Goal: Information Seeking & Learning: Compare options

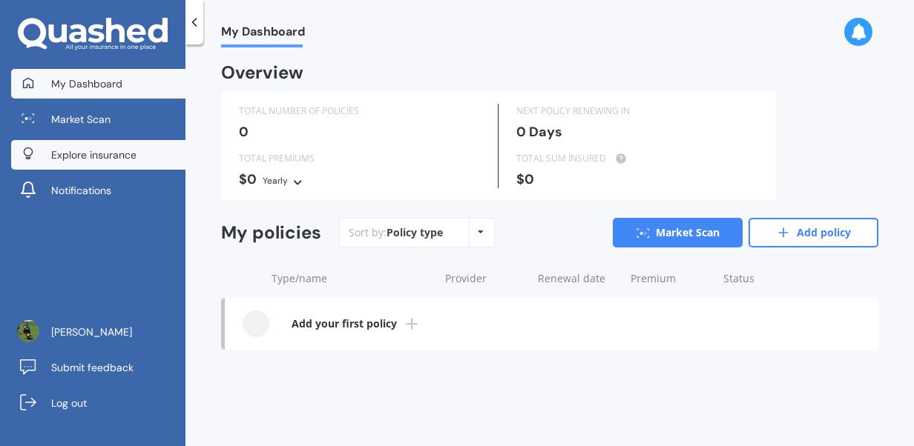
click at [95, 150] on span "Explore insurance" at bounding box center [93, 155] width 85 height 15
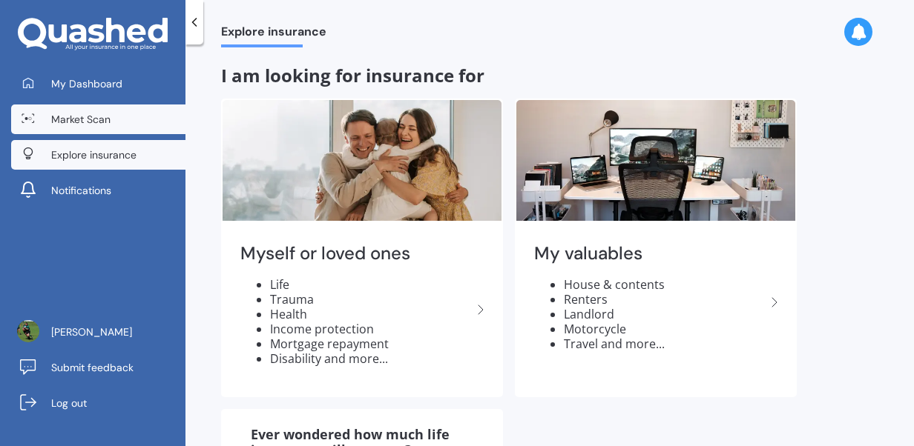
click at [99, 123] on span "Market Scan" at bounding box center [80, 119] width 59 height 15
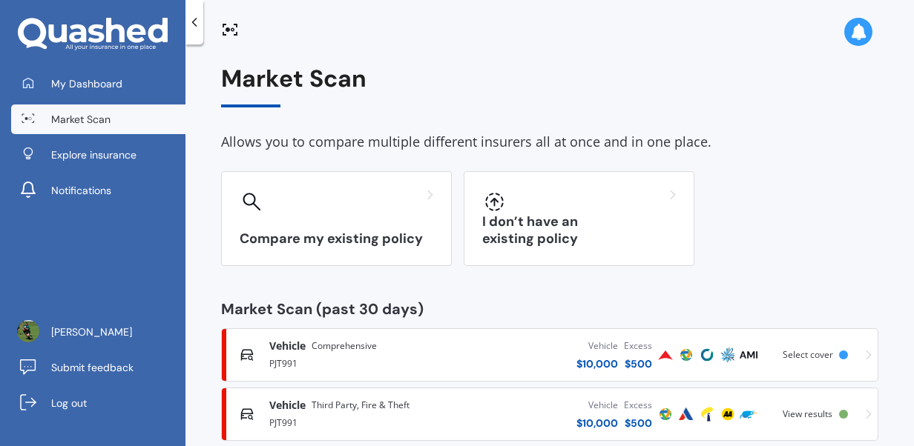
scroll to position [27, 0]
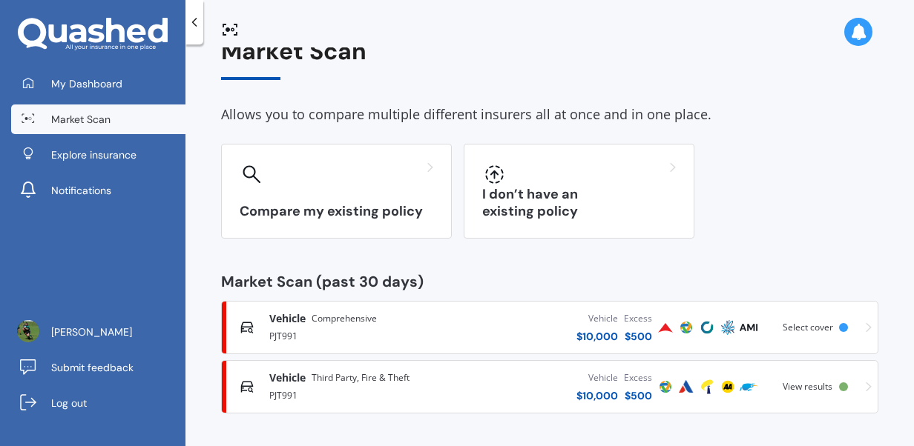
click at [826, 393] on div "Vehicle Third Party, Fire & Theft PJT991 Vehicle $ 10,000 Excess $ 500 Scanned …" at bounding box center [550, 387] width 644 height 44
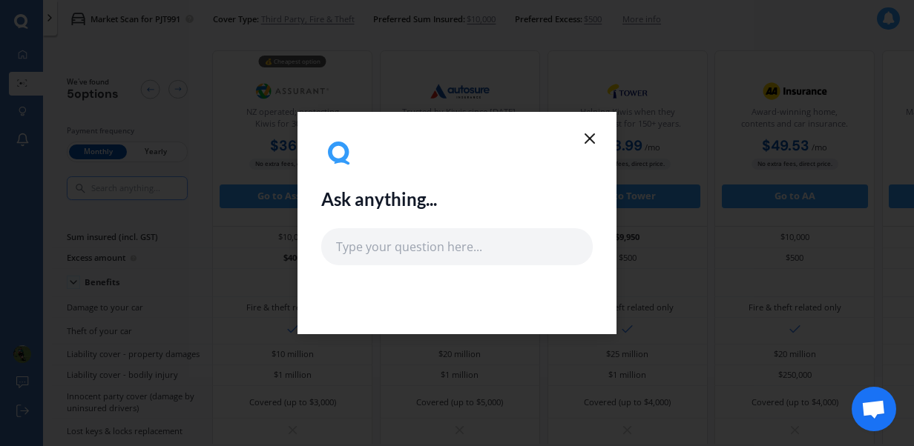
click at [587, 141] on line at bounding box center [589, 138] width 9 height 9
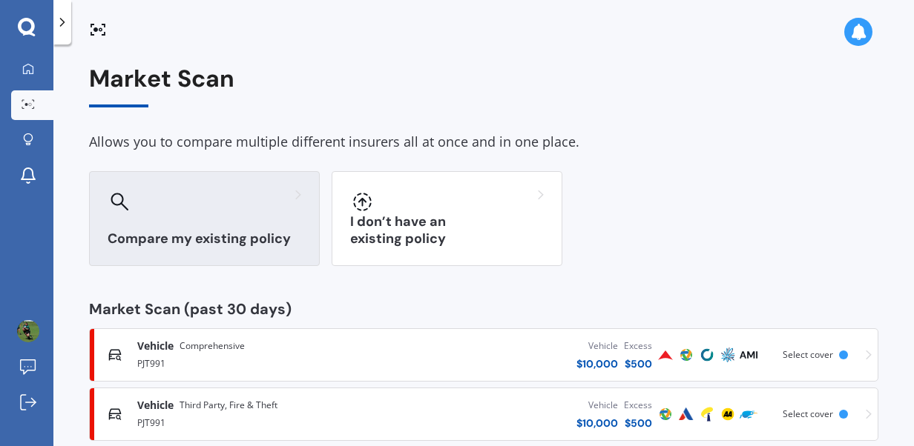
click at [243, 225] on div "Compare my existing policy" at bounding box center [204, 218] width 231 height 95
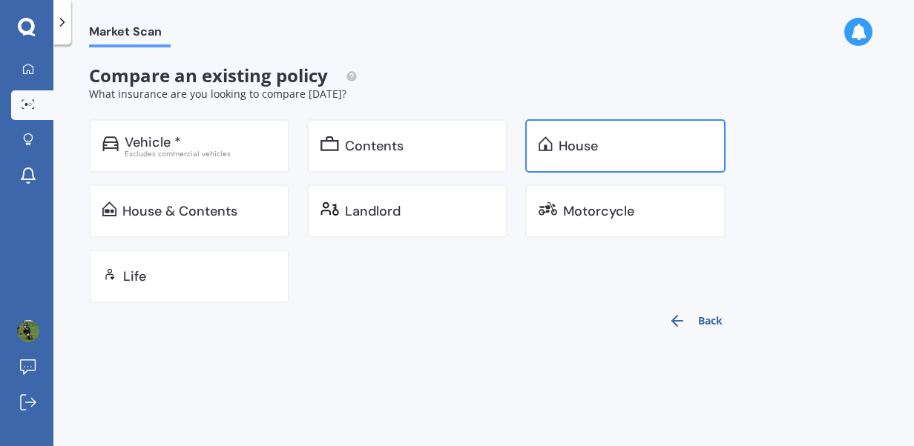
click at [587, 146] on div "House" at bounding box center [577, 146] width 39 height 15
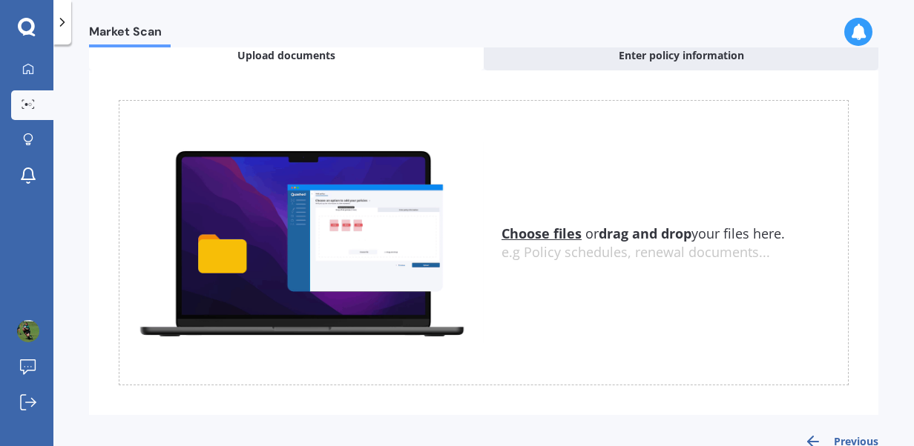
scroll to position [113, 0]
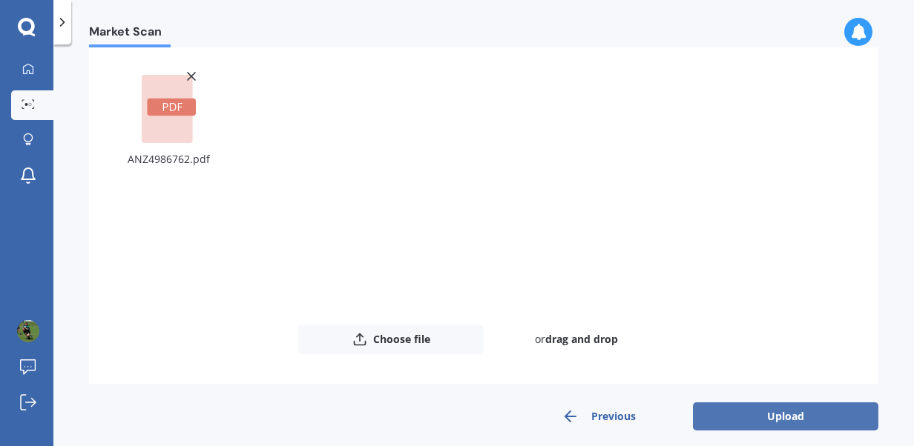
click at [741, 416] on button "Upload" at bounding box center [785, 417] width 185 height 28
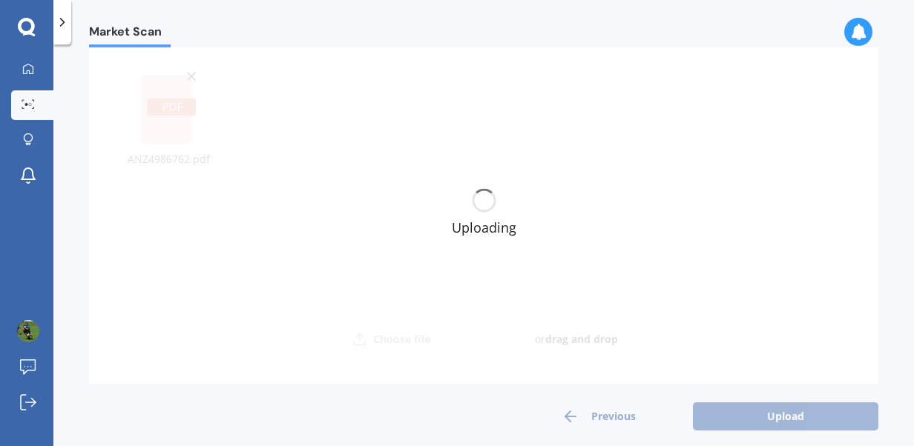
scroll to position [0, 0]
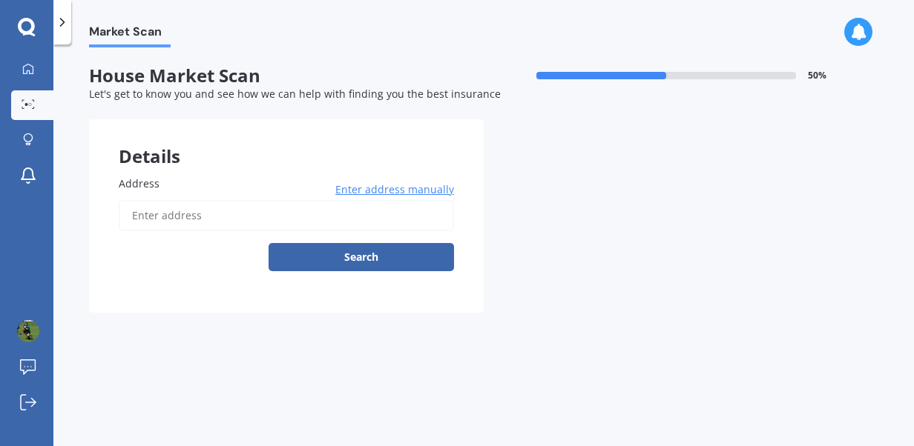
click at [185, 226] on input "Address" at bounding box center [286, 215] width 335 height 31
type input "19 Bracebridge Street, Kaiapoi 7630"
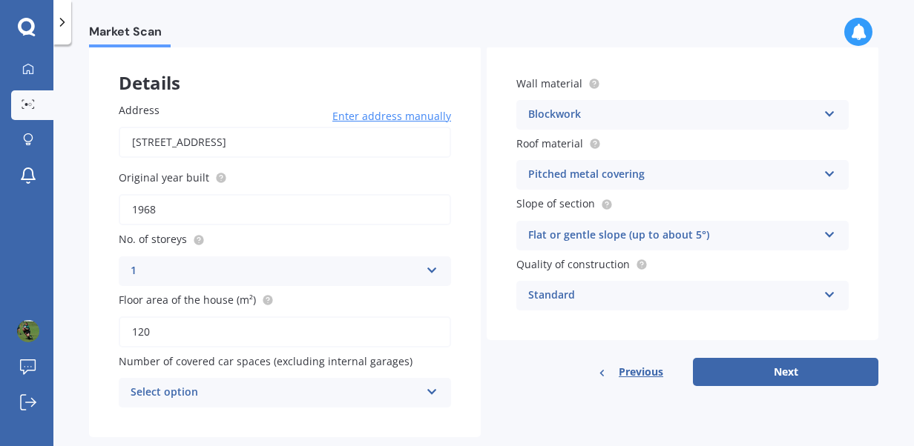
scroll to position [104, 0]
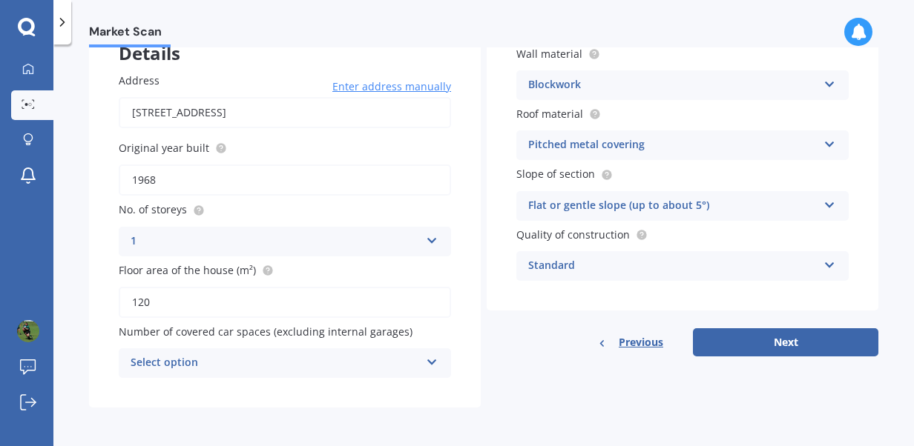
click at [438, 362] on div "Select option 0 1 2 3 4 5+" at bounding box center [285, 364] width 332 height 30
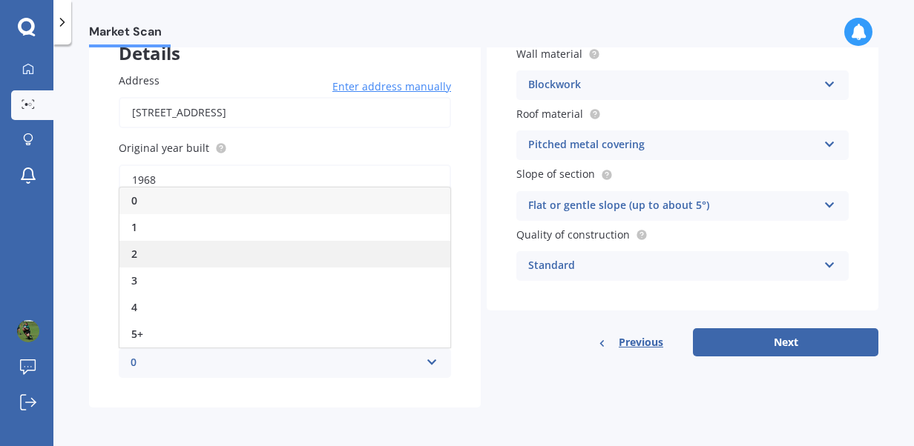
click at [191, 254] on div "2" at bounding box center [284, 254] width 331 height 27
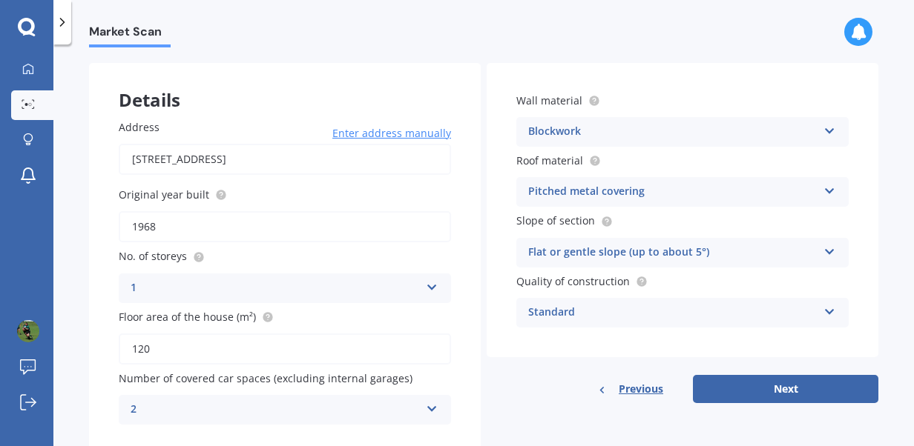
scroll to position [60, 0]
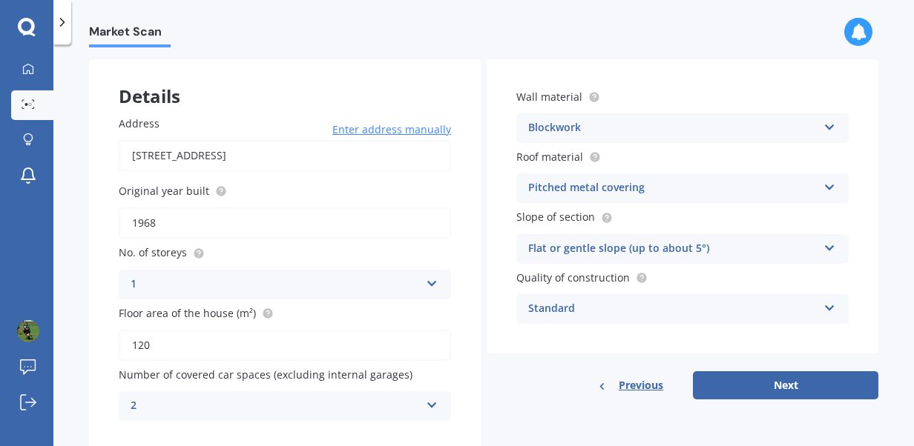
click at [731, 314] on div "Standard" at bounding box center [672, 309] width 289 height 18
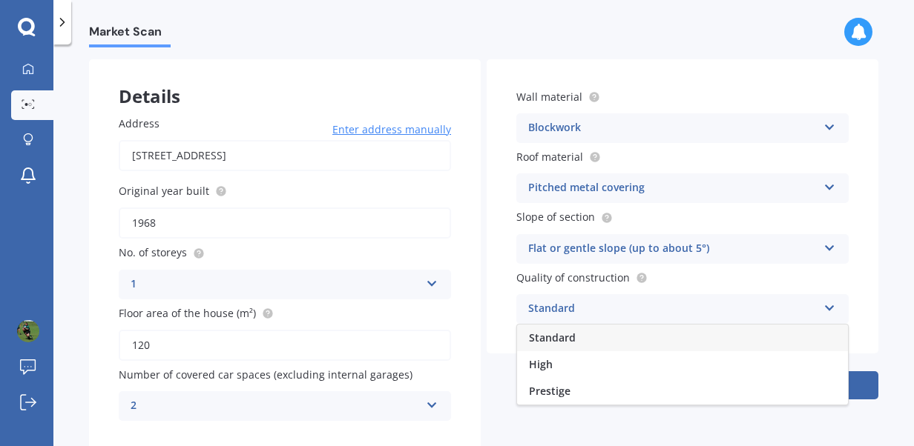
click at [731, 314] on div "Standard" at bounding box center [672, 309] width 289 height 18
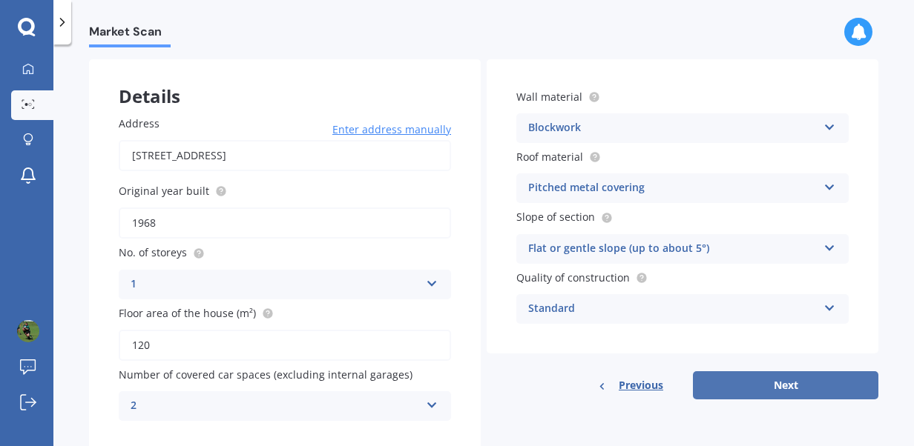
click at [752, 386] on button "Next" at bounding box center [785, 386] width 185 height 28
select select "07"
select select "09"
select select "1993"
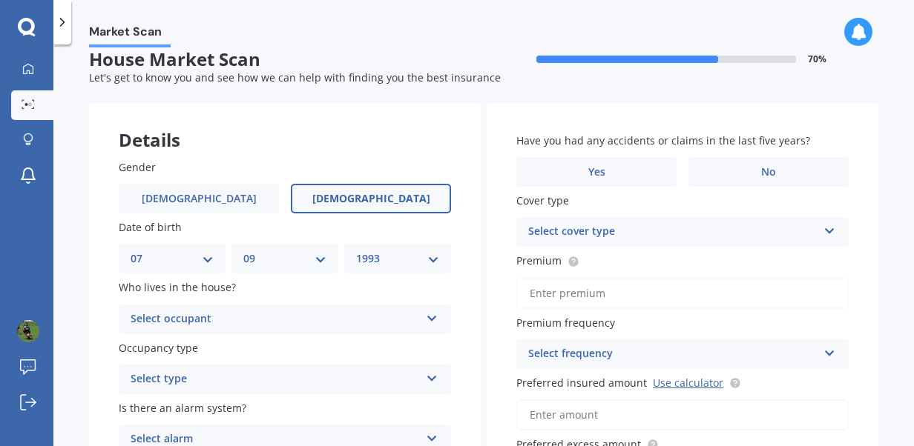
scroll to position [0, 0]
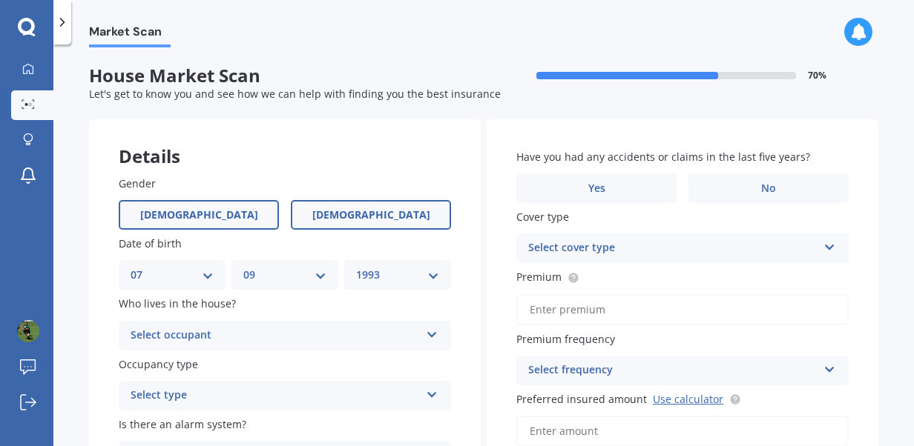
click at [204, 217] on span "Male" at bounding box center [199, 215] width 118 height 13
click at [0, 0] on input "Male" at bounding box center [0, 0] width 0 height 0
click at [206, 277] on select "DD 01 02 03 04 05 06 07 08 09 10 11 12 13 14 15 16 17 18 19 20 21 22 23 24 25 2…" at bounding box center [172, 275] width 83 height 16
select select "05"
click at [131, 267] on select "DD 01 02 03 04 05 06 07 08 09 10 11 12 13 14 15 16 17 18 19 20 21 22 23 24 25 2…" at bounding box center [172, 275] width 83 height 16
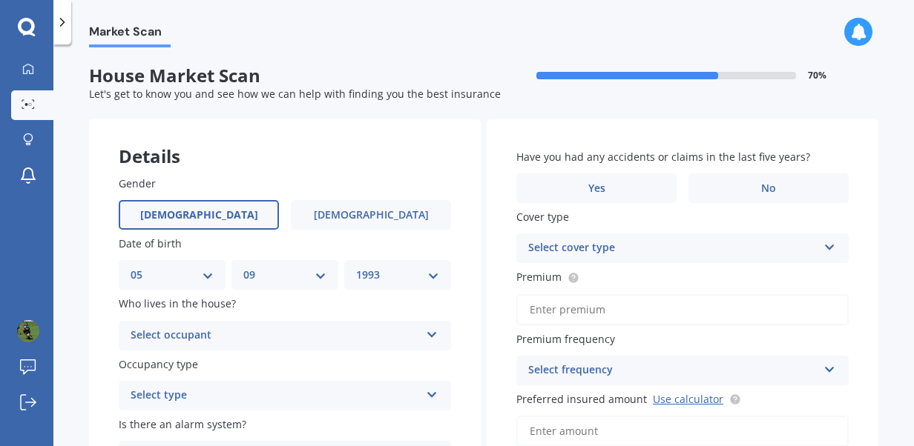
click at [384, 271] on select "YYYY 2009 2008 2007 2006 2005 2004 2003 2002 2001 2000 1999 1998 1997 1996 1995…" at bounding box center [397, 275] width 83 height 16
select select "1990"
click at [356, 267] on select "YYYY 2009 2008 2007 2006 2005 2004 2003 2002 2001 2000 1999 1998 1997 1996 1995…" at bounding box center [397, 275] width 83 height 16
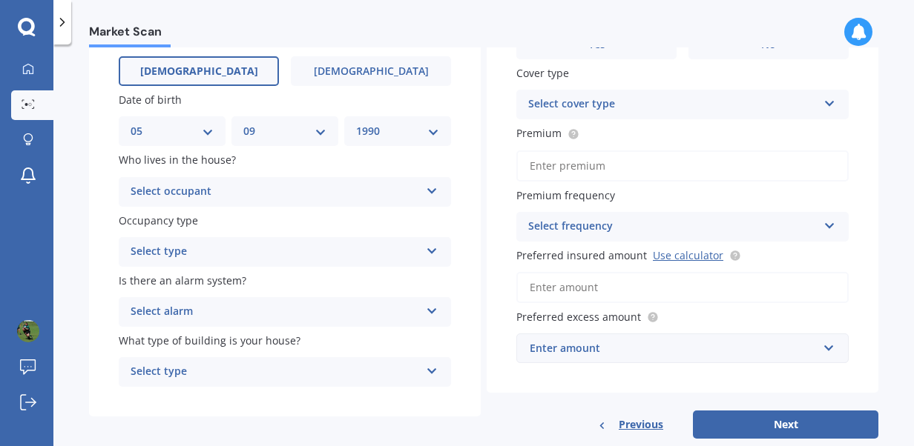
scroll to position [148, 0]
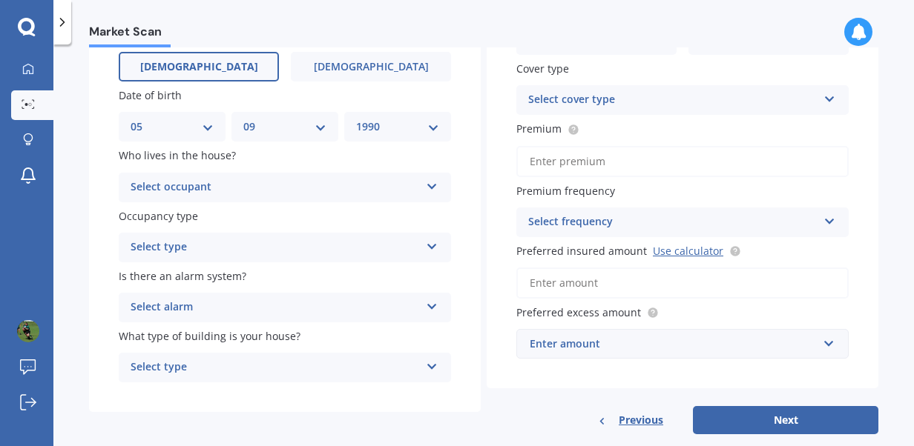
click at [347, 185] on div "Select occupant" at bounding box center [275, 188] width 289 height 18
click at [214, 213] on div "Owner" at bounding box center [284, 216] width 331 height 27
click at [214, 250] on div "Select type" at bounding box center [275, 248] width 289 height 18
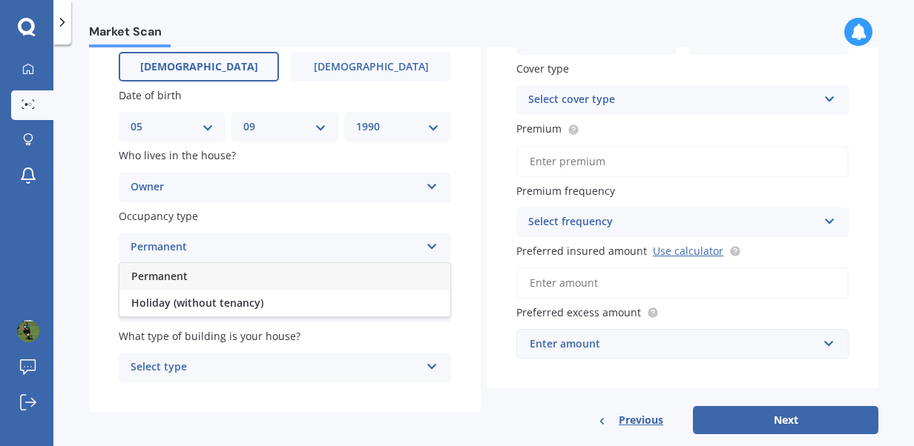
click at [211, 280] on div "Permanent" at bounding box center [284, 276] width 331 height 27
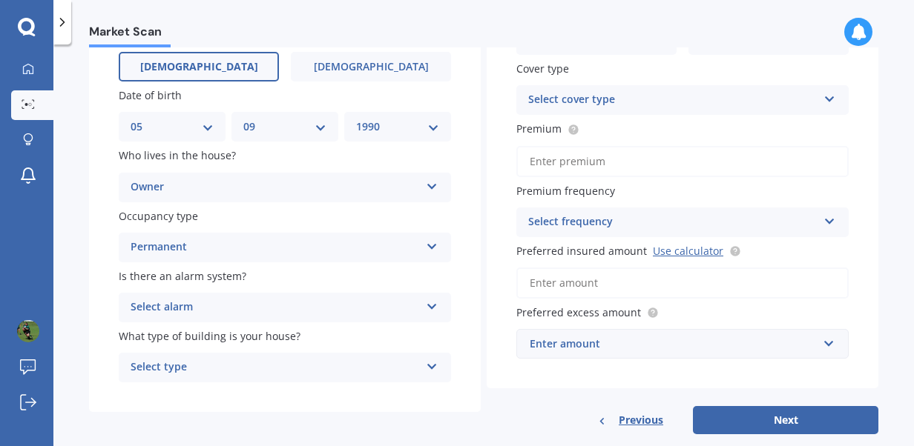
click at [211, 309] on div "Select alarm" at bounding box center [275, 308] width 289 height 18
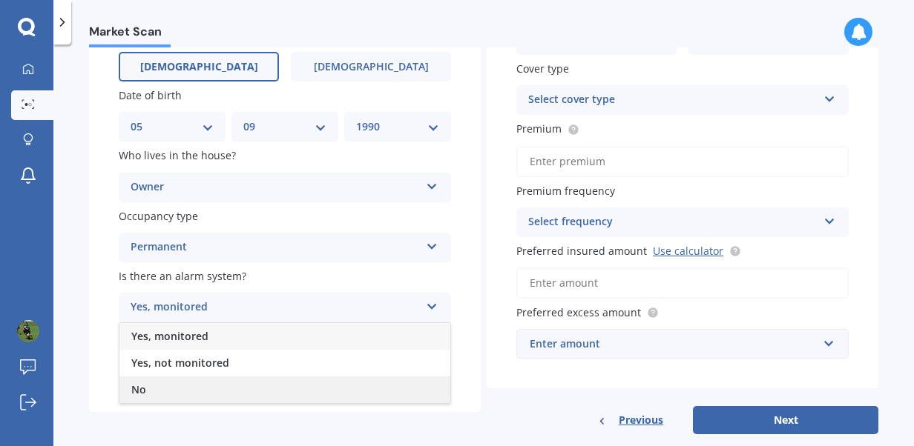
click at [190, 392] on div "No" at bounding box center [284, 390] width 331 height 27
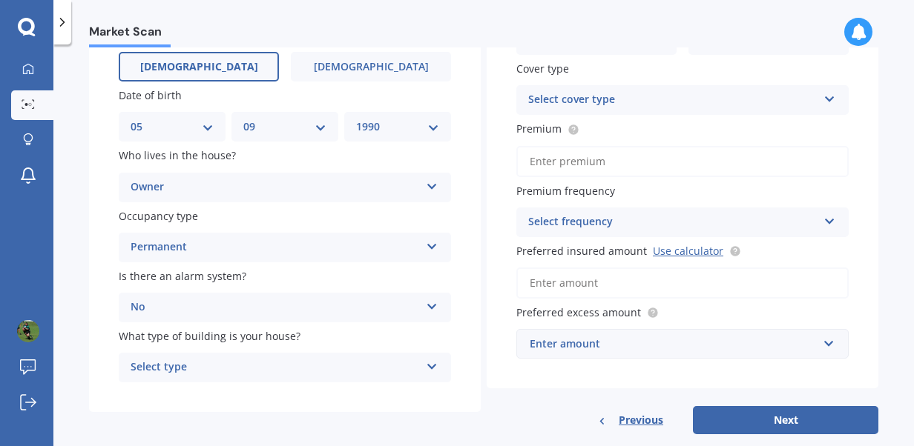
click at [246, 368] on div "Select type" at bounding box center [275, 368] width 289 height 18
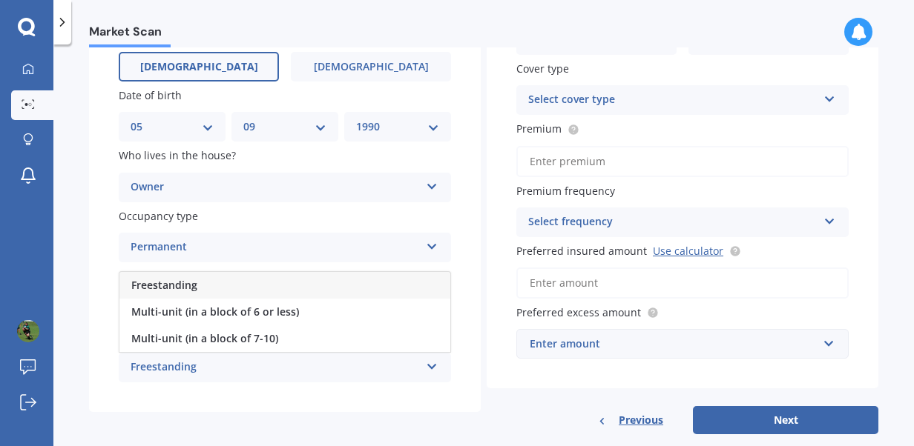
click at [240, 289] on div "Freestanding" at bounding box center [284, 285] width 331 height 27
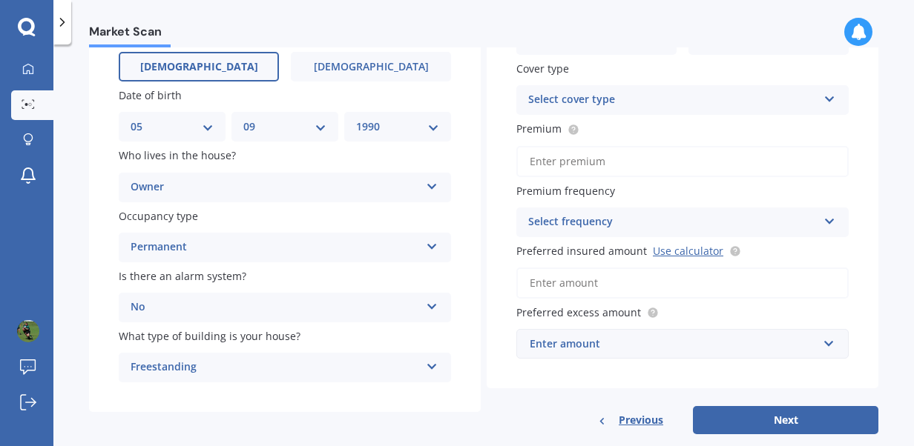
click at [823, 94] on icon at bounding box center [829, 96] width 13 height 10
click at [814, 56] on div "Have you had any accidents or claims in the last five years? Yes No Cover type …" at bounding box center [683, 180] width 392 height 418
click at [822, 106] on div "High High" at bounding box center [682, 100] width 332 height 30
click at [863, 116] on div "Have you had any accidents or claims in the last five years? Yes No Cover type …" at bounding box center [683, 180] width 392 height 418
click at [785, 159] on input "Premium" at bounding box center [682, 161] width 332 height 31
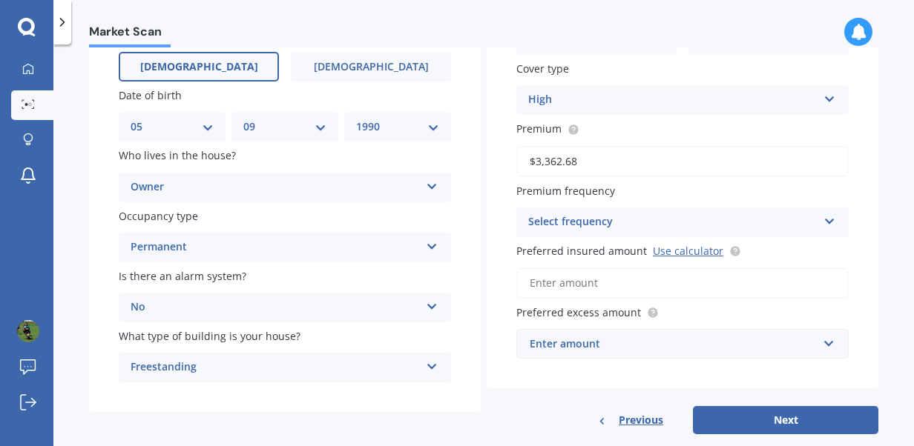
type input "$3,362.68"
click at [768, 225] on div "Select frequency" at bounding box center [672, 223] width 289 height 18
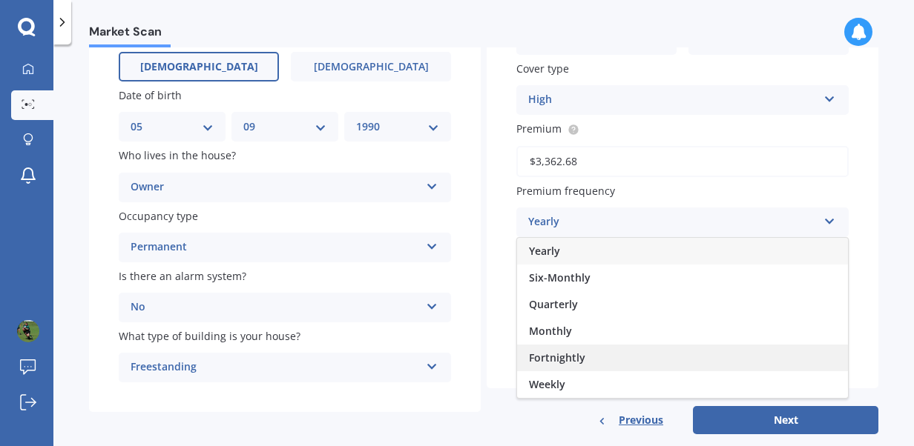
click at [689, 365] on div "Fortnightly" at bounding box center [682, 358] width 331 height 27
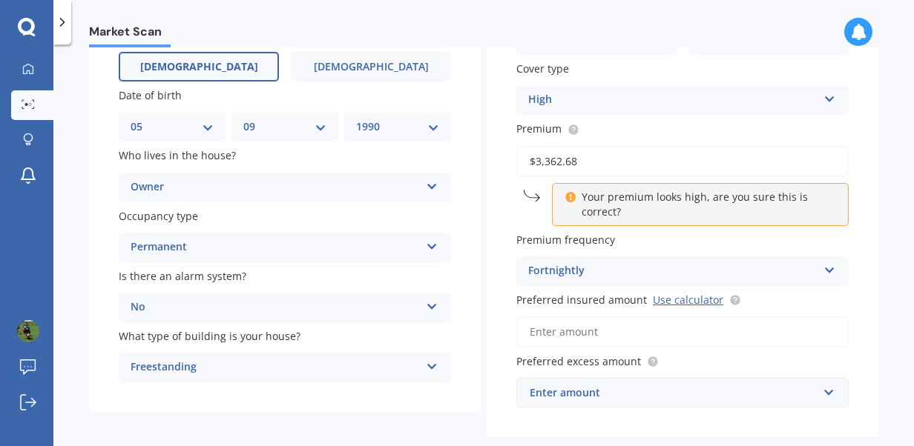
click at [598, 261] on div "Fortnightly Yearly Six-Monthly Quarterly Monthly Fortnightly Weekly" at bounding box center [682, 272] width 332 height 30
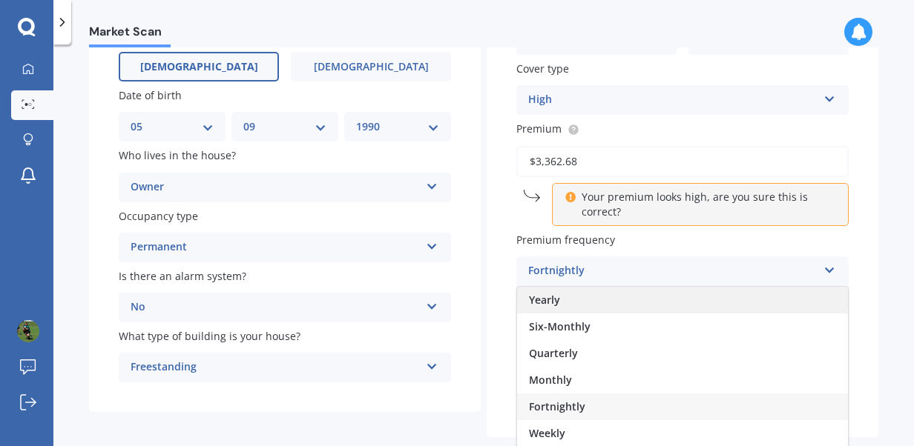
click at [566, 298] on div "Yearly" at bounding box center [682, 300] width 331 height 27
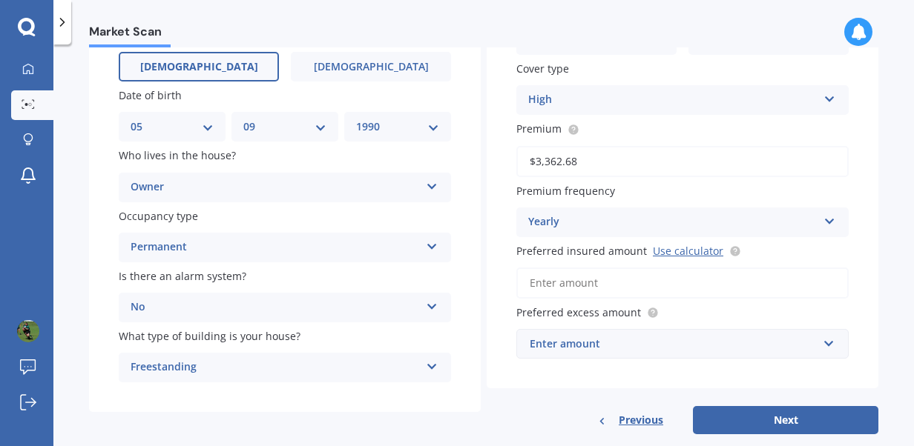
click at [697, 288] on input "Preferred insured amount Use calculator" at bounding box center [682, 283] width 332 height 31
click at [875, 280] on div "Market Scan House Market Scan 70 % Let's get to know you and see how we can hel…" at bounding box center [483, 248] width 860 height 402
click at [765, 289] on input "Preferred insured amount Use calculator" at bounding box center [682, 283] width 332 height 31
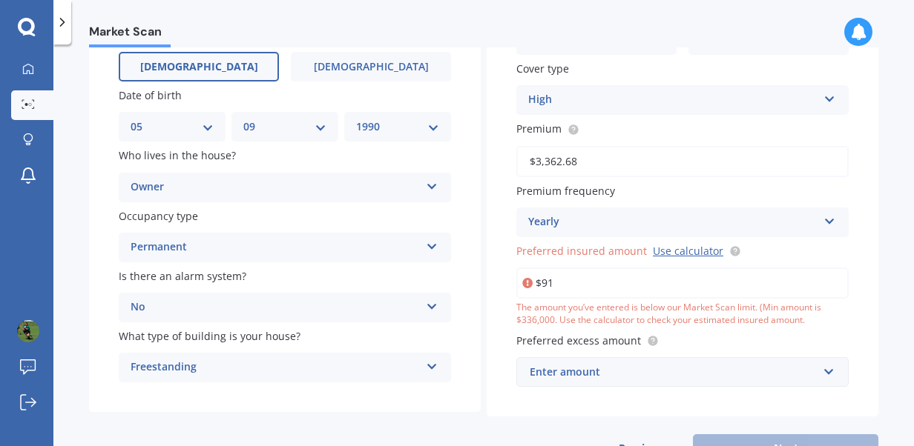
type input "$9"
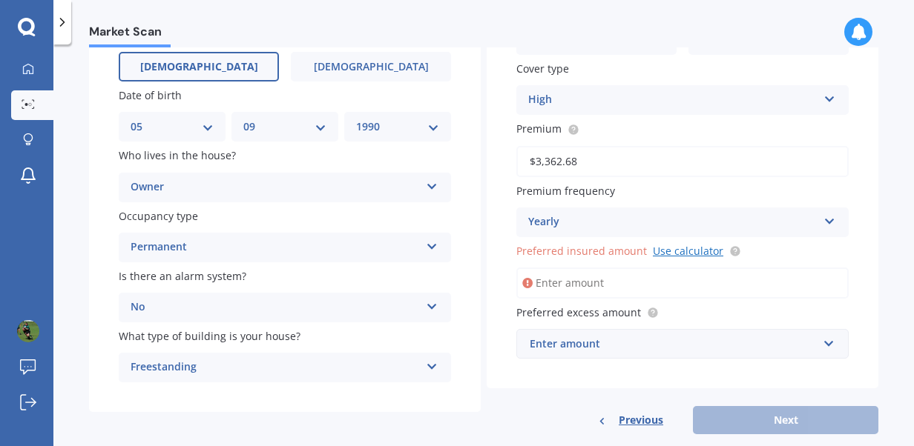
click at [656, 254] on link "Use calculator" at bounding box center [688, 251] width 70 height 14
click at [584, 286] on input "Preferred insured amount Use calculator" at bounding box center [682, 283] width 332 height 31
click at [620, 352] on div "Enter amount" at bounding box center [674, 344] width 288 height 16
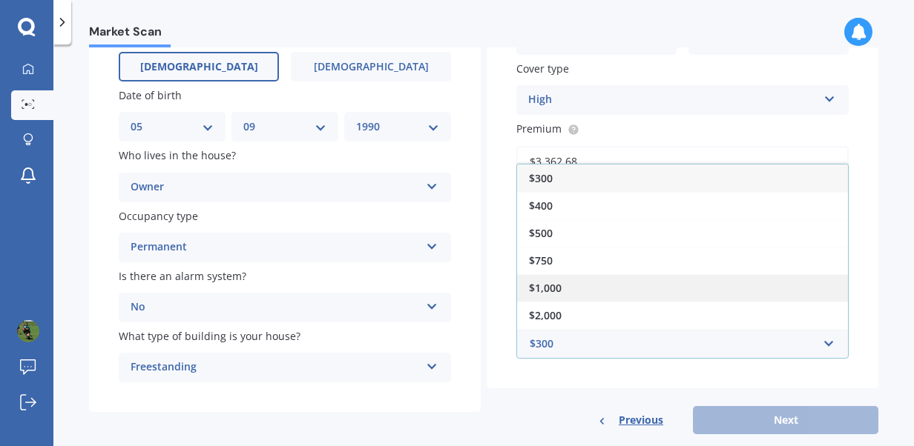
click at [610, 282] on div "$1,000" at bounding box center [682, 287] width 331 height 27
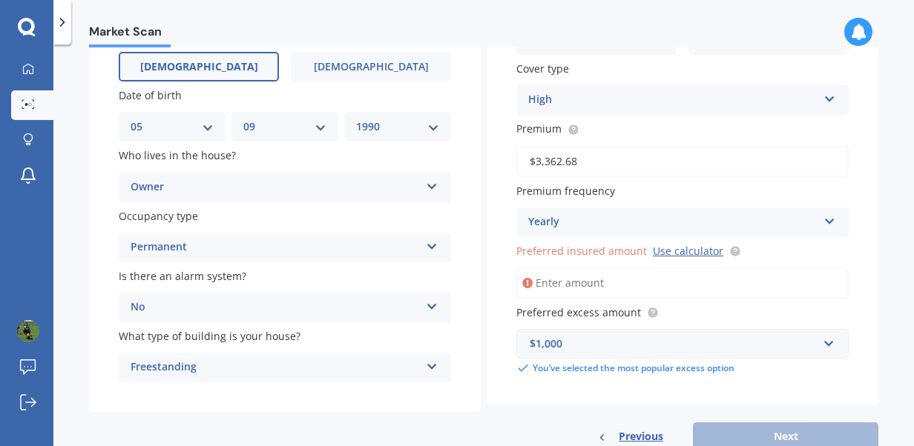
click at [597, 282] on input "Preferred insured amount Use calculator" at bounding box center [682, 283] width 332 height 31
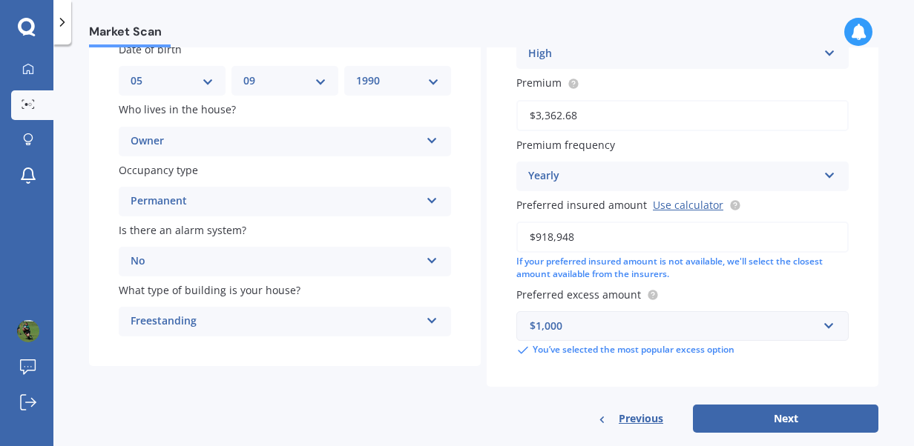
scroll to position [221, 0]
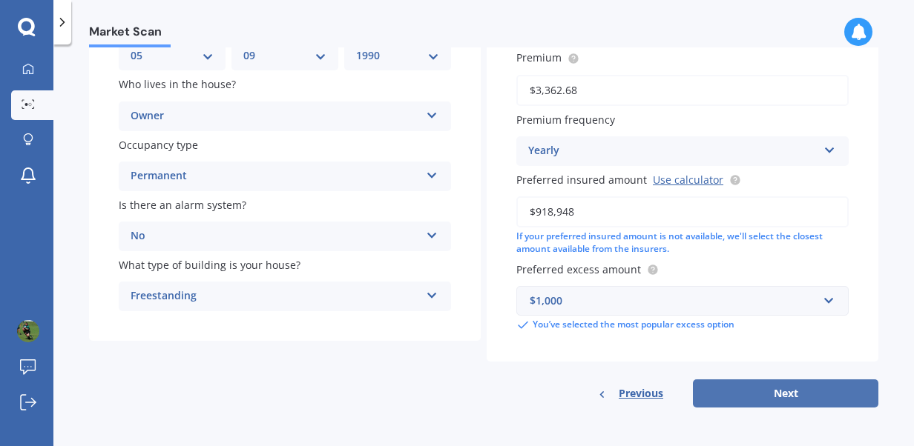
type input "$918,948"
click at [740, 395] on button "Next" at bounding box center [785, 394] width 185 height 28
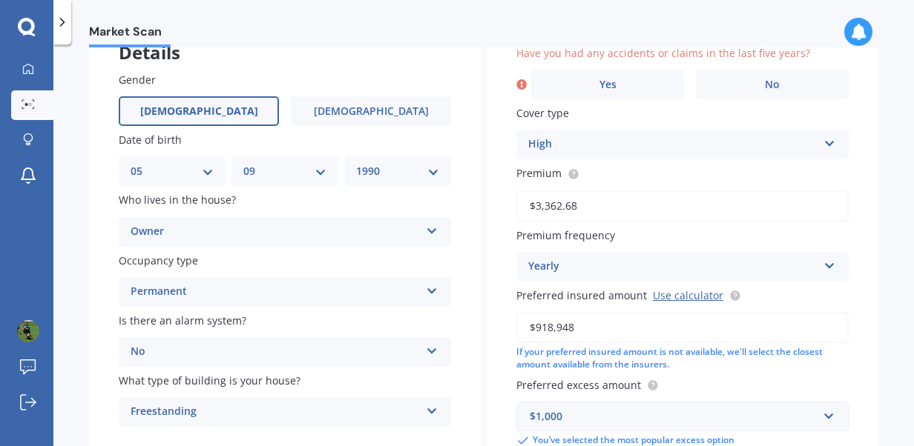
scroll to position [101, 0]
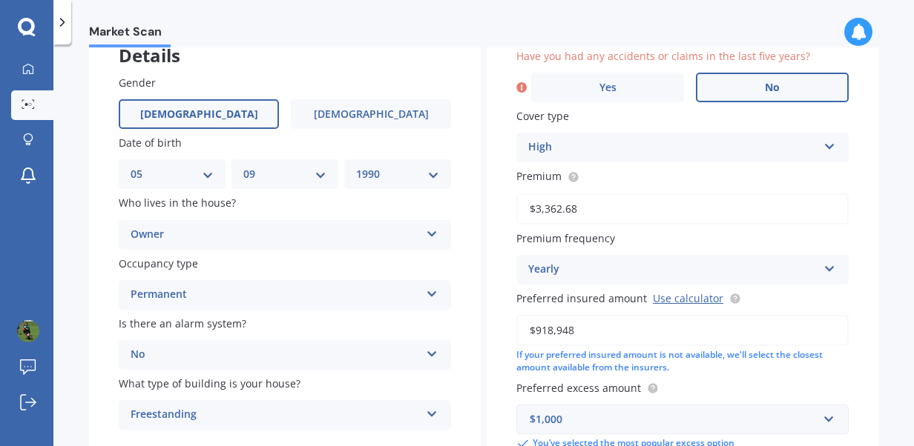
click at [734, 89] on label "No" at bounding box center [772, 88] width 153 height 30
click at [0, 0] on input "No" at bounding box center [0, 0] width 0 height 0
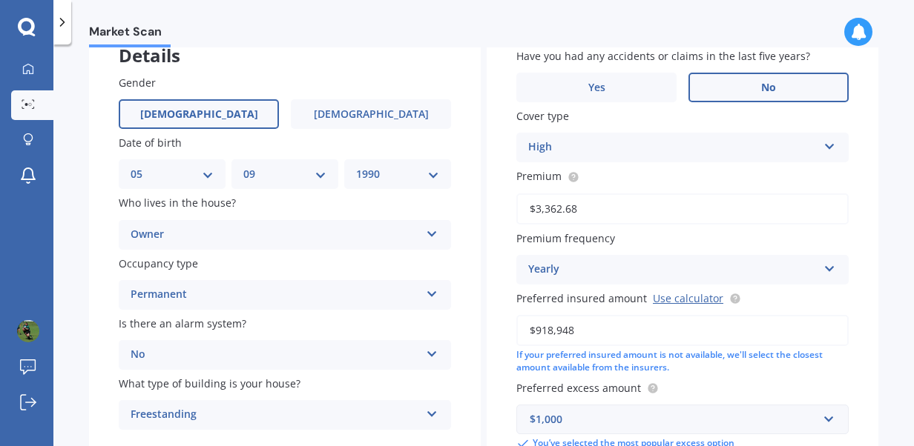
scroll to position [221, 0]
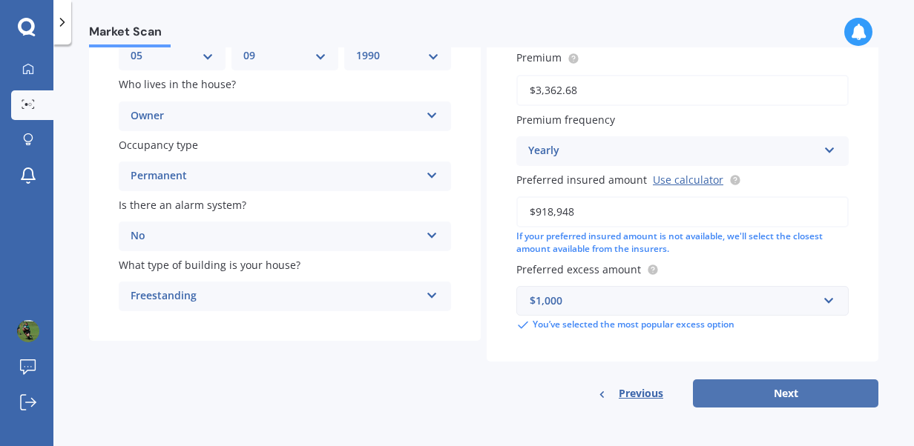
click at [770, 397] on button "Next" at bounding box center [785, 394] width 185 height 28
select select "05"
select select "09"
select select "1990"
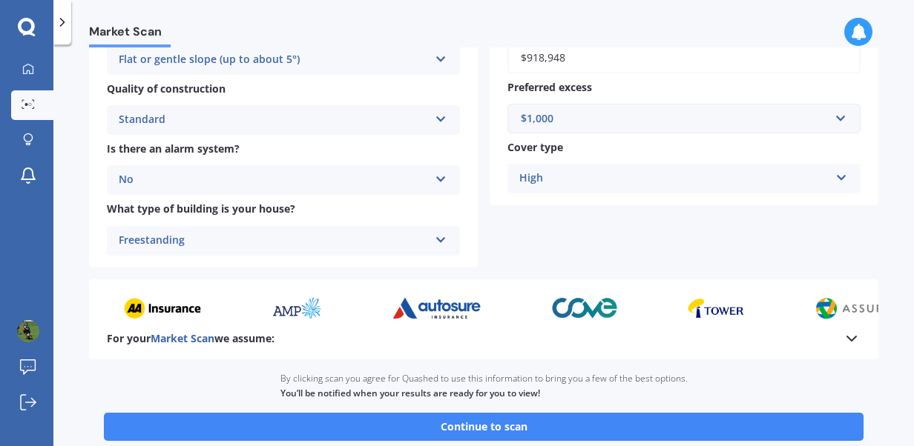
scroll to position [624, 0]
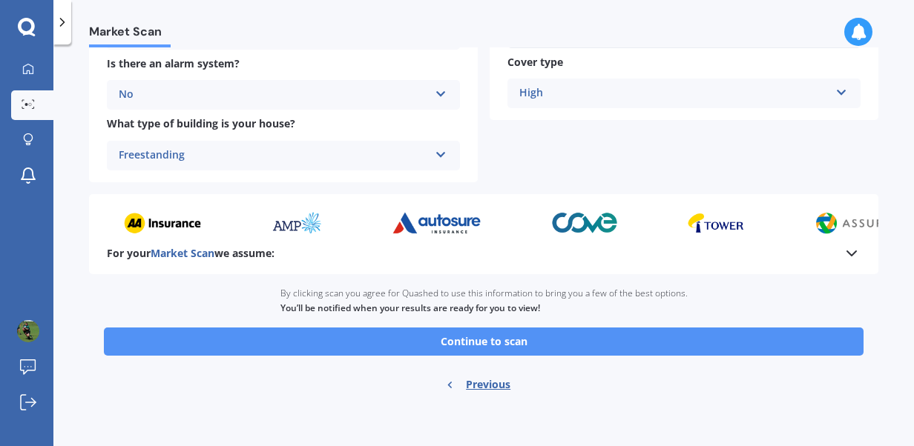
click at [522, 338] on button "Continue to scan" at bounding box center [483, 342] width 759 height 28
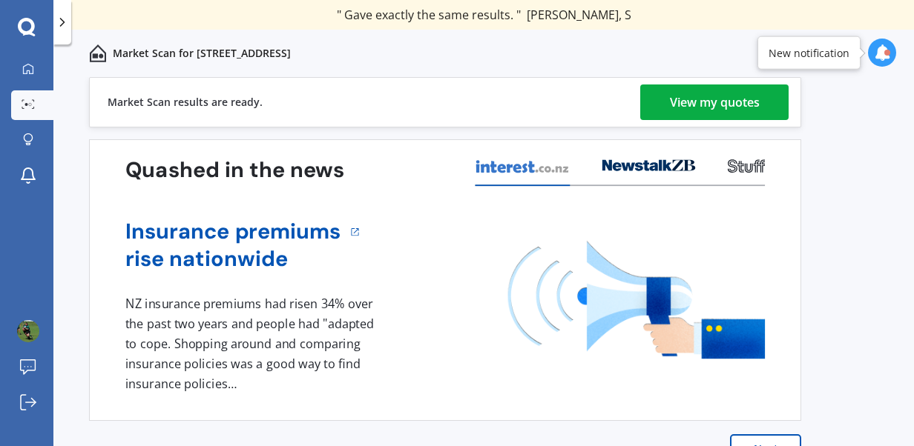
click at [730, 102] on div "View my quotes" at bounding box center [715, 103] width 90 height 36
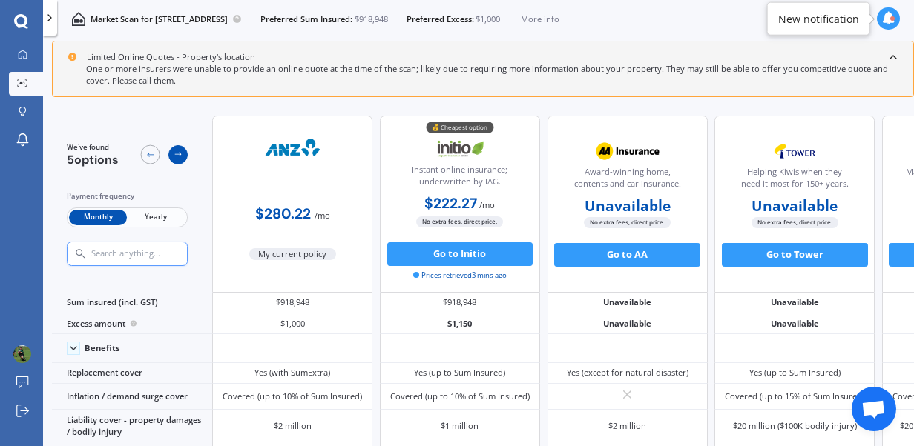
click at [177, 157] on icon at bounding box center [179, 155] width 10 height 10
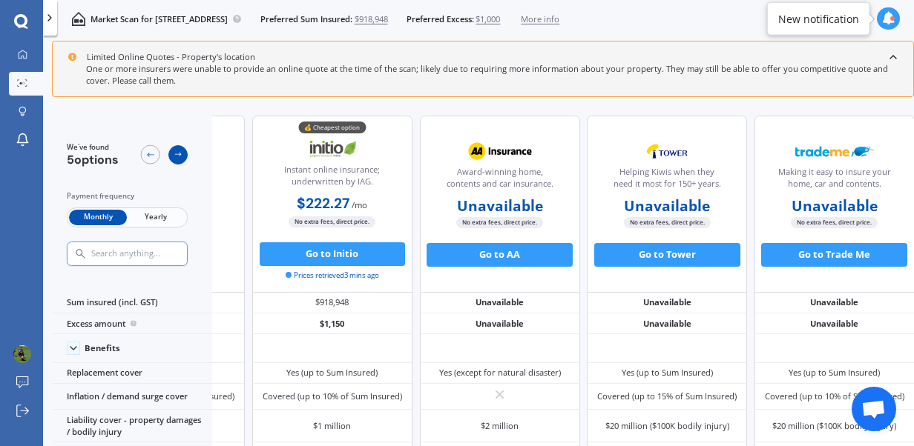
scroll to position [0, 167]
click at [177, 157] on icon at bounding box center [179, 155] width 10 height 10
click at [150, 154] on icon at bounding box center [150, 155] width 10 height 10
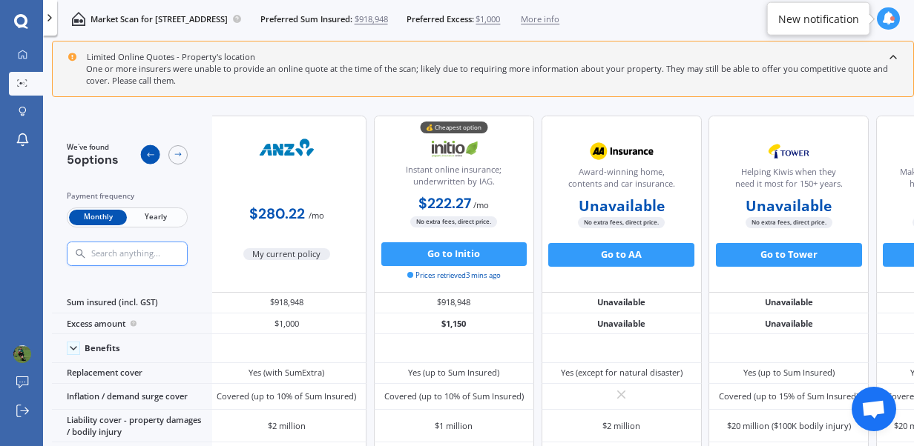
scroll to position [0, 0]
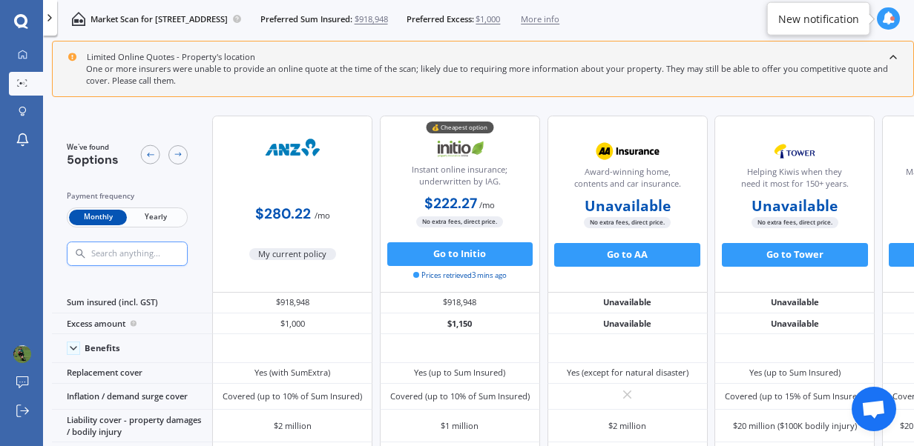
click at [53, 19] on icon at bounding box center [50, 18] width 12 height 12
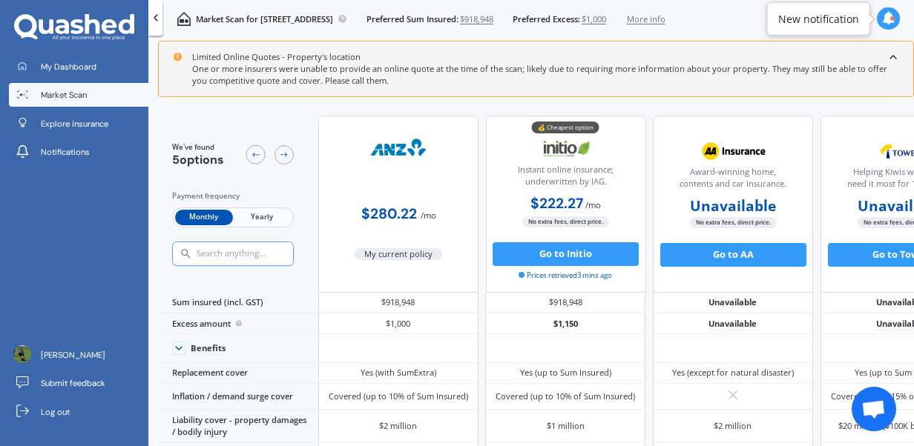
click at [153, 21] on icon at bounding box center [156, 18] width 12 height 12
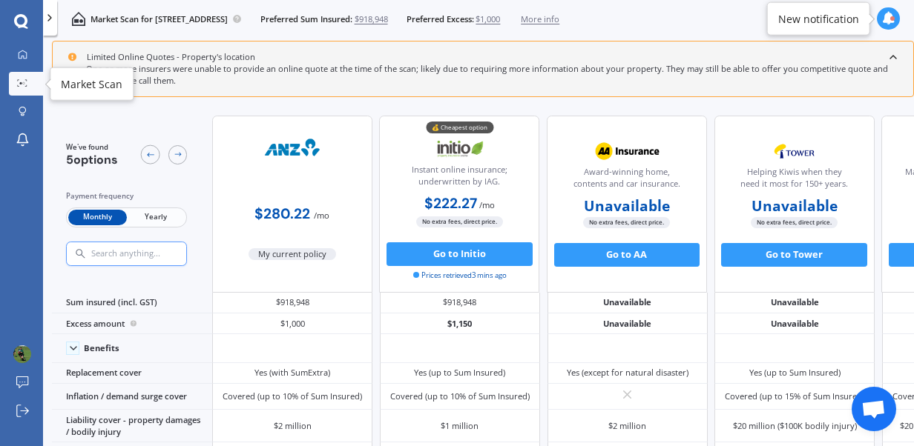
click at [18, 82] on icon at bounding box center [22, 82] width 10 height 7
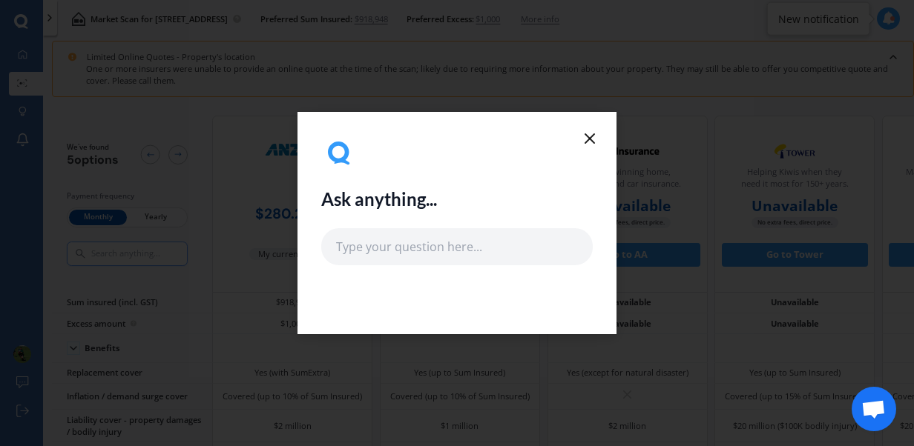
click at [592, 137] on line at bounding box center [589, 138] width 9 height 9
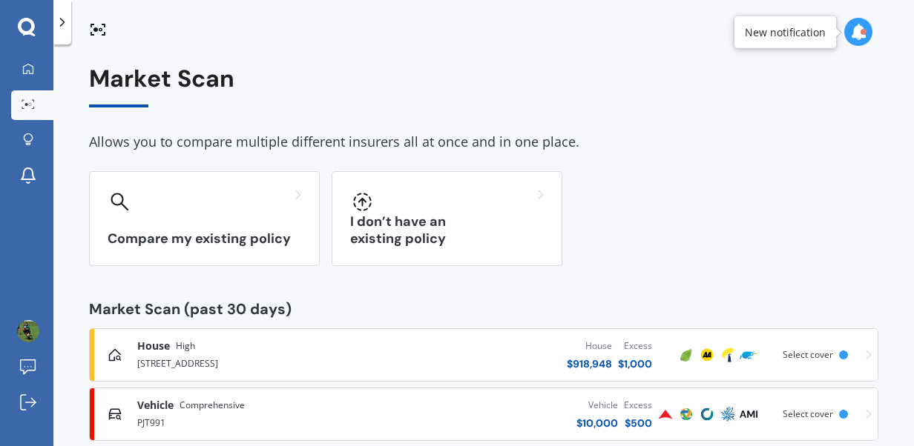
scroll to position [87, 0]
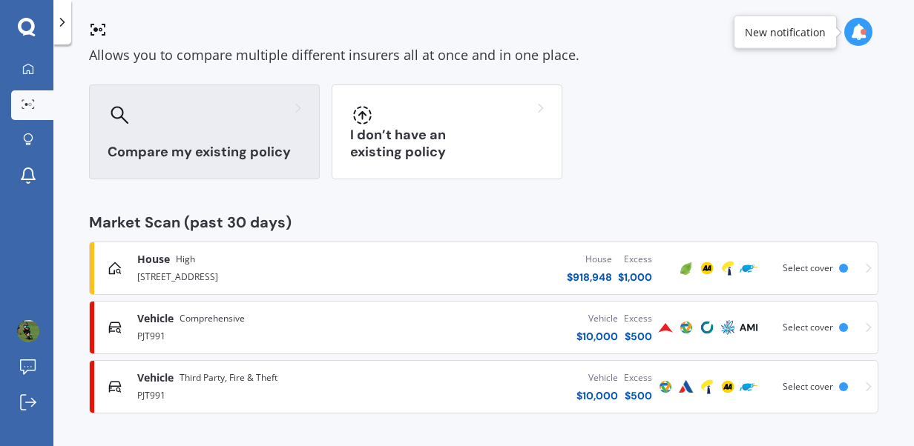
click at [182, 129] on div "Compare my existing policy" at bounding box center [204, 132] width 231 height 95
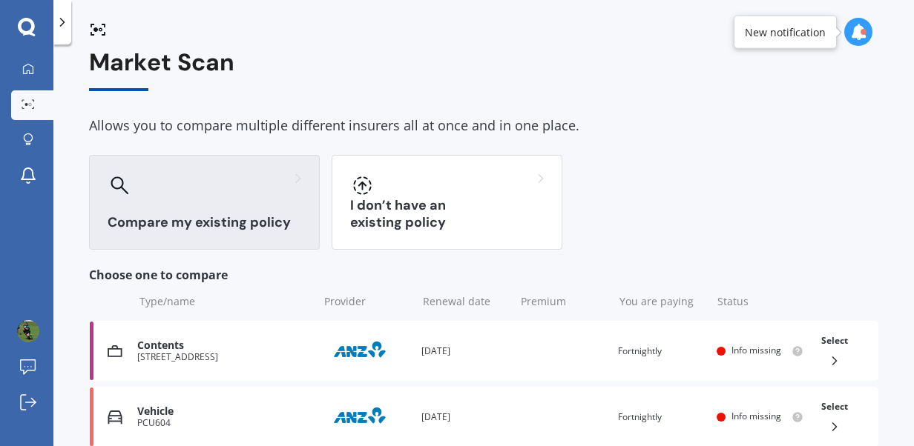
scroll to position [0, 0]
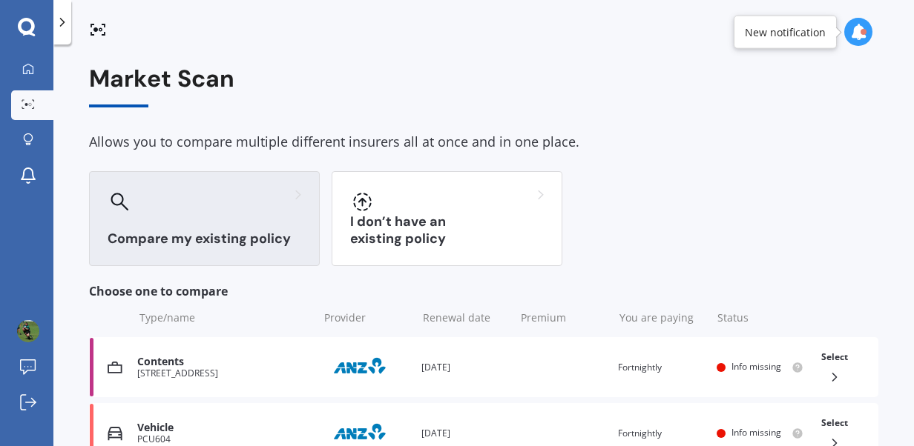
click at [220, 228] on div "Compare my existing policy" at bounding box center [204, 218] width 231 height 95
click at [303, 189] on div "Compare my existing policy" at bounding box center [204, 218] width 231 height 95
click at [29, 59] on link "My Dashboard" at bounding box center [32, 70] width 42 height 30
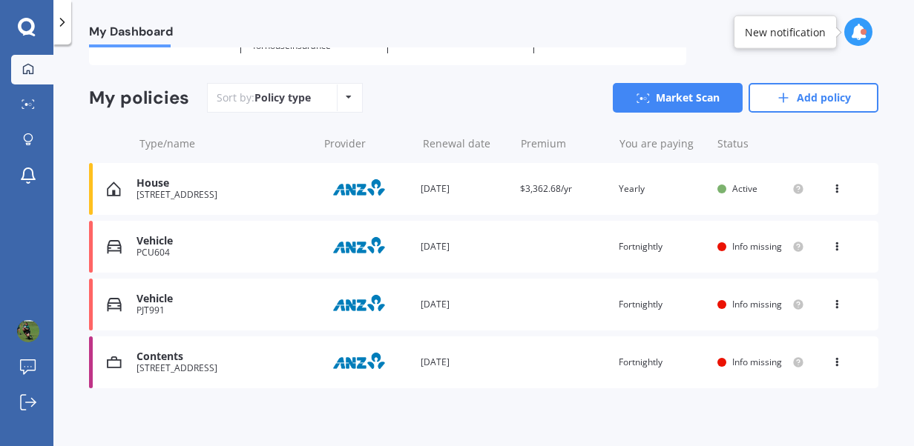
scroll to position [107, 0]
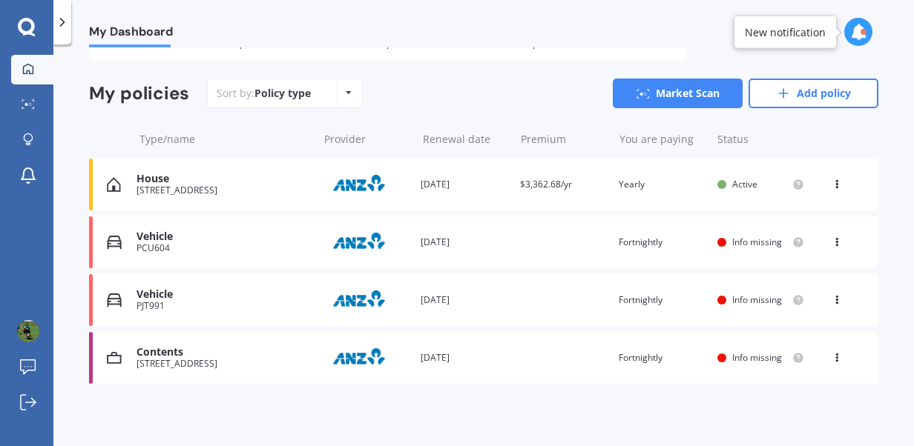
click at [194, 365] on div "19 Bracebridge Street, Kaiapoi 7630" at bounding box center [223, 364] width 174 height 10
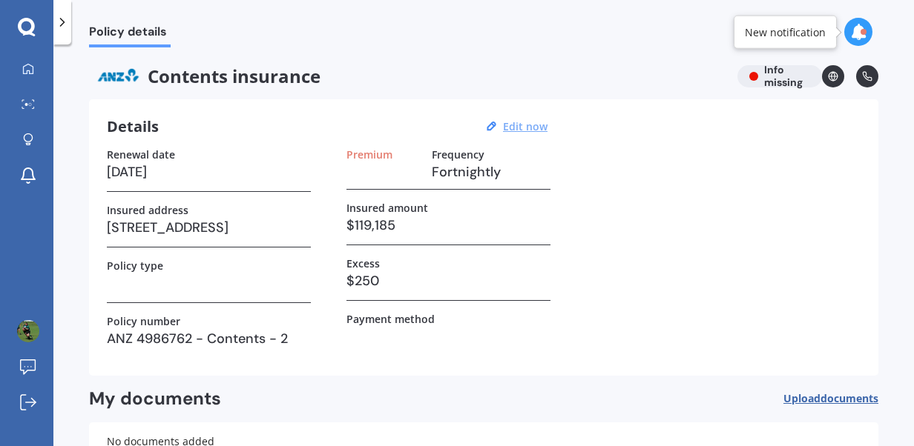
click at [521, 126] on u "Edit now" at bounding box center [525, 126] width 44 height 14
select select "21"
select select "07"
select select "2026"
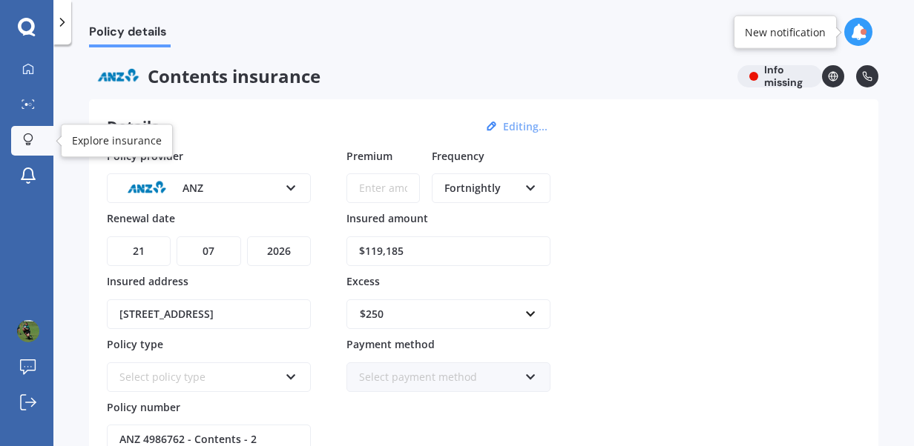
click at [29, 136] on icon at bounding box center [28, 139] width 10 height 13
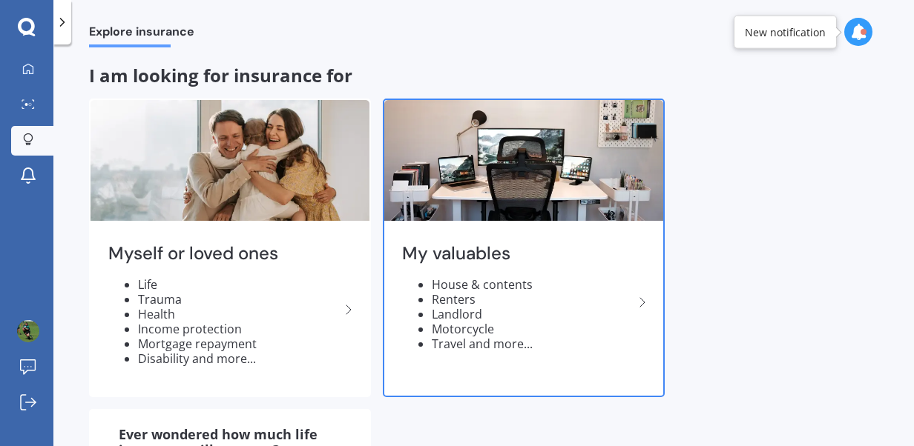
click at [506, 236] on div "My valuables House & contents Renters Landlord Motorcycle Travel and more..." at bounding box center [523, 303] width 279 height 156
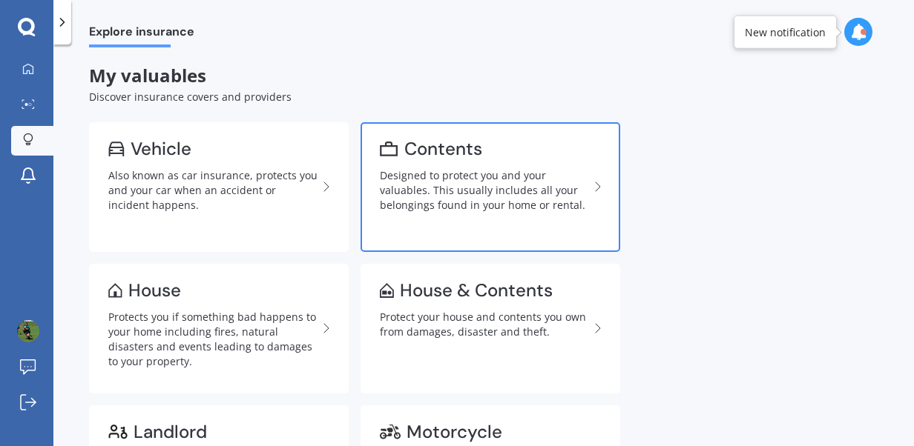
click at [505, 192] on div "Designed to protect you and your valuables. This usually includes all your belo…" at bounding box center [484, 190] width 209 height 44
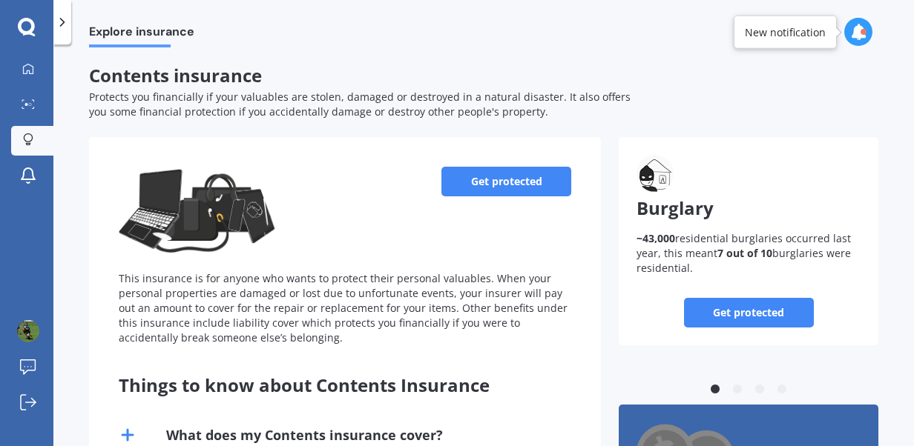
click at [463, 167] on link "Get protected" at bounding box center [506, 182] width 130 height 30
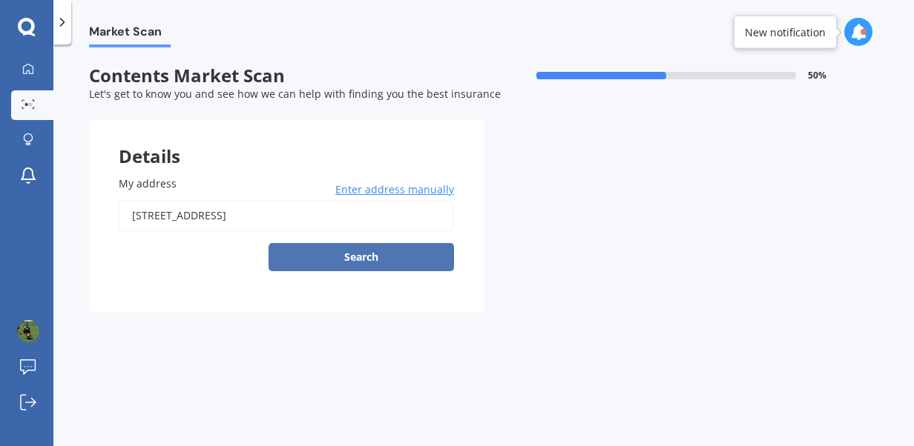
click at [392, 260] on button "Search" at bounding box center [360, 257] width 185 height 28
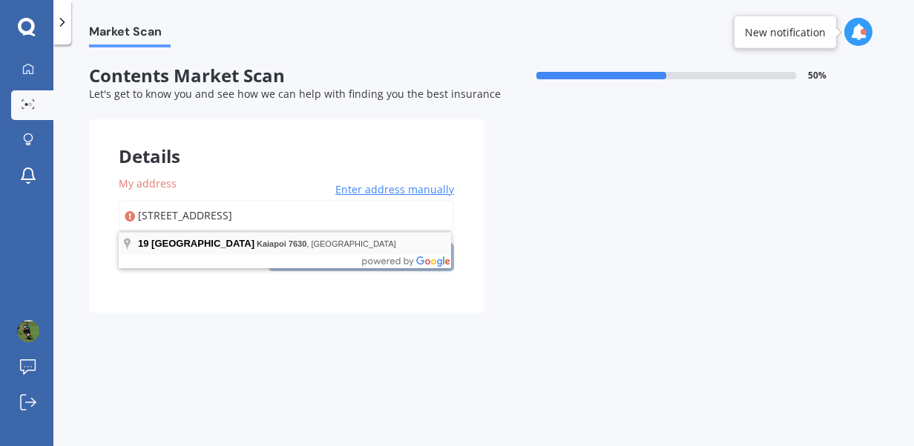
type input "19 Bracebridge Street, Kaiapoi 7630"
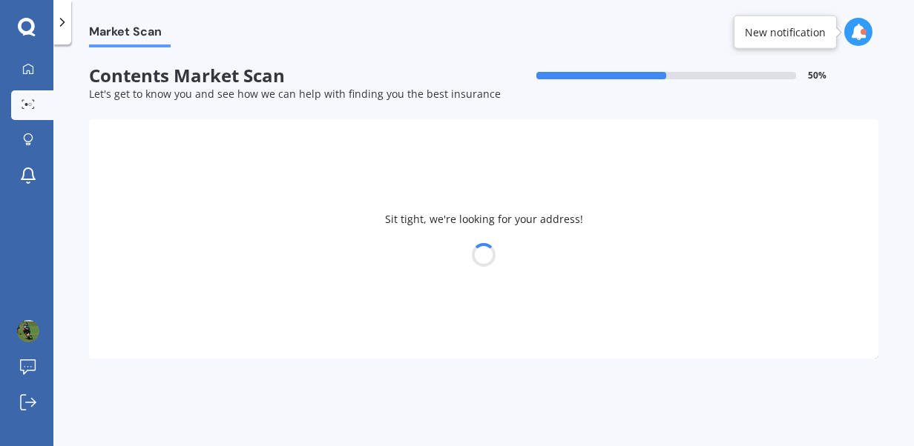
select select "05"
select select "09"
select select "1990"
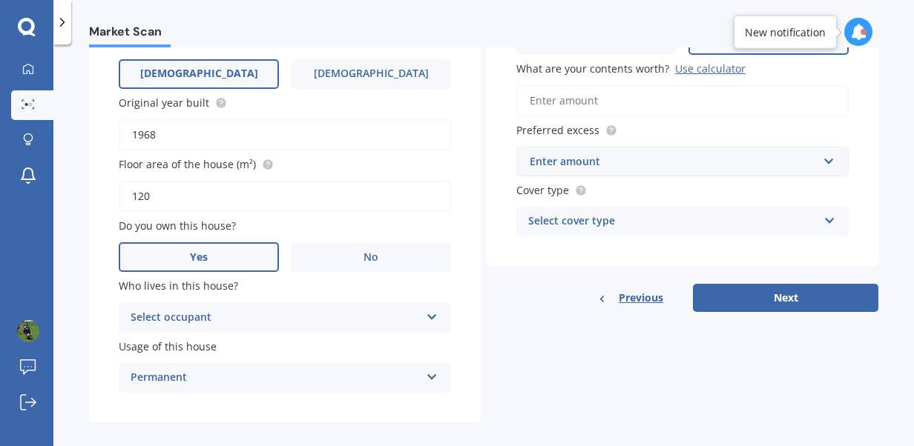
scroll to position [268, 0]
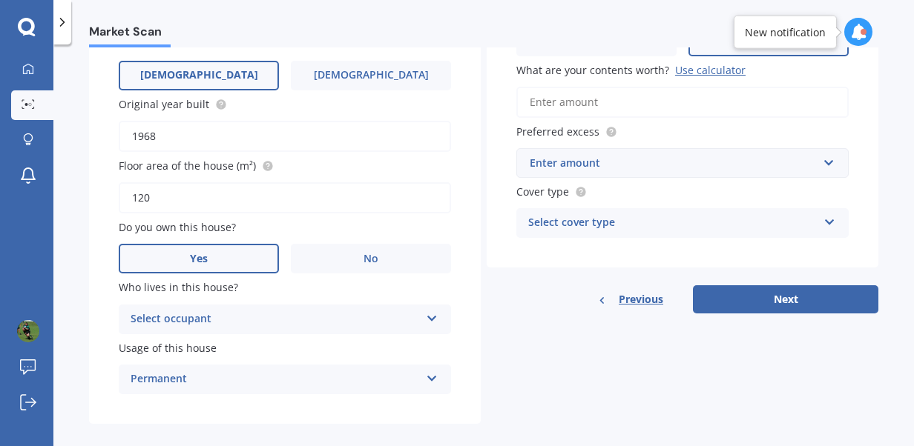
click at [415, 319] on div "Select occupant" at bounding box center [275, 320] width 289 height 18
click at [363, 329] on div "Owner" at bounding box center [275, 320] width 289 height 18
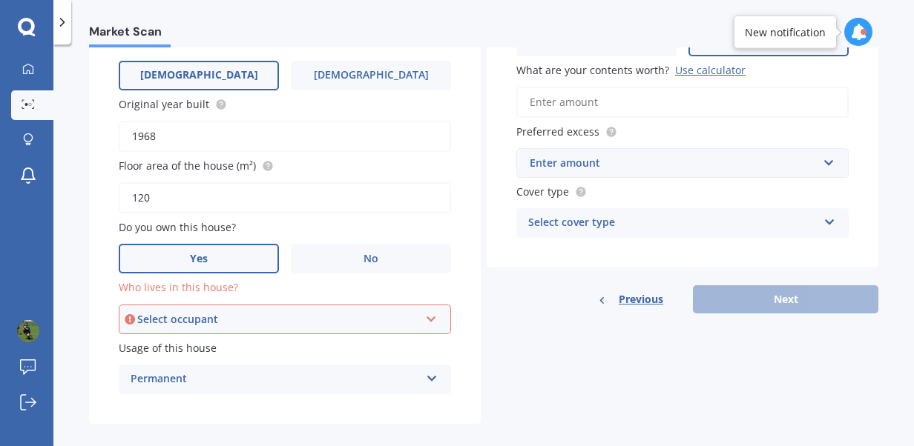
click at [400, 314] on div "Select occupant" at bounding box center [278, 319] width 282 height 16
click at [208, 357] on div "Owner" at bounding box center [284, 347] width 329 height 27
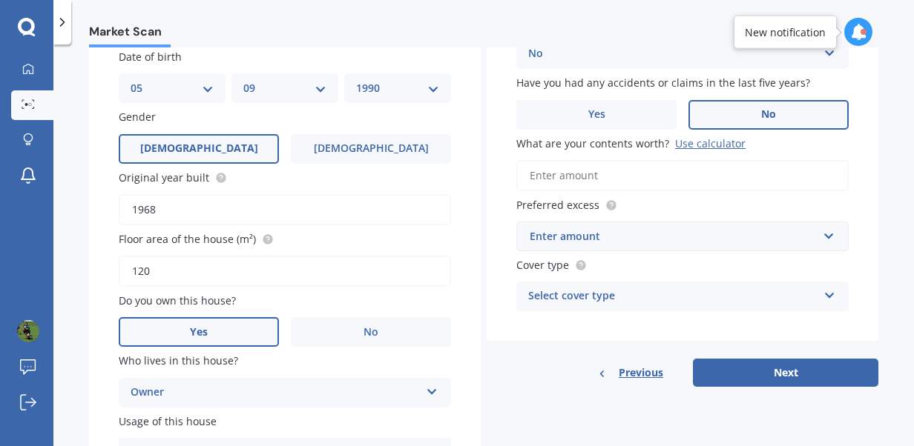
scroll to position [197, 0]
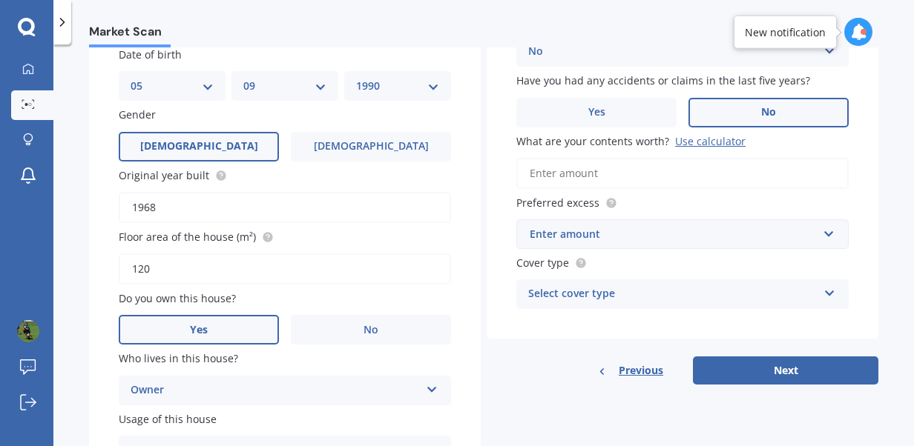
click at [609, 177] on input "What are your contents worth? Use calculator" at bounding box center [682, 173] width 332 height 31
type input "$119,185"
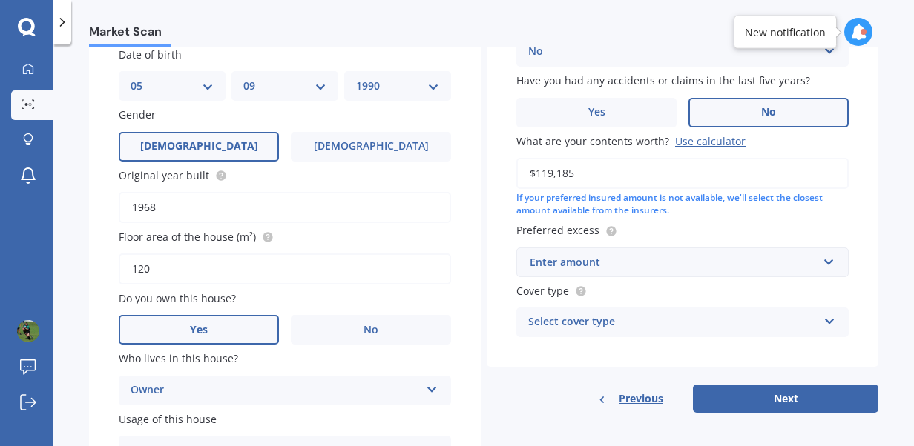
click at [613, 260] on div "Enter amount" at bounding box center [674, 262] width 288 height 16
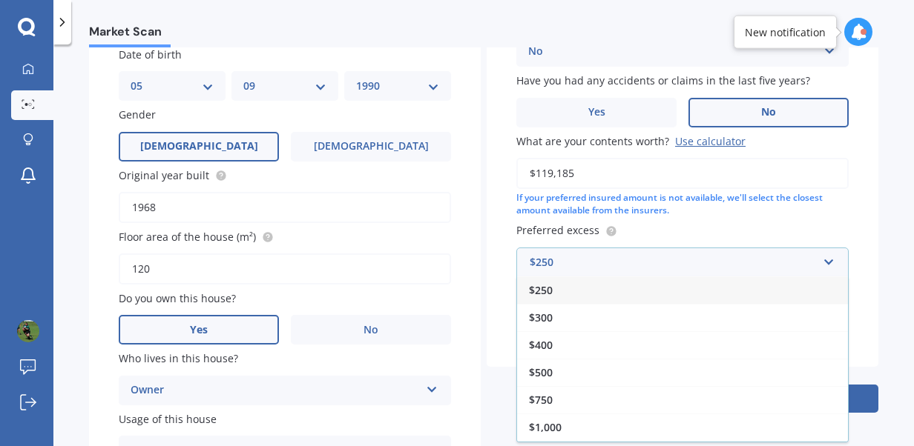
click at [614, 297] on div "$250" at bounding box center [682, 290] width 331 height 27
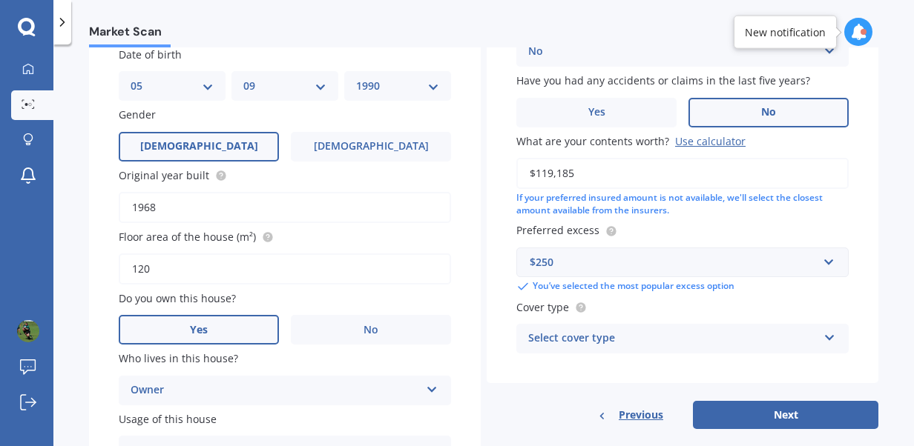
click at [590, 337] on div "Select cover type" at bounding box center [672, 339] width 289 height 18
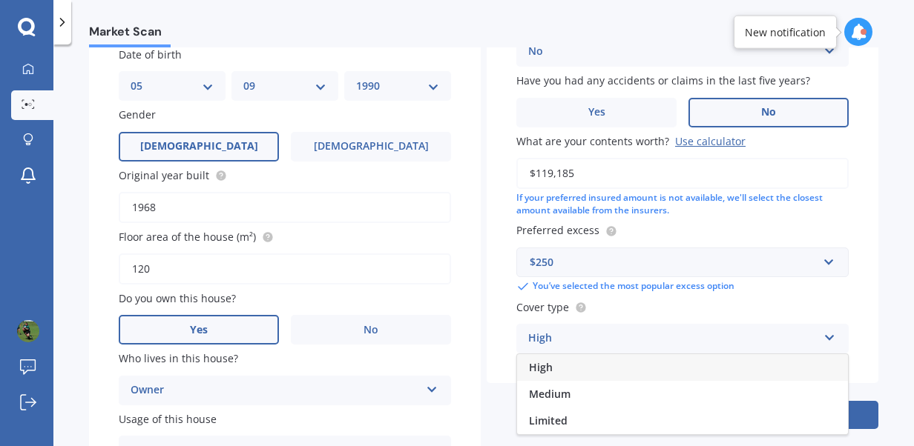
click at [572, 365] on div "High" at bounding box center [682, 368] width 331 height 27
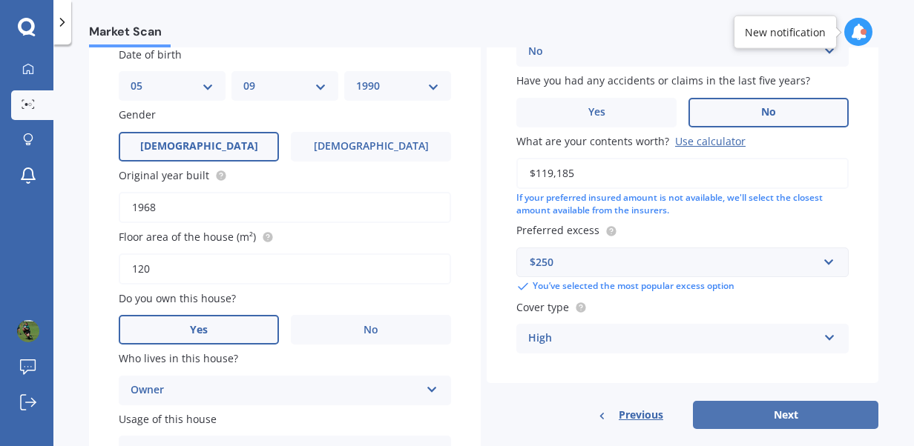
click at [776, 411] on button "Next" at bounding box center [785, 415] width 185 height 28
select select "05"
select select "09"
select select "1990"
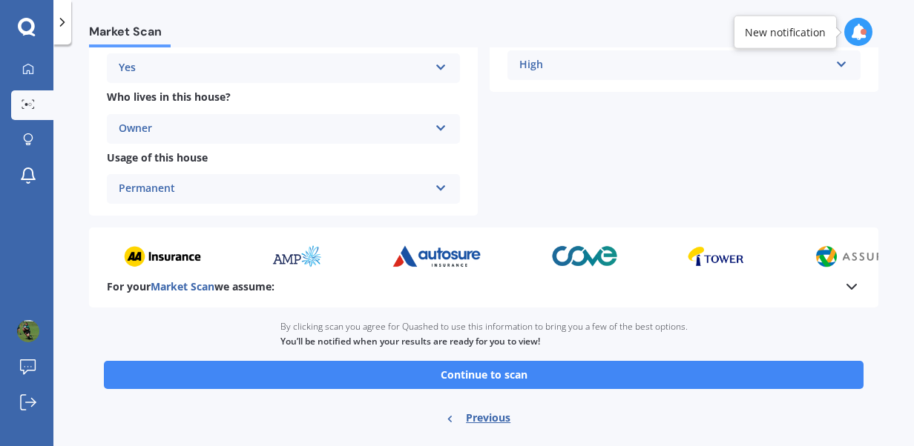
scroll to position [443, 0]
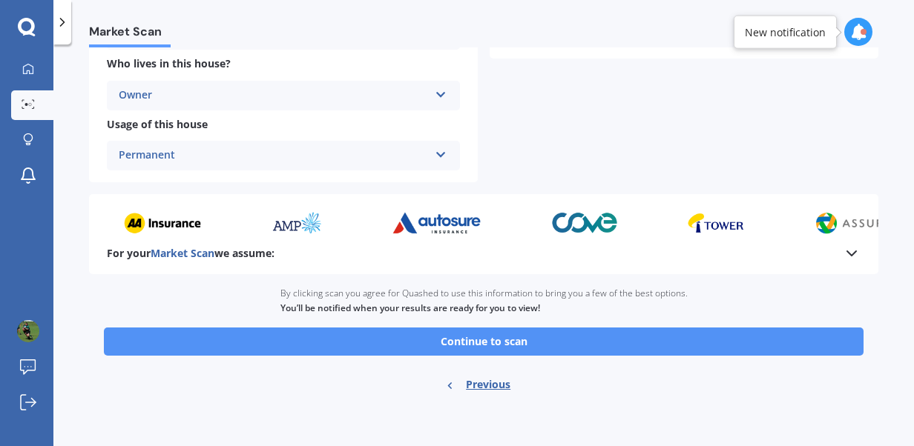
click at [570, 344] on button "Continue to scan" at bounding box center [483, 342] width 759 height 28
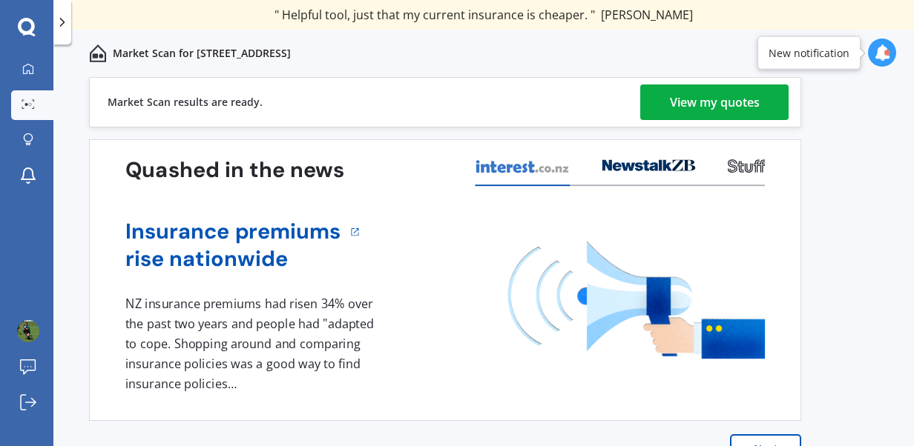
click at [699, 104] on div "View my quotes" at bounding box center [715, 103] width 90 height 36
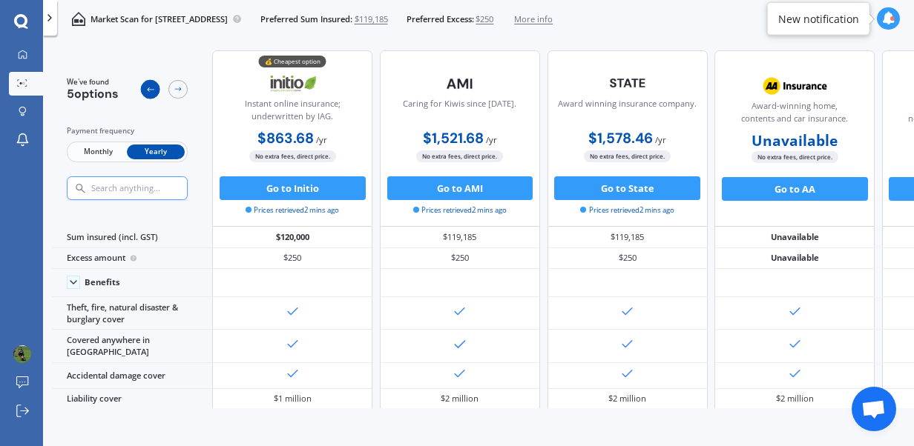
click at [146, 89] on icon at bounding box center [150, 90] width 10 height 10
drag, startPoint x: 242, startPoint y: 31, endPoint x: 223, endPoint y: 31, distance: 18.5
click at [223, 31] on div "Market Scan for 19 Bracebridge Street, Kaiapoi 7630 Preferred Sum Insured: $119…" at bounding box center [304, 19] width 495 height 38
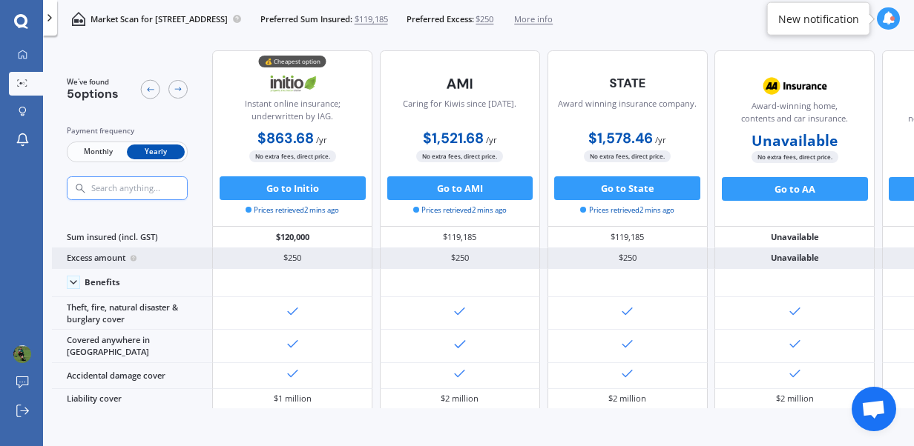
click at [296, 256] on div "$250" at bounding box center [292, 258] width 160 height 21
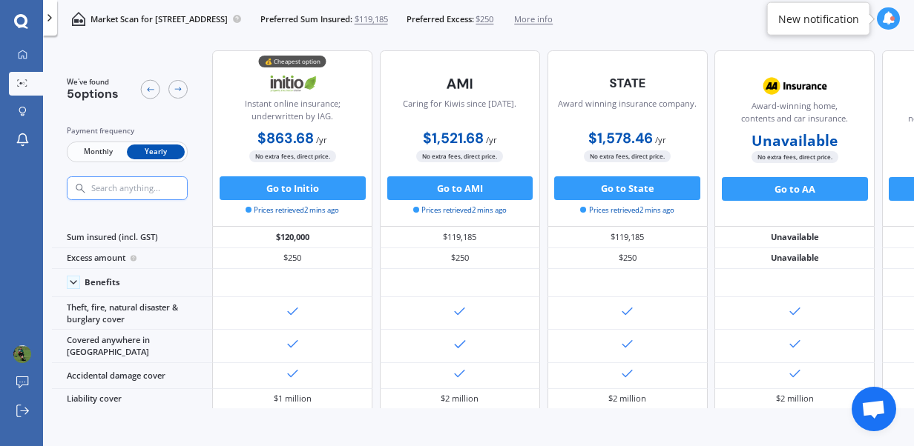
click at [493, 16] on span "$250" at bounding box center [484, 19] width 18 height 12
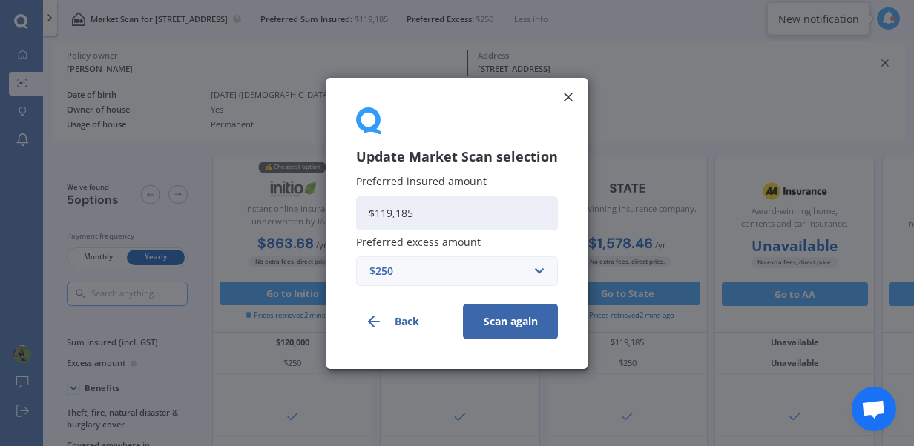
click at [421, 270] on div "$250" at bounding box center [447, 271] width 157 height 16
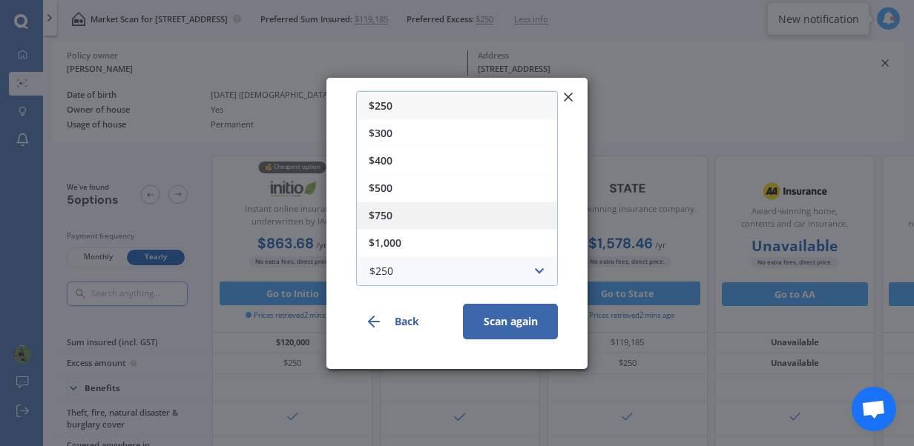
click at [422, 214] on div "$750" at bounding box center [457, 214] width 200 height 27
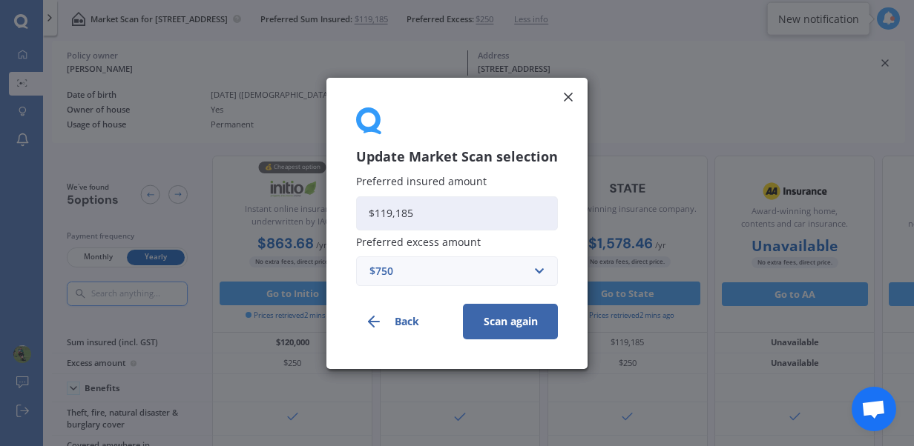
click at [506, 323] on button "Scan again" at bounding box center [510, 321] width 95 height 36
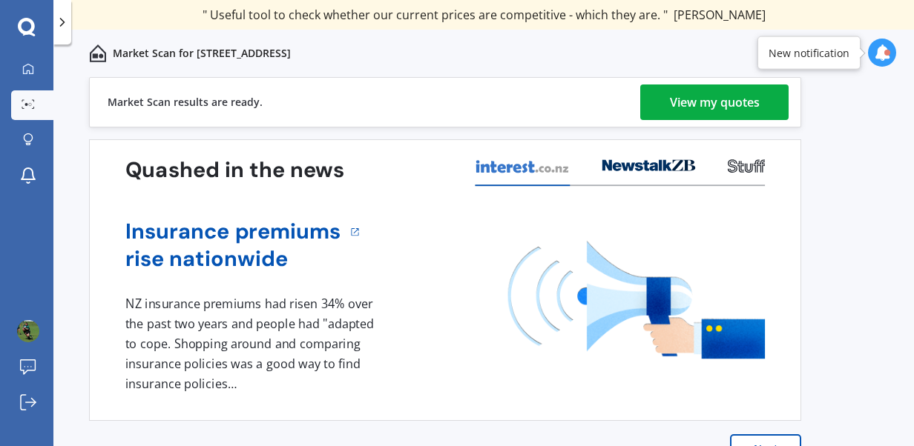
click at [694, 105] on div "View my quotes" at bounding box center [715, 103] width 90 height 36
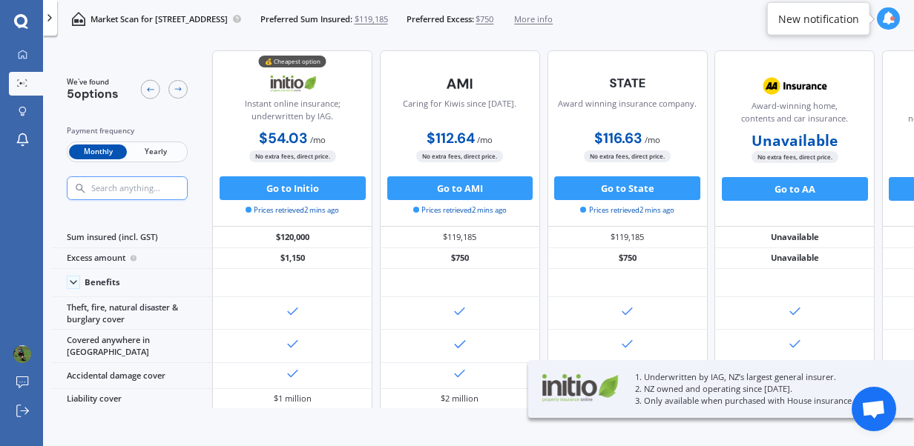
click at [162, 153] on span "Yearly" at bounding box center [156, 153] width 58 height 16
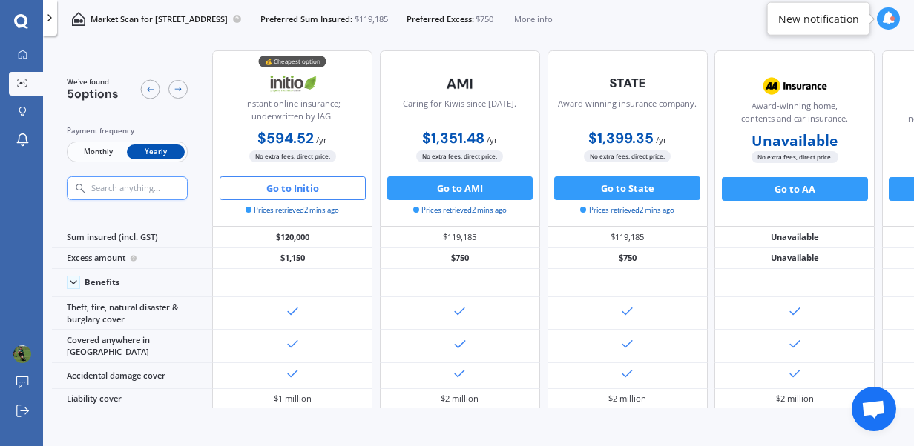
drag, startPoint x: 297, startPoint y: 187, endPoint x: 263, endPoint y: 189, distance: 34.2
click at [263, 189] on button "Go to Initio" at bounding box center [293, 189] width 146 height 24
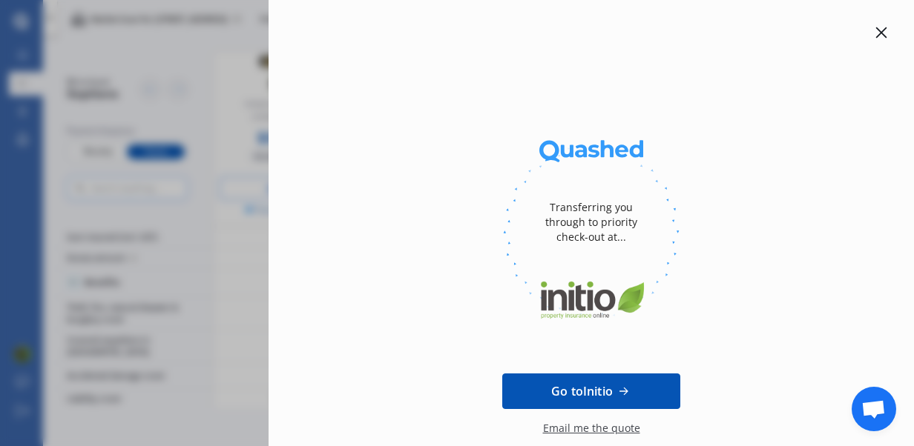
click at [875, 30] on icon at bounding box center [881, 33] width 12 height 12
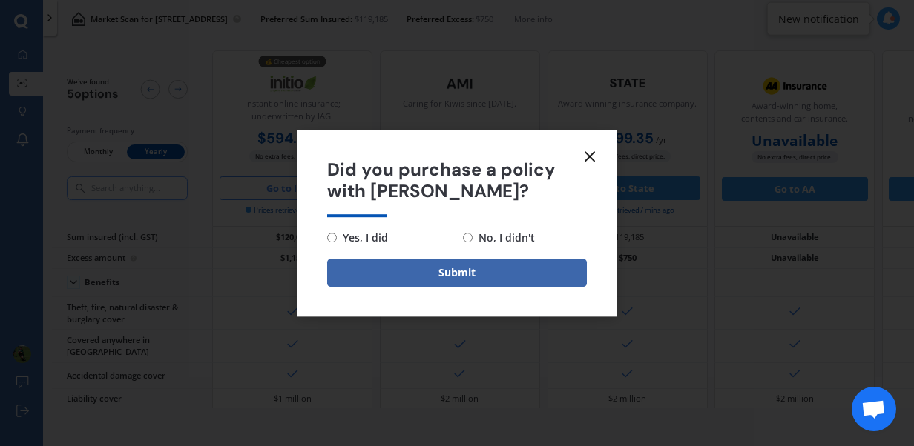
click at [465, 239] on input "No, I didn't" at bounding box center [468, 238] width 10 height 10
radio input "true"
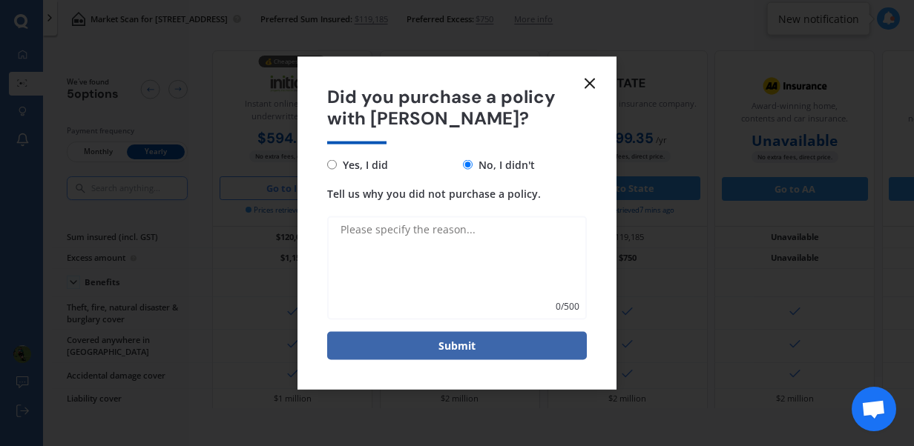
click at [465, 239] on textarea "Tell us why you did not purchase a policy." at bounding box center [457, 268] width 260 height 104
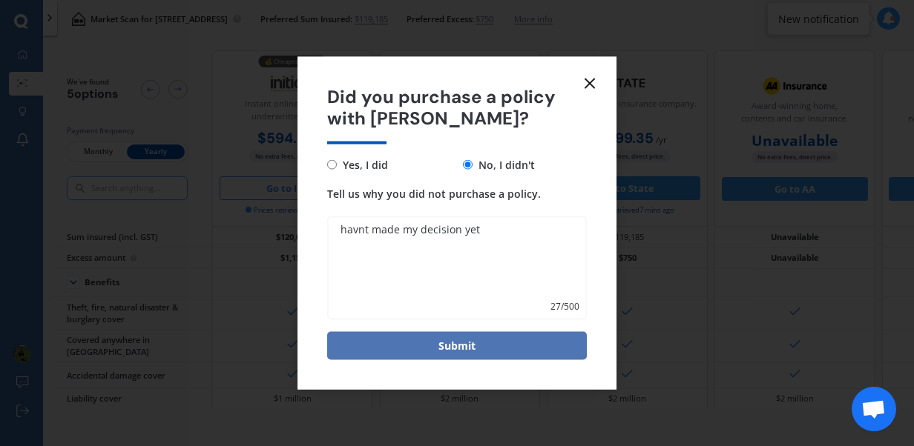
type textarea "havnt made my decision yet"
click at [438, 350] on button "Submit" at bounding box center [457, 346] width 260 height 28
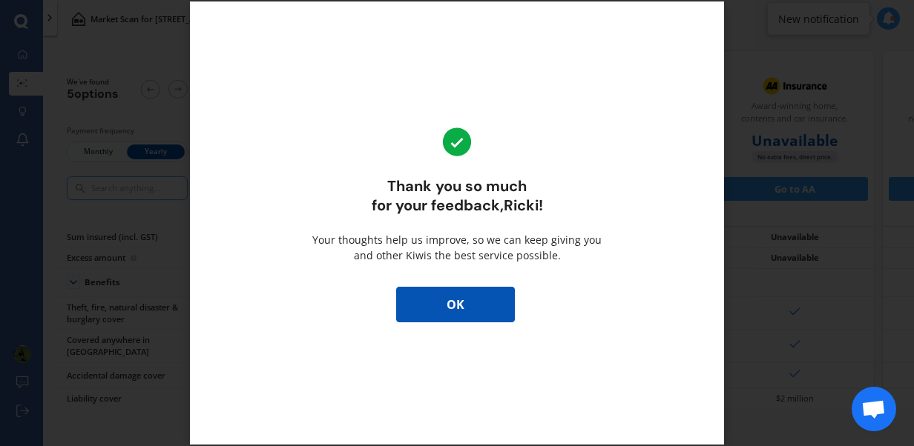
click at [457, 303] on button "OK" at bounding box center [455, 305] width 119 height 36
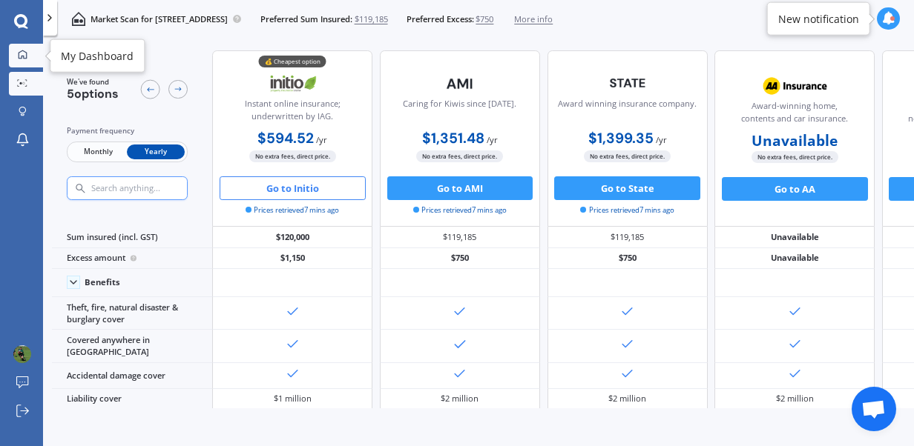
click at [19, 52] on icon at bounding box center [23, 55] width 10 height 10
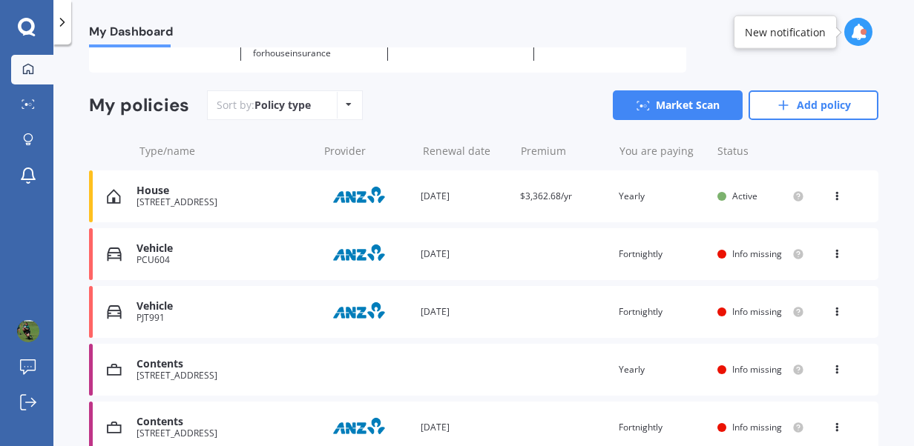
scroll to position [88, 0]
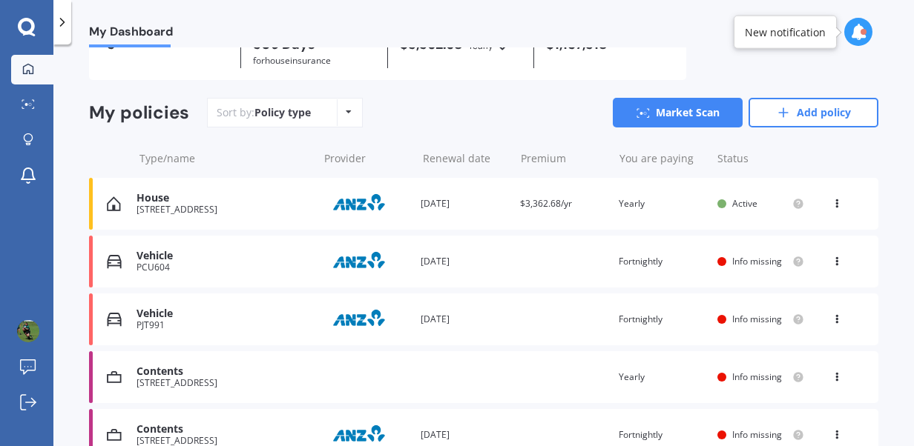
click at [180, 209] on div "19 Bracebridge Street, Kaiapoi 7630" at bounding box center [223, 210] width 174 height 10
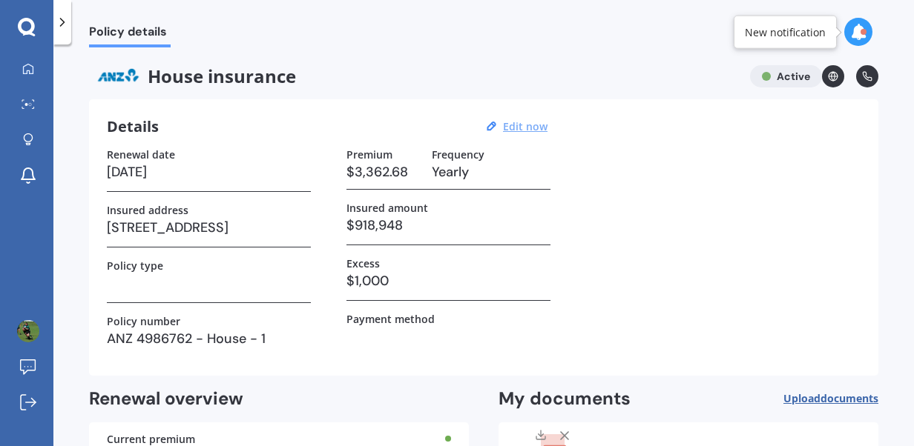
click at [529, 129] on u "Edit now" at bounding box center [525, 126] width 44 height 14
select select "21"
select select "07"
select select "2026"
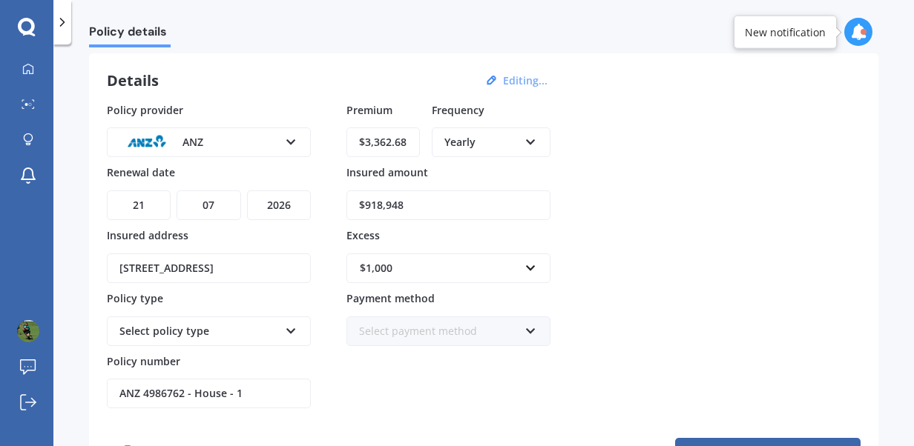
scroll to position [34, 0]
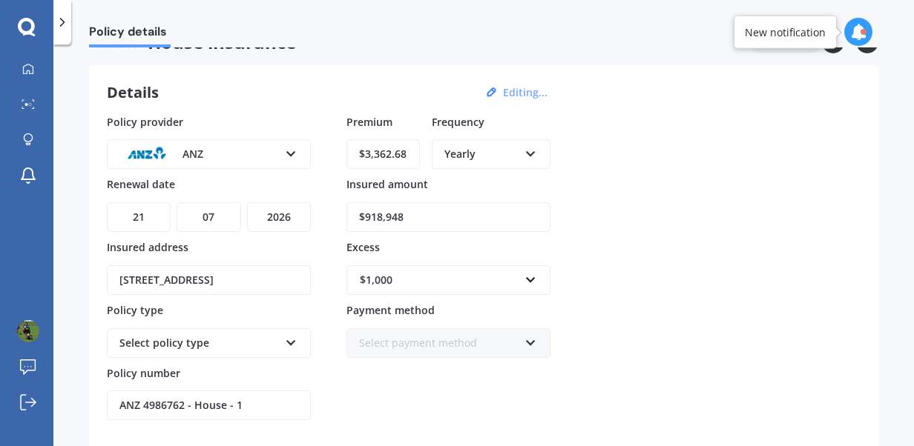
click at [485, 335] on div "Select payment method" at bounding box center [438, 343] width 159 height 16
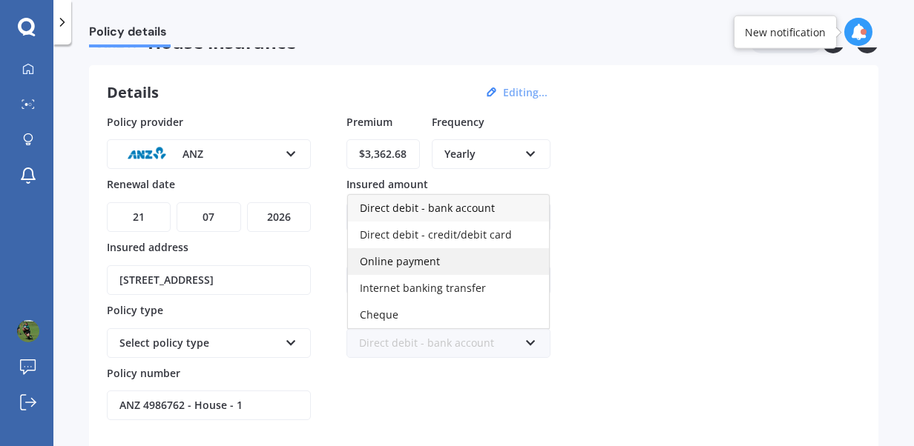
click at [450, 259] on div "Online payment" at bounding box center [448, 261] width 201 height 27
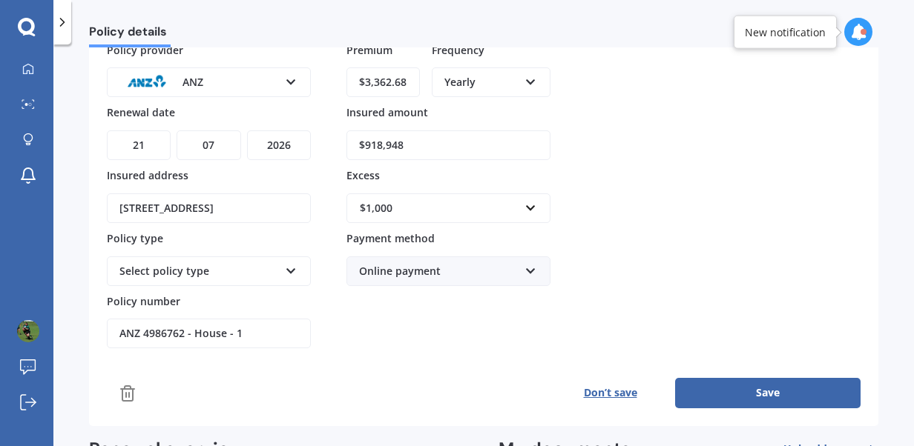
scroll to position [127, 0]
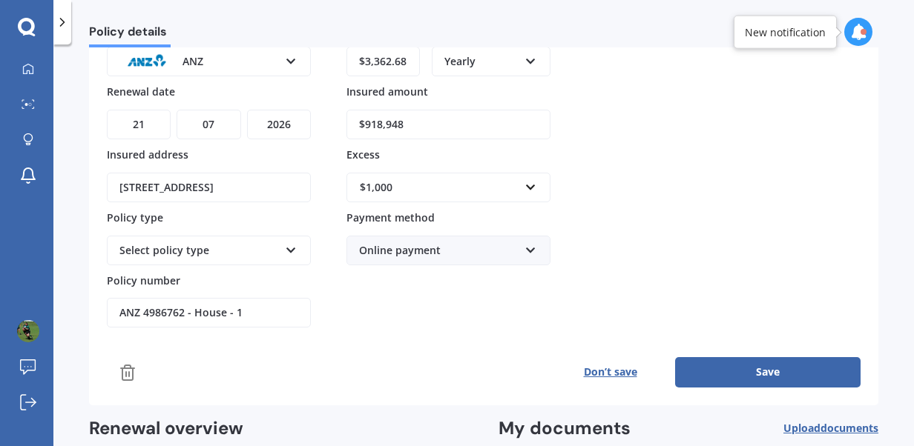
click at [700, 366] on button "Save" at bounding box center [767, 372] width 185 height 30
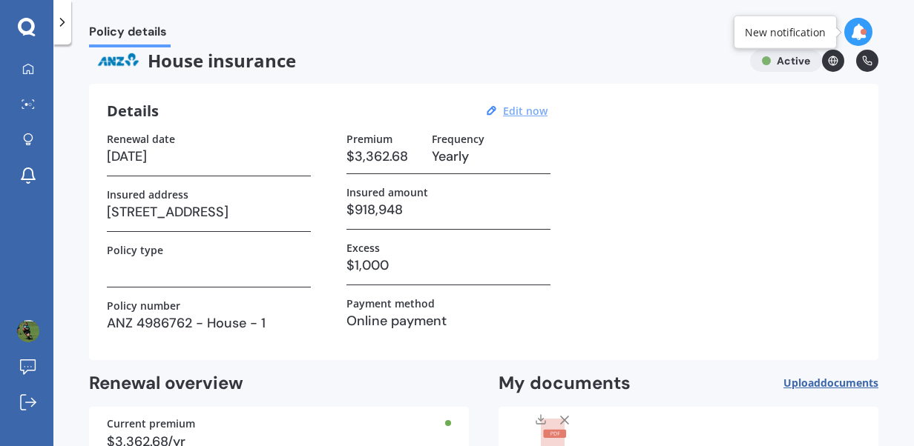
scroll to position [0, 0]
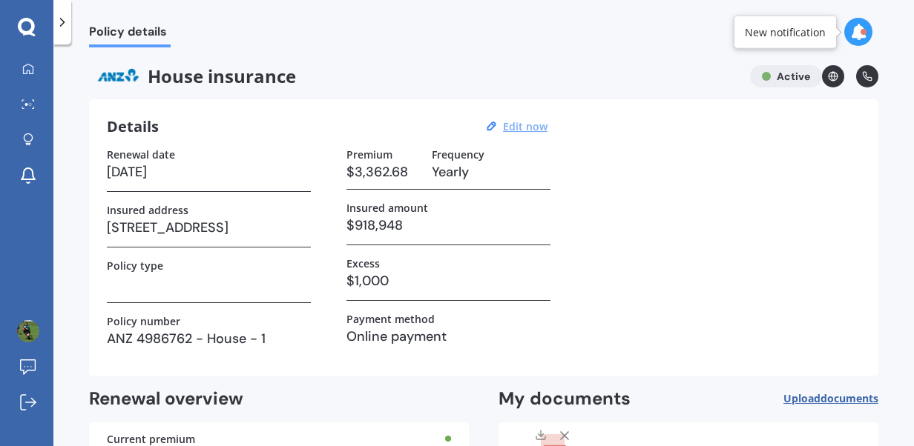
click at [828, 80] on icon at bounding box center [833, 76] width 10 height 10
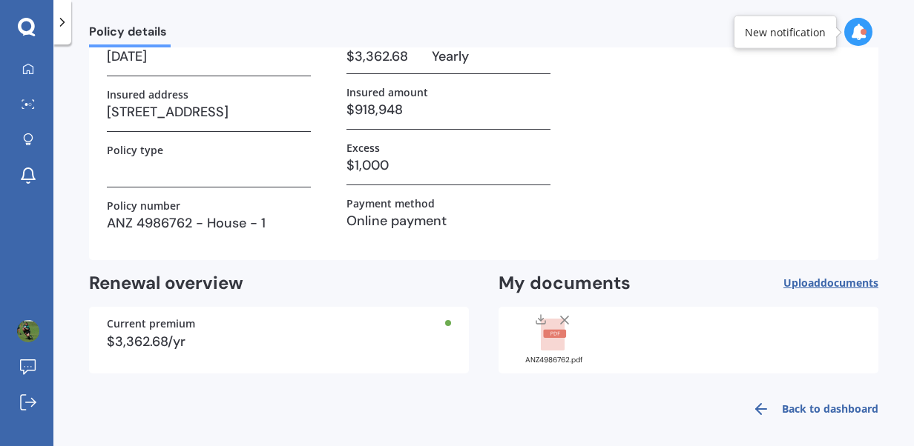
scroll to position [122, 0]
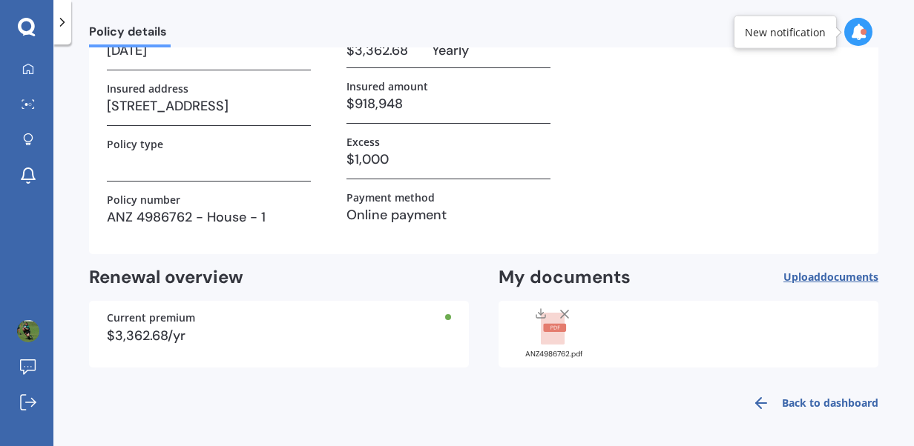
click at [808, 402] on link "Back to dashboard" at bounding box center [810, 404] width 135 height 36
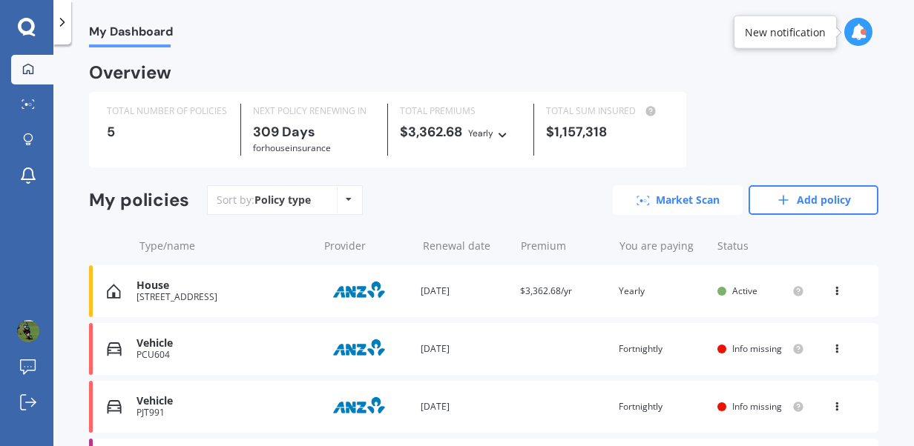
click at [682, 200] on link "Market Scan" at bounding box center [678, 200] width 130 height 30
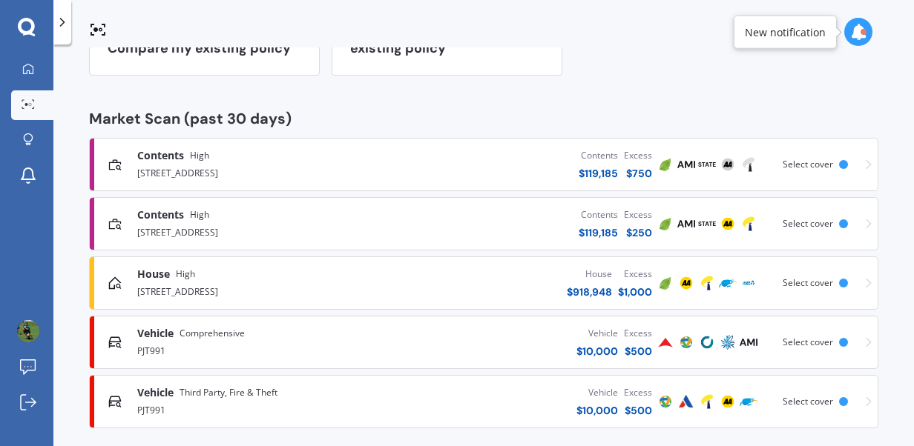
scroll to position [198, 0]
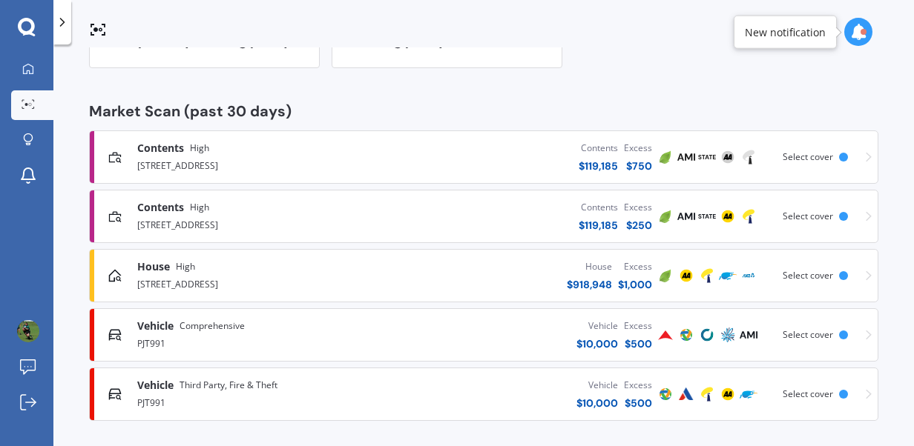
click at [567, 274] on div "House $ 918,948" at bounding box center [589, 276] width 45 height 33
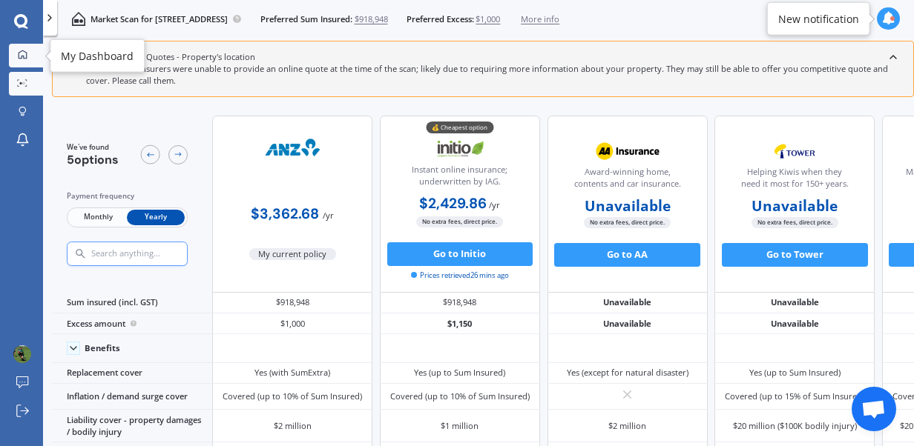
click at [18, 53] on icon at bounding box center [23, 55] width 10 height 10
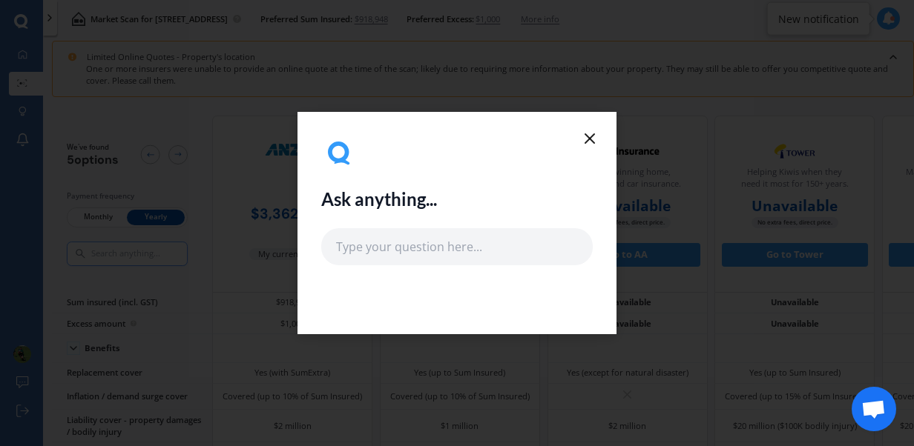
click at [587, 136] on line at bounding box center [589, 138] width 9 height 9
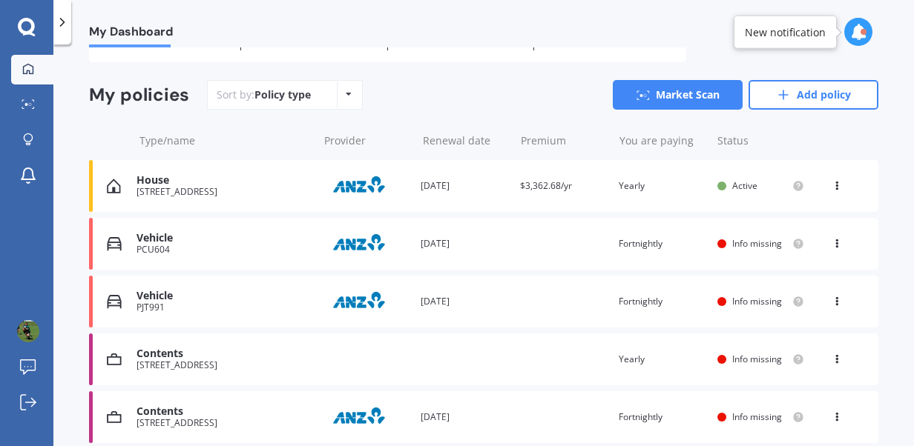
scroll to position [110, 0]
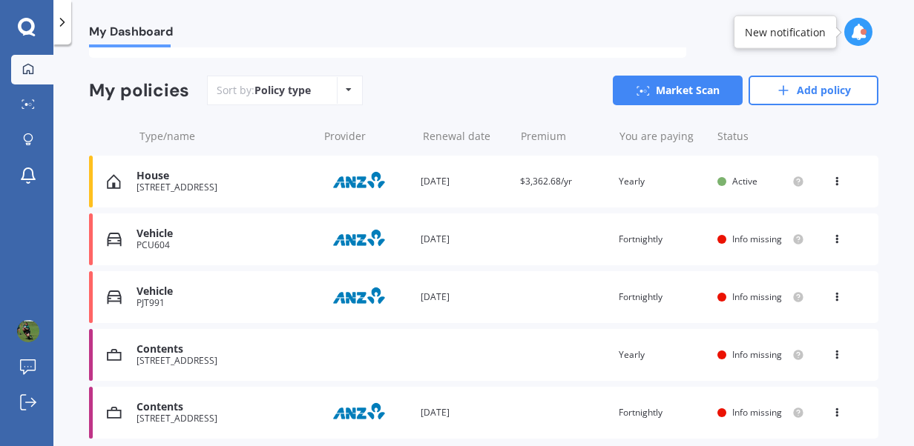
click at [381, 231] on img at bounding box center [359, 239] width 74 height 28
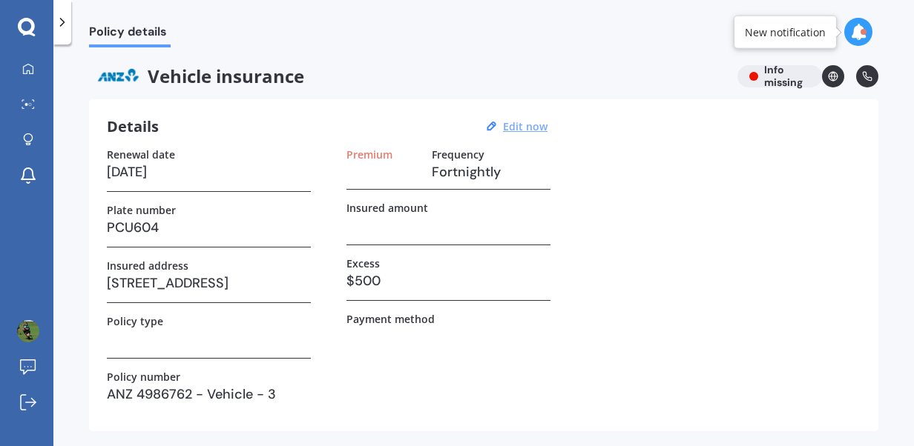
click at [531, 129] on u "Edit now" at bounding box center [525, 126] width 44 height 14
select select "21"
select select "07"
select select "2026"
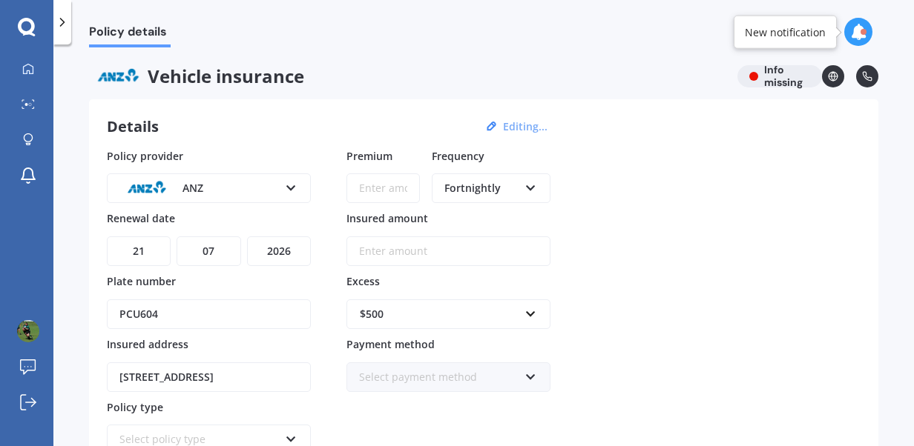
click at [392, 245] on input "Insured amount" at bounding box center [448, 252] width 204 height 30
type input "$10,000"
click at [381, 191] on input "Premium" at bounding box center [382, 189] width 73 height 30
type input "$363.38"
click at [455, 191] on div "Fortnightly" at bounding box center [481, 188] width 74 height 16
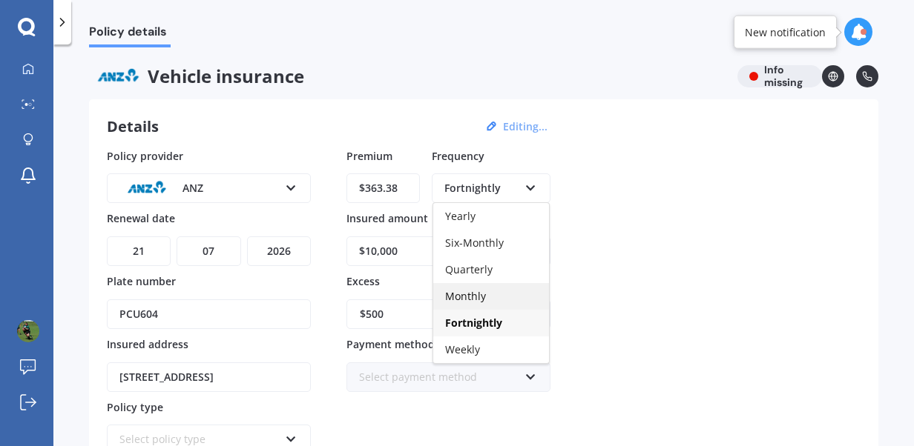
click at [463, 298] on span "Monthly" at bounding box center [465, 296] width 41 height 14
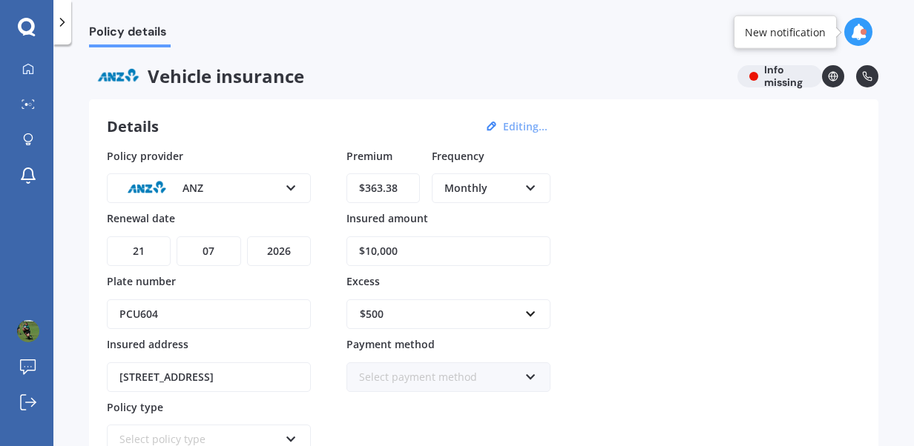
click at [463, 184] on div "Monthly" at bounding box center [481, 188] width 74 height 16
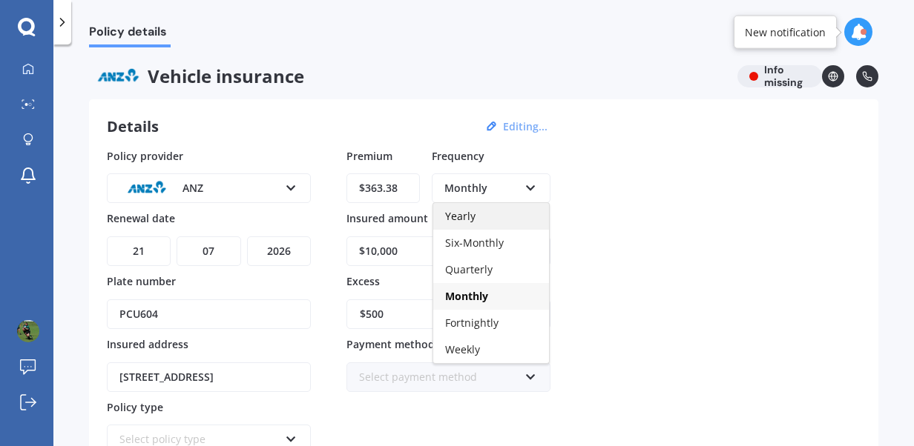
click at [475, 215] on div "Yearly" at bounding box center [491, 216] width 116 height 27
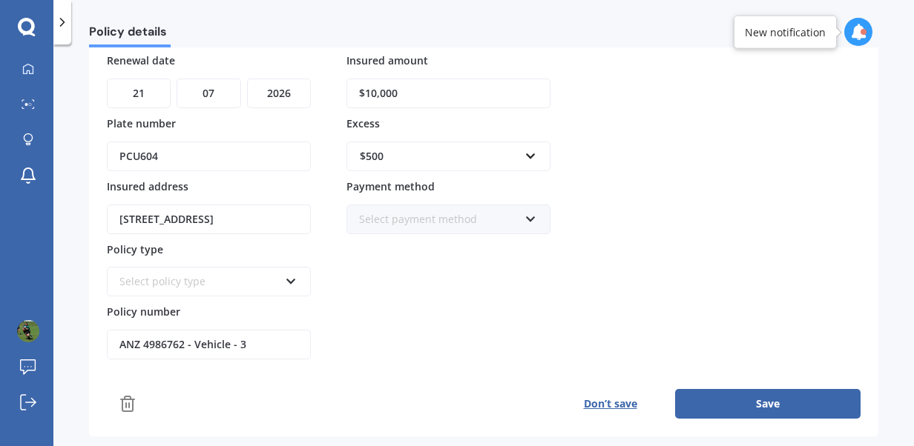
scroll to position [159, 0]
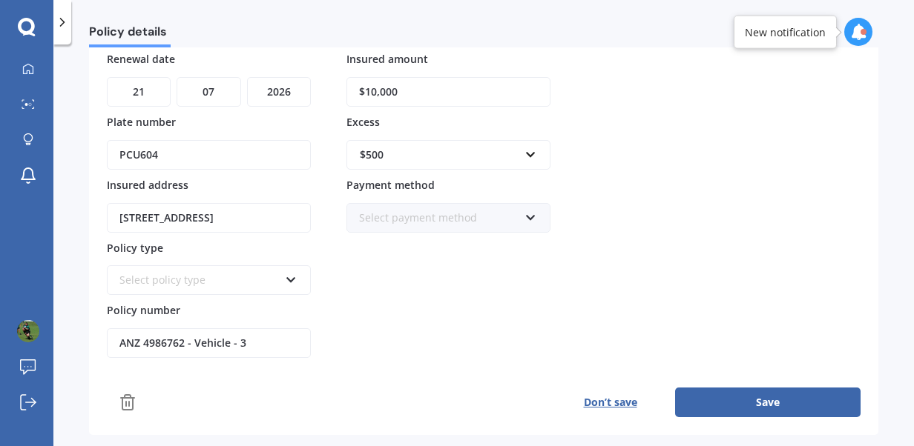
click at [284, 276] on div "Select policy type Third Party Only Third Party, Fire & Theft Comprehensive" at bounding box center [209, 281] width 204 height 30
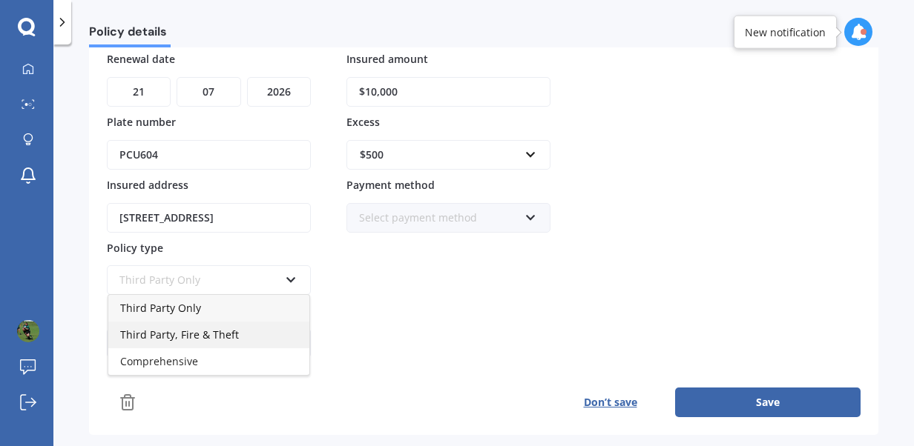
click at [228, 328] on span "Third Party, Fire & Theft" at bounding box center [179, 335] width 119 height 14
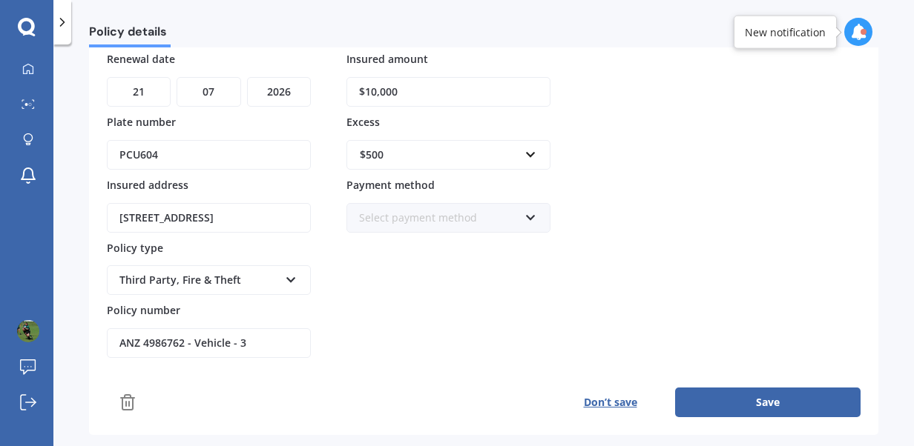
click at [423, 212] on div "Select payment method" at bounding box center [438, 218] width 159 height 16
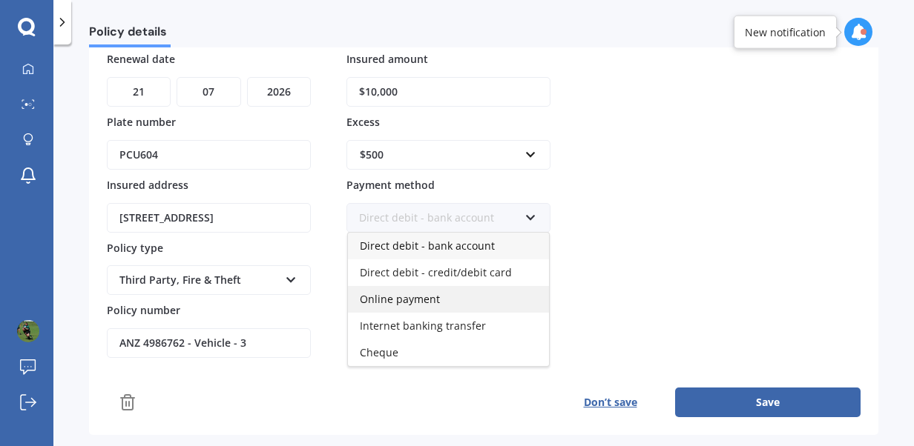
click at [406, 297] on span "Online payment" at bounding box center [400, 299] width 80 height 14
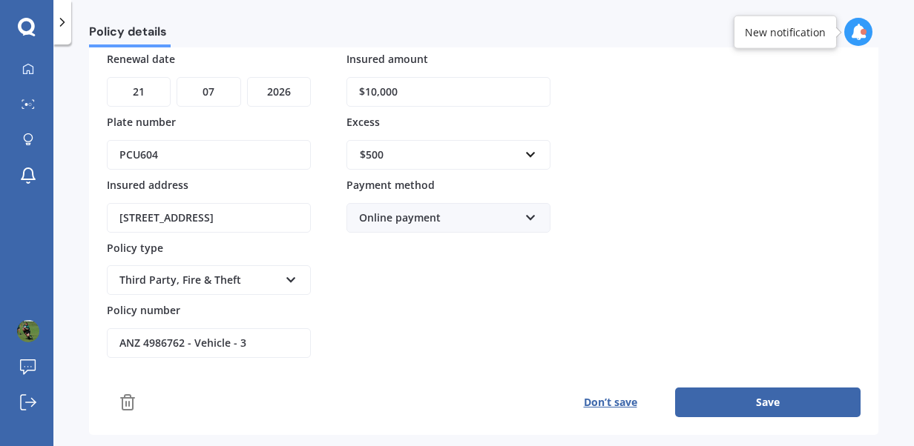
click at [768, 396] on button "Save" at bounding box center [767, 403] width 185 height 30
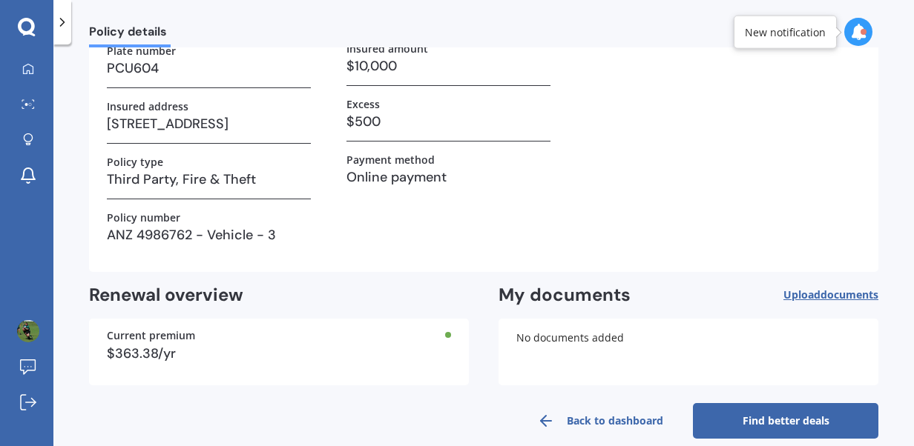
click at [796, 414] on link "Find better deals" at bounding box center [785, 421] width 185 height 36
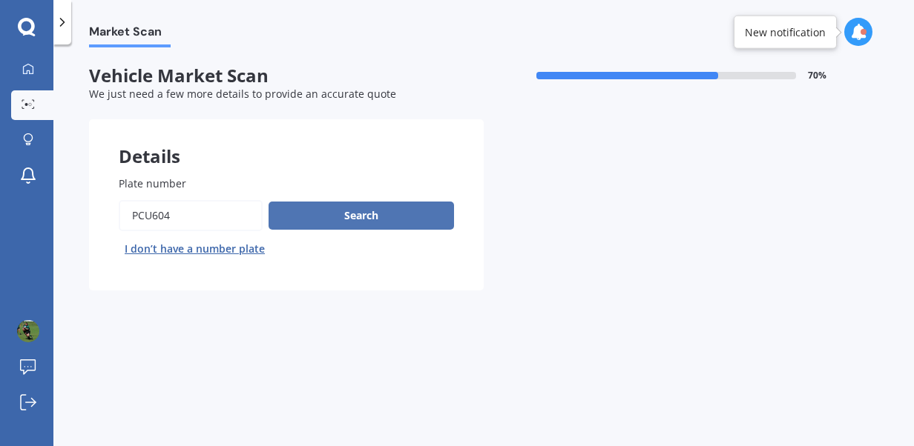
click at [345, 219] on button "Search" at bounding box center [360, 216] width 185 height 28
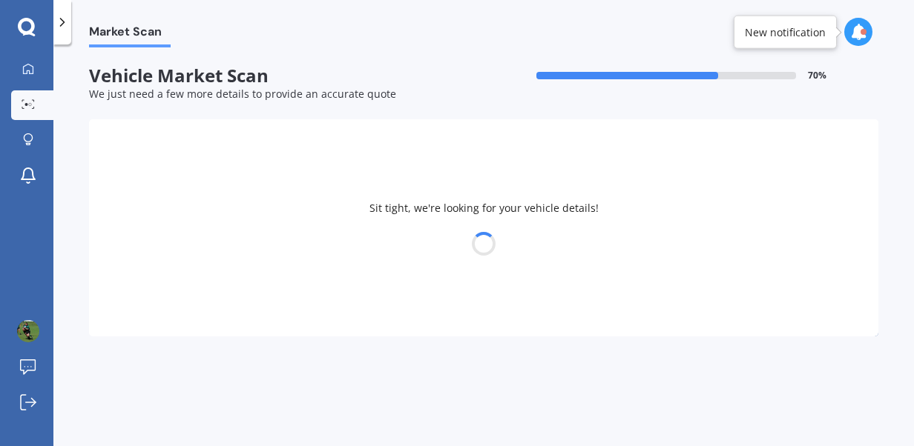
select select "KIA"
select select "SPORTAGE"
select select "05"
select select "09"
select select "1990"
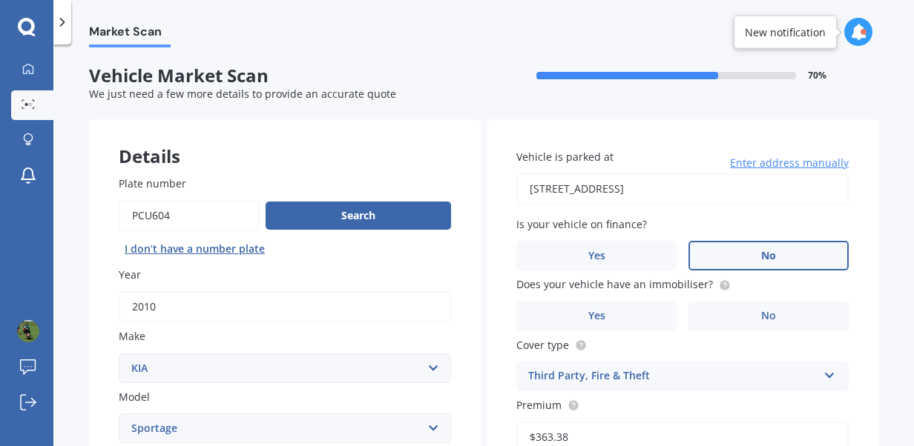
click at [761, 255] on span "No" at bounding box center [768, 256] width 15 height 13
click at [0, 0] on input "No" at bounding box center [0, 0] width 0 height 0
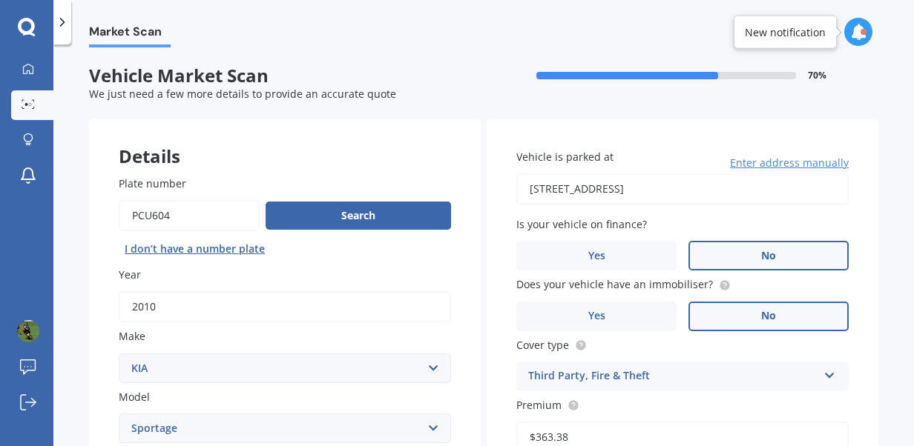
click at [710, 310] on label "No" at bounding box center [768, 317] width 160 height 30
click at [0, 0] on input "No" at bounding box center [0, 0] width 0 height 0
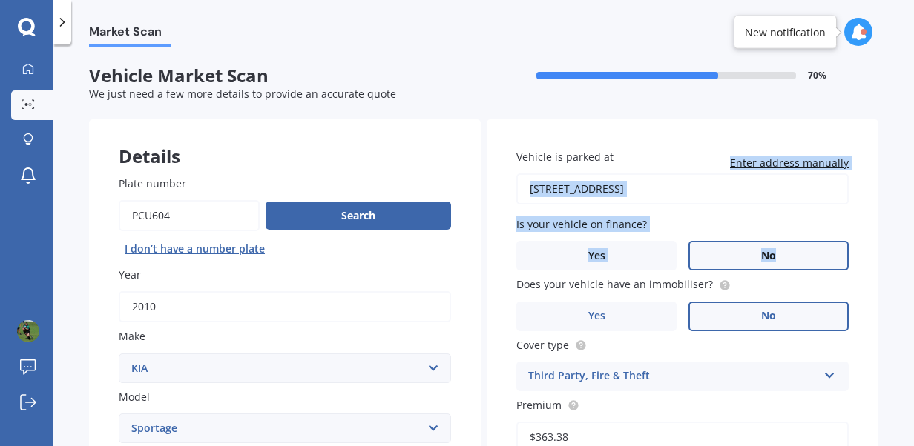
drag, startPoint x: 906, startPoint y: 194, endPoint x: 909, endPoint y: 246, distance: 52.8
click at [909, 246] on div "Market Scan Vehicle Market Scan 70 % We just need a few more details to provide…" at bounding box center [483, 248] width 860 height 402
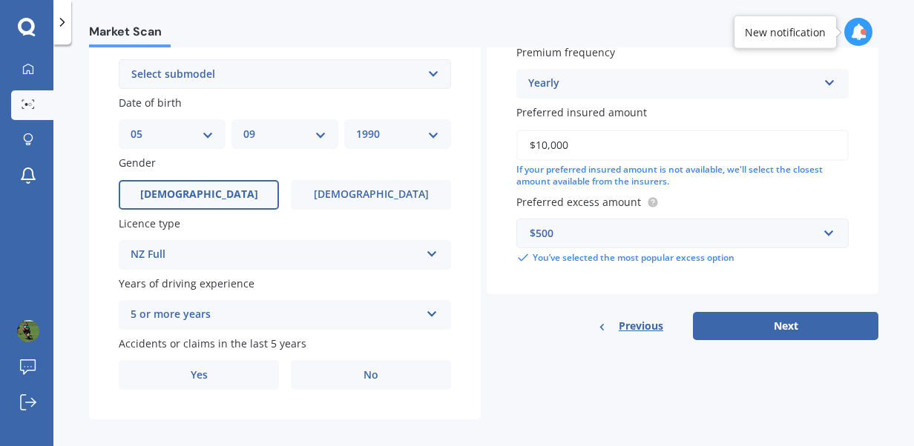
scroll to position [429, 0]
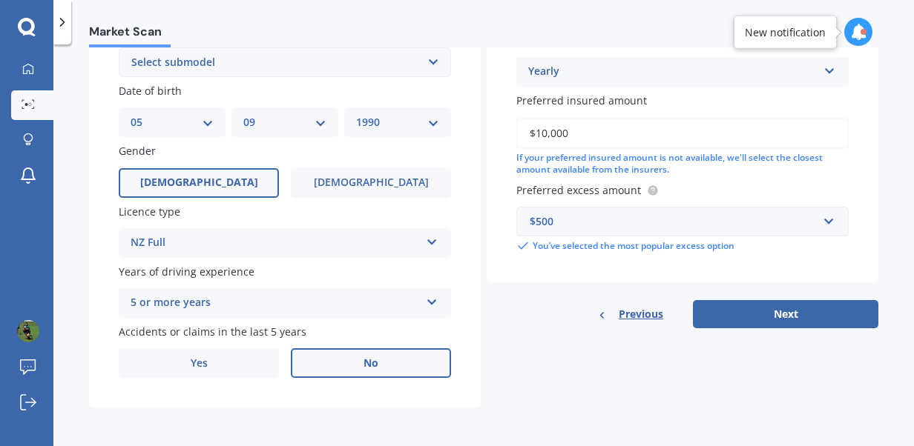
click at [378, 363] on label "No" at bounding box center [371, 364] width 160 height 30
click at [0, 0] on input "No" at bounding box center [0, 0] width 0 height 0
click at [765, 323] on button "Next" at bounding box center [785, 314] width 185 height 28
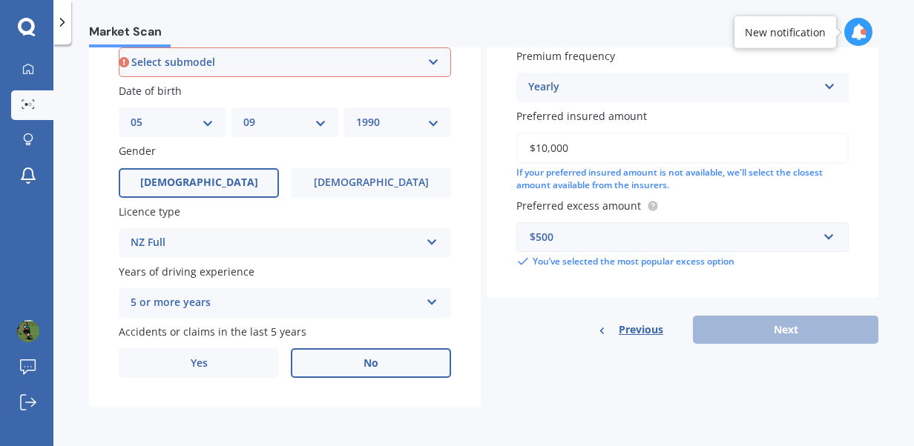
scroll to position [403, 0]
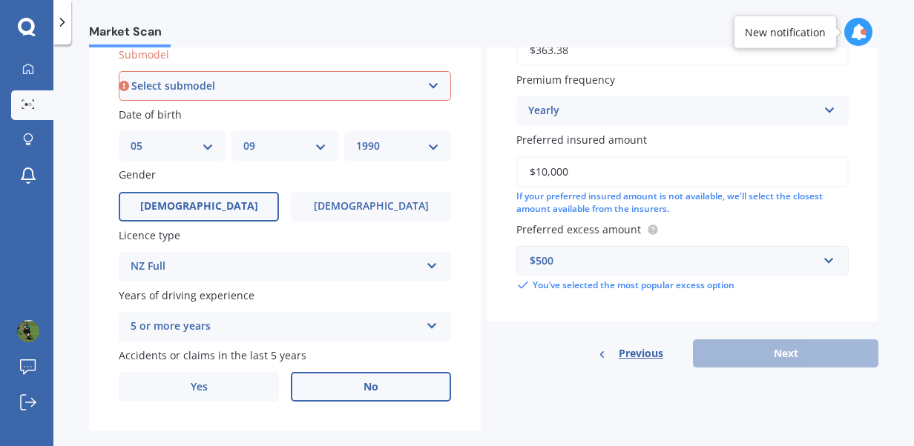
click at [324, 89] on select "Select submodel (All other) 2.0 4WD Petrol 2.0 EX Diesel 2.0 LX Diesel 2.4 EX A…" at bounding box center [285, 86] width 332 height 30
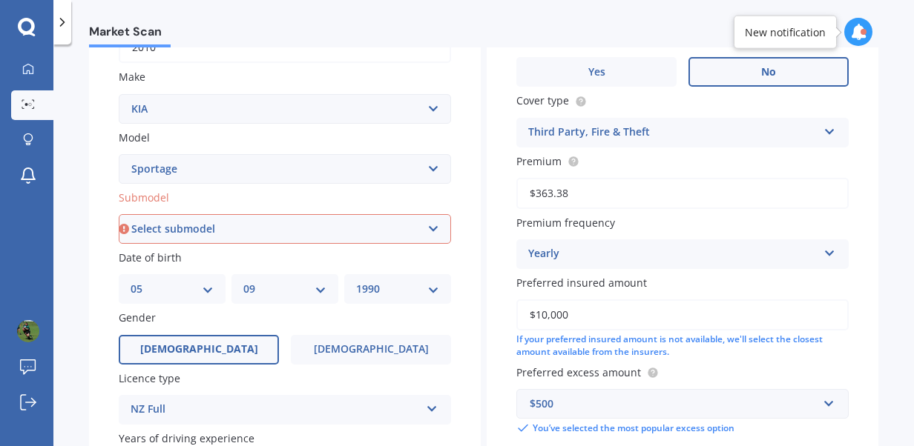
scroll to position [244, 0]
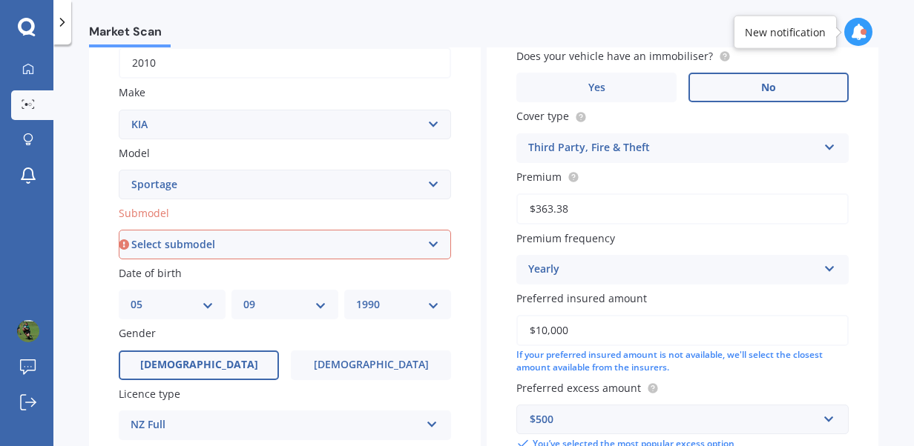
click at [395, 243] on select "Select submodel (All other) 2.0 4WD Petrol 2.0 EX Diesel 2.0 LX Diesel 2.4 EX A…" at bounding box center [285, 245] width 332 height 30
click at [93, 159] on div "Plate number Search I don’t have a number plate Year 2010 Make Select make AC A…" at bounding box center [285, 246] width 392 height 689
click at [160, 191] on select "Select model Carens Carnival CERATO Ceres Credos EV6 K2900 Magentis Mentor Niro…" at bounding box center [285, 185] width 332 height 30
click at [102, 178] on div "Plate number Search I don’t have a number plate Year 2010 Make Select make AC A…" at bounding box center [285, 246] width 392 height 689
click at [175, 243] on select "Select submodel (All other) 2.0 4WD Petrol 2.0 EX Diesel 2.0 LX Diesel 2.4 EX A…" at bounding box center [285, 245] width 332 height 30
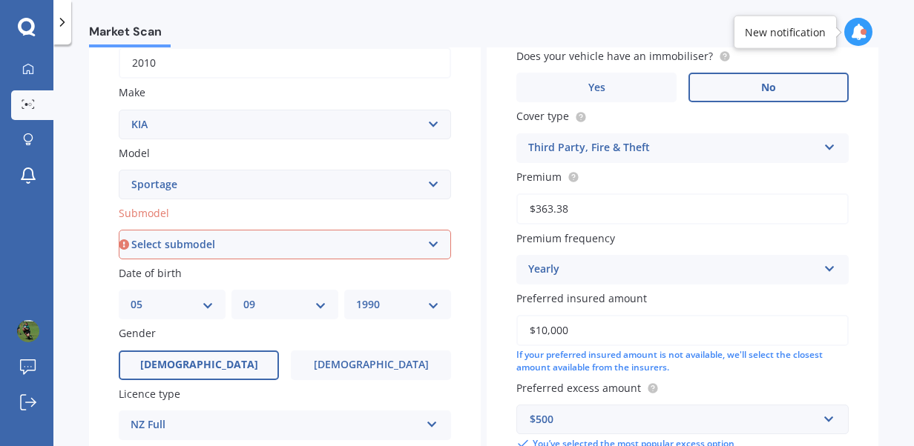
select select "(ALL OTHER)"
click at [119, 231] on select "Select submodel (All other) 2.0 4WD Petrol 2.0 EX Diesel 2.0 LX Diesel 2.4 EX A…" at bounding box center [285, 245] width 332 height 30
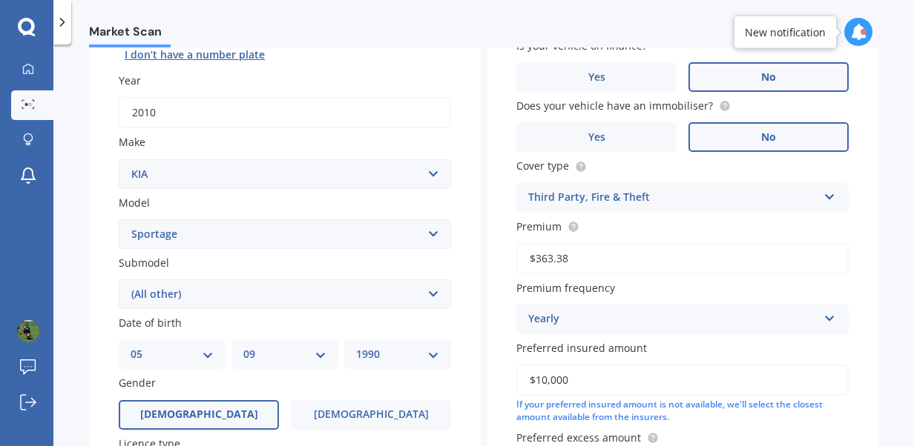
scroll to position [101, 0]
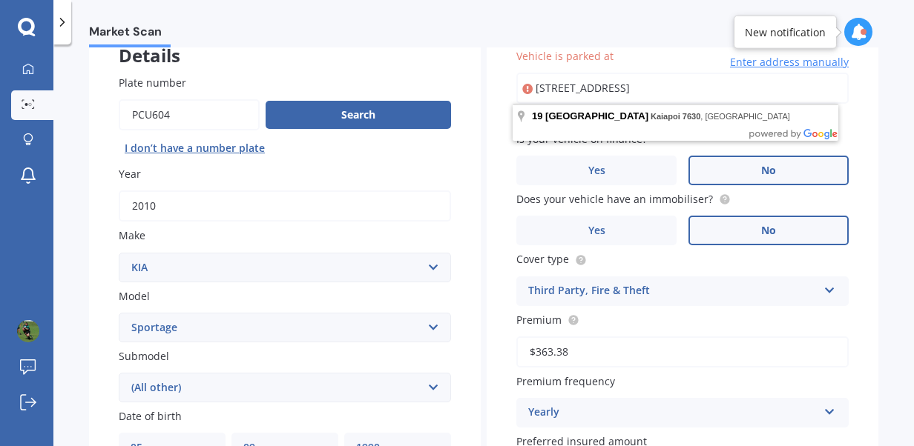
type input "19 Bracebridge Street, Kaiapoi 7630"
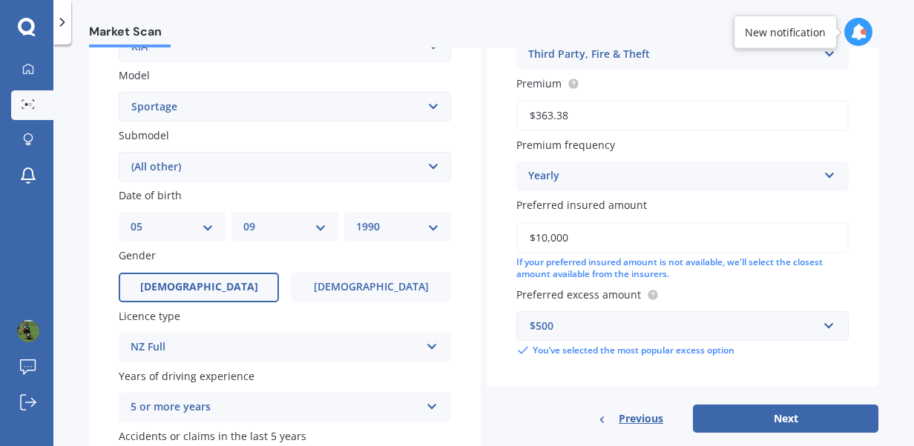
scroll to position [429, 0]
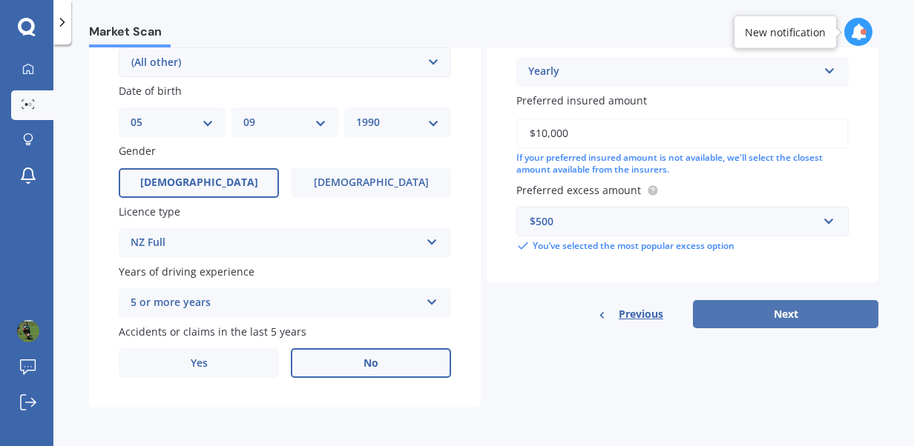
click at [795, 310] on button "Next" at bounding box center [785, 314] width 185 height 28
select select "05"
select select "09"
select select "1990"
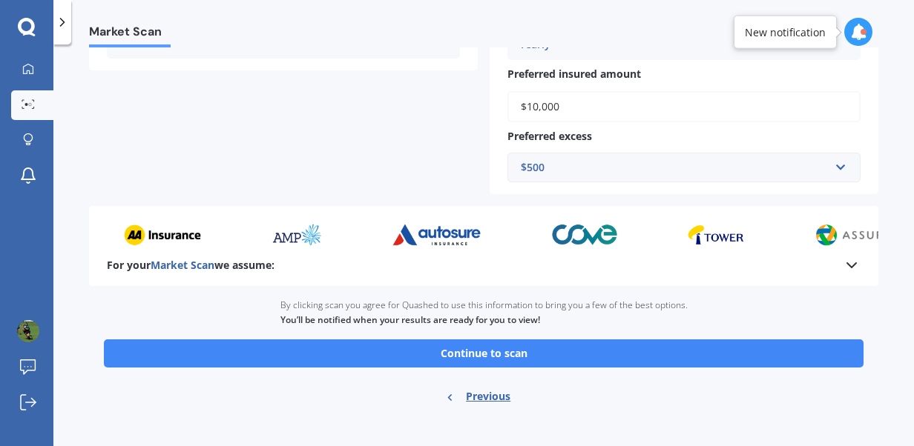
scroll to position [432, 0]
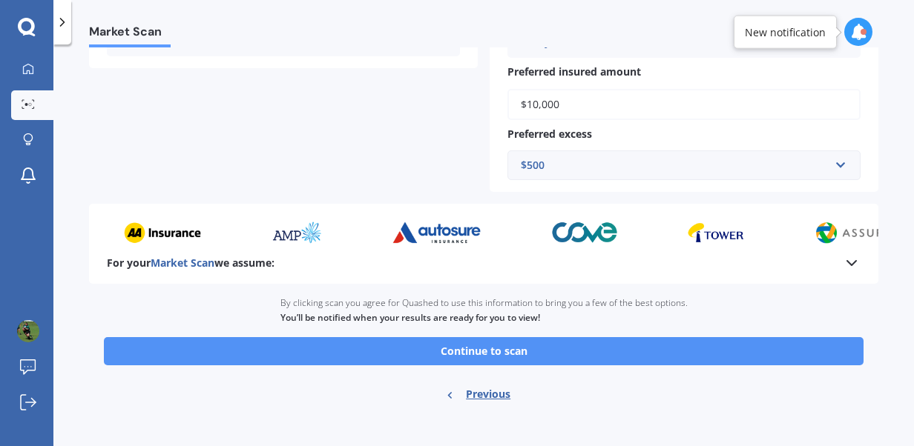
click at [656, 355] on button "Continue to scan" at bounding box center [483, 351] width 759 height 28
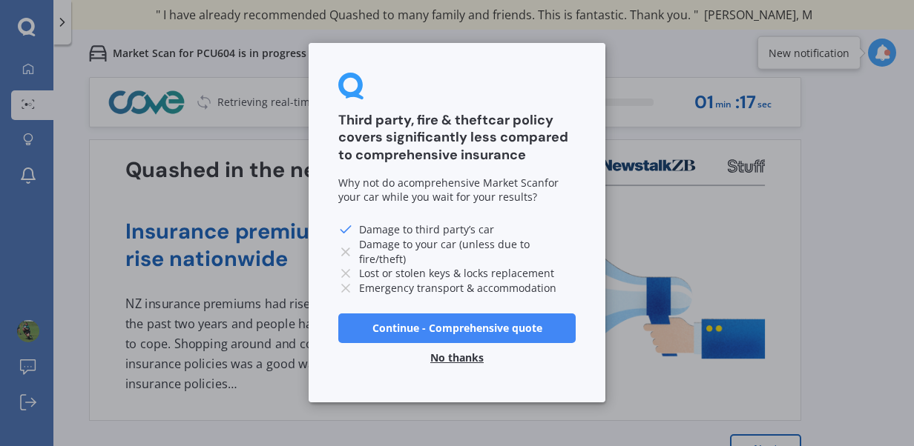
click at [455, 356] on button "No thanks" at bounding box center [456, 359] width 71 height 30
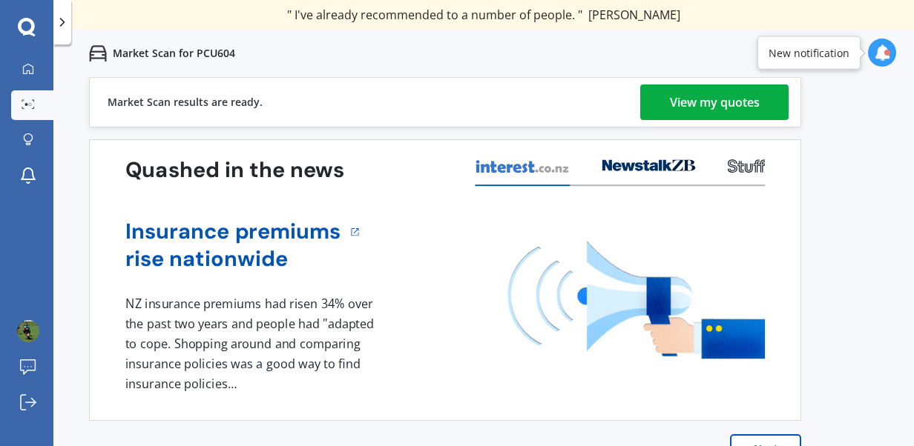
click at [702, 100] on div "View my quotes" at bounding box center [715, 103] width 90 height 36
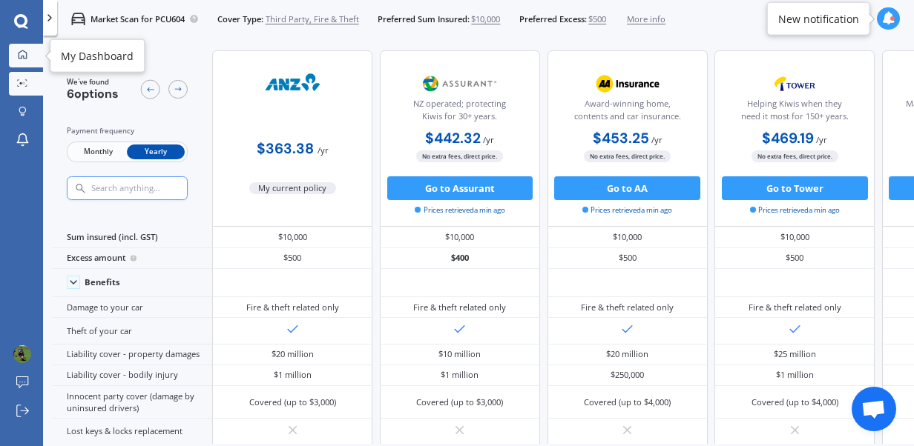
click at [16, 56] on div at bounding box center [22, 55] width 18 height 11
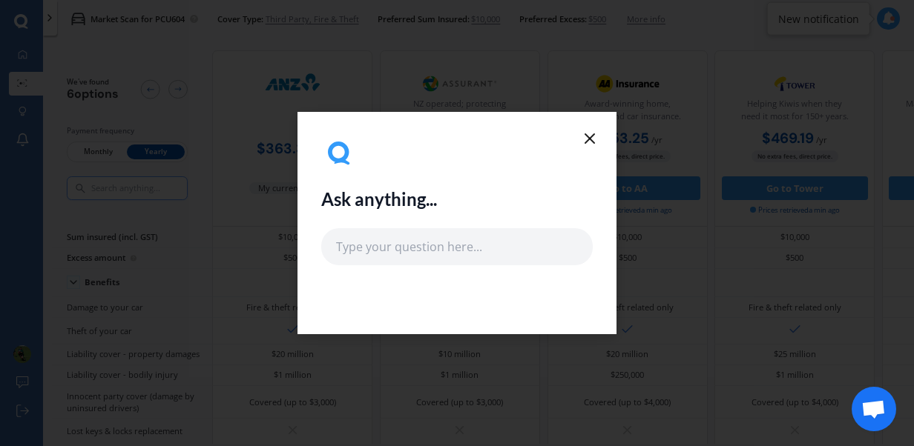
click at [590, 133] on icon at bounding box center [590, 139] width 18 height 18
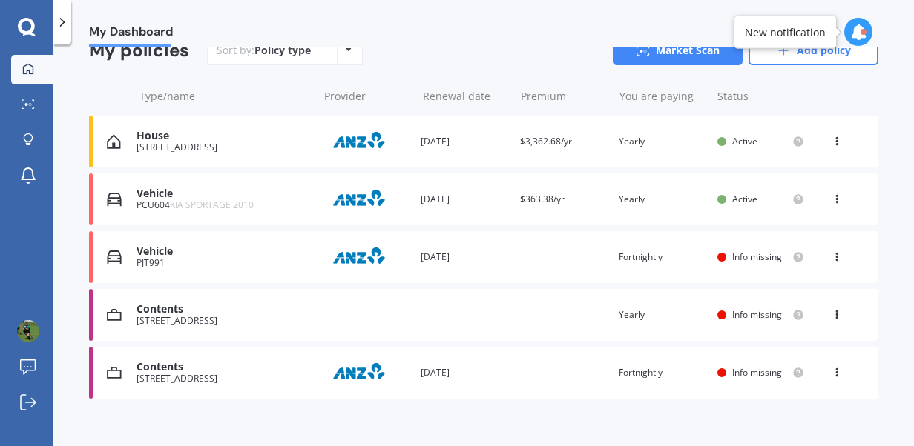
scroll to position [165, 0]
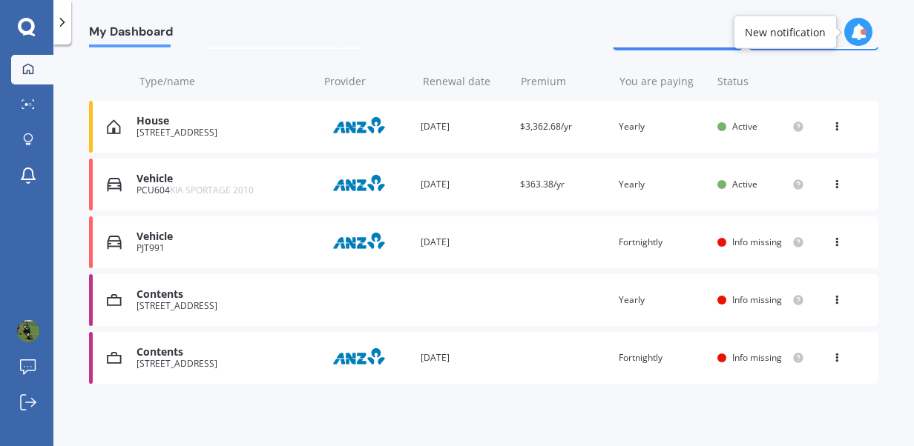
click at [423, 236] on div "Renewal date 21 Jul 2026" at bounding box center [464, 242] width 87 height 15
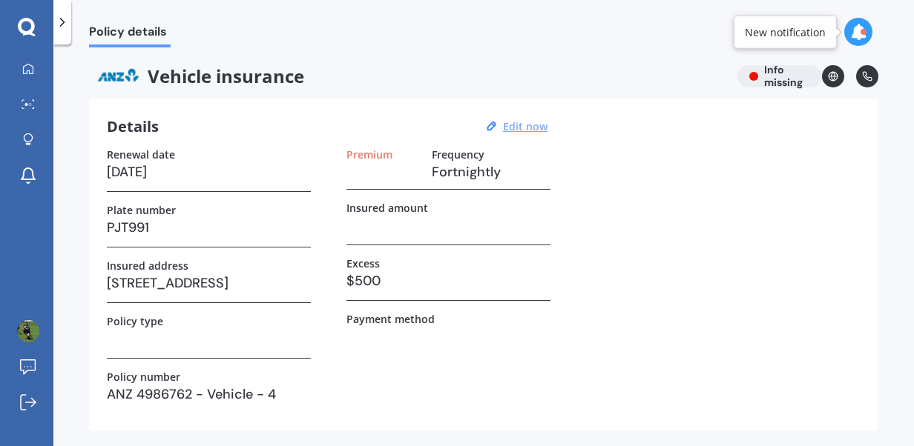
click at [535, 126] on u "Edit now" at bounding box center [525, 126] width 44 height 14
select select "21"
select select "07"
select select "2026"
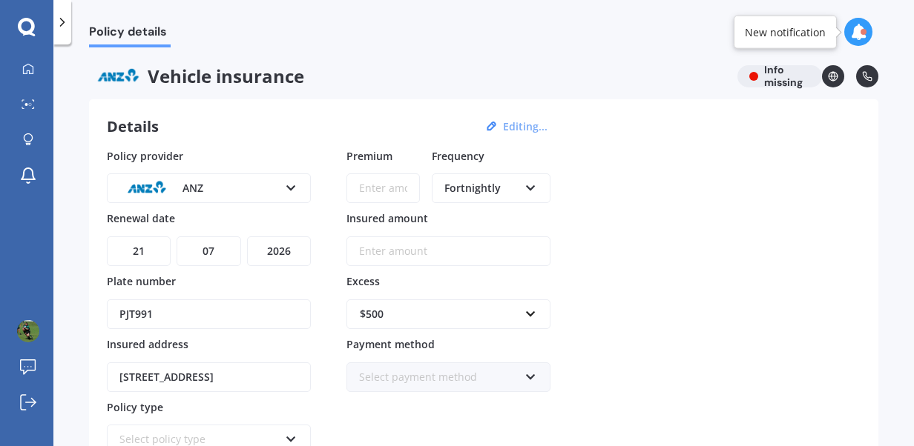
click at [380, 193] on input "Premium" at bounding box center [382, 189] width 73 height 30
type input "$340.78"
click at [469, 190] on div "Fortnightly" at bounding box center [481, 188] width 74 height 16
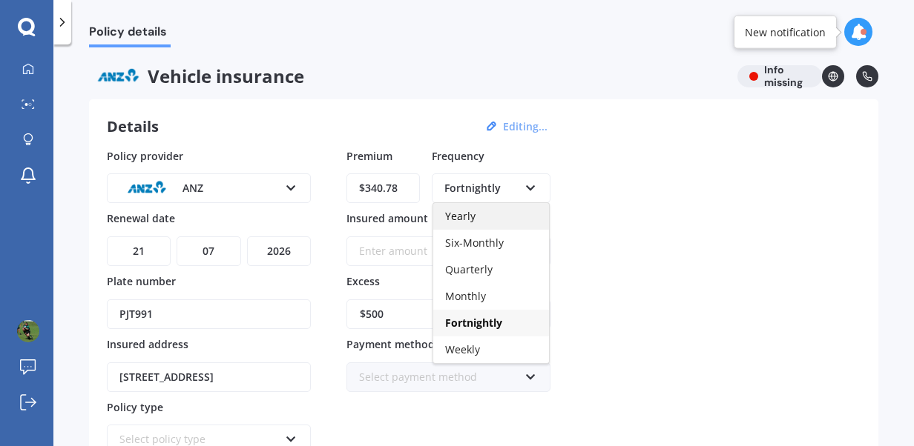
click at [469, 215] on span "Yearly" at bounding box center [460, 216] width 30 height 14
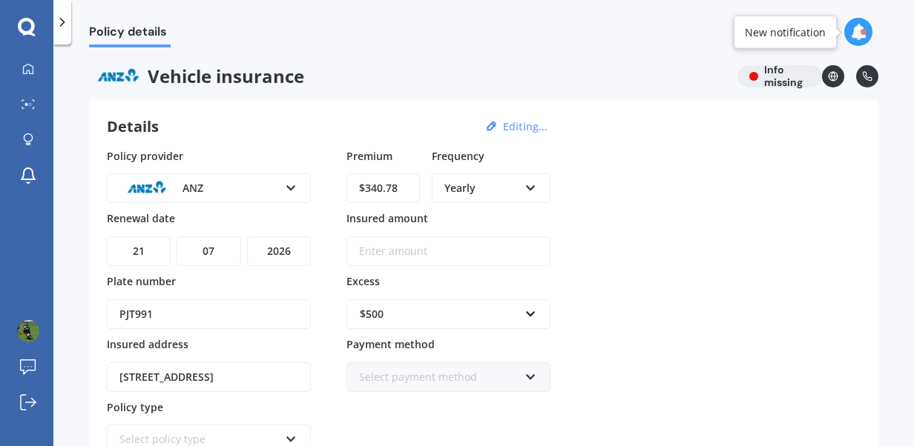
click at [410, 254] on input "Insured amount" at bounding box center [448, 252] width 204 height 30
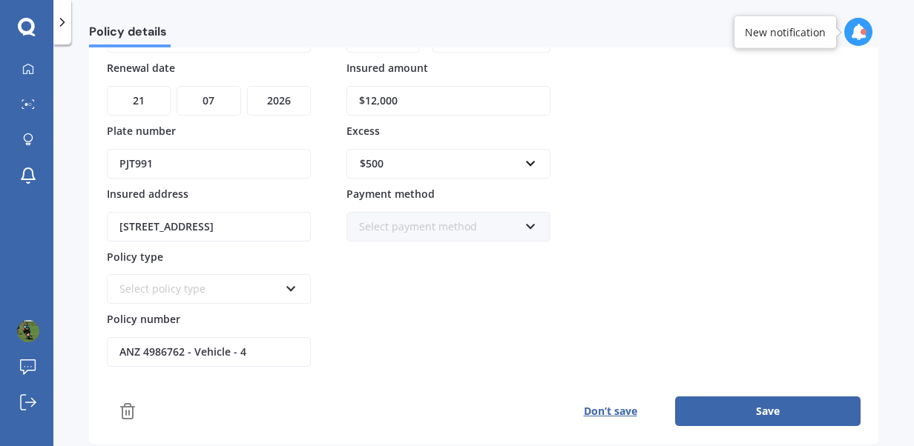
scroll to position [159, 0]
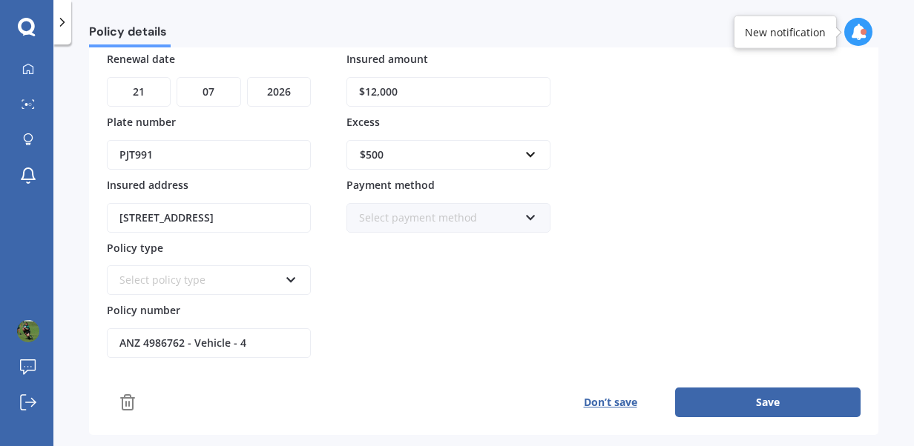
type input "$12,000"
click at [242, 279] on div "Select policy type" at bounding box center [198, 280] width 159 height 16
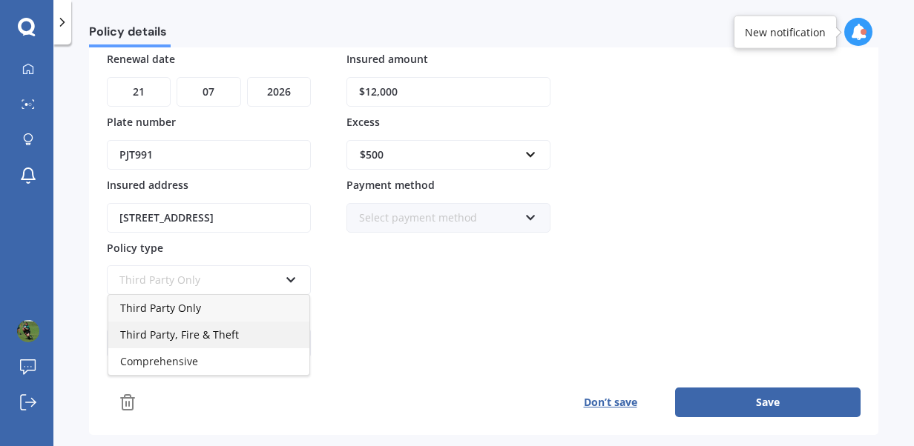
click at [201, 334] on span "Third Party, Fire & Theft" at bounding box center [179, 335] width 119 height 14
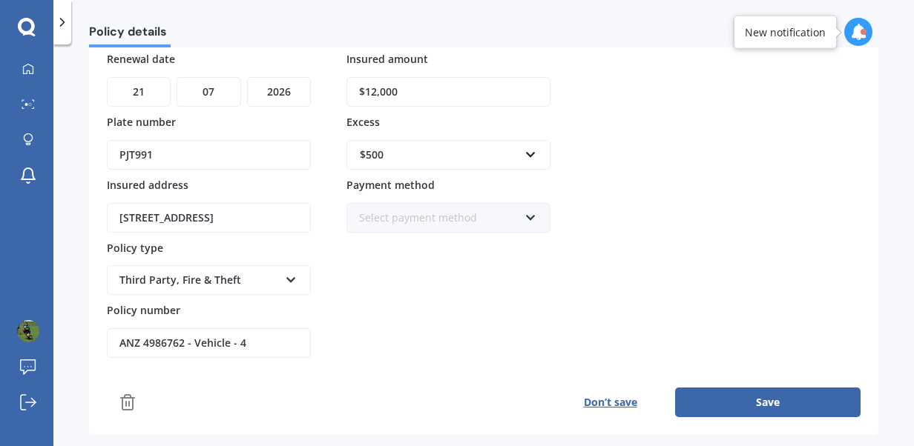
click at [446, 216] on div "Select payment method" at bounding box center [438, 218] width 159 height 16
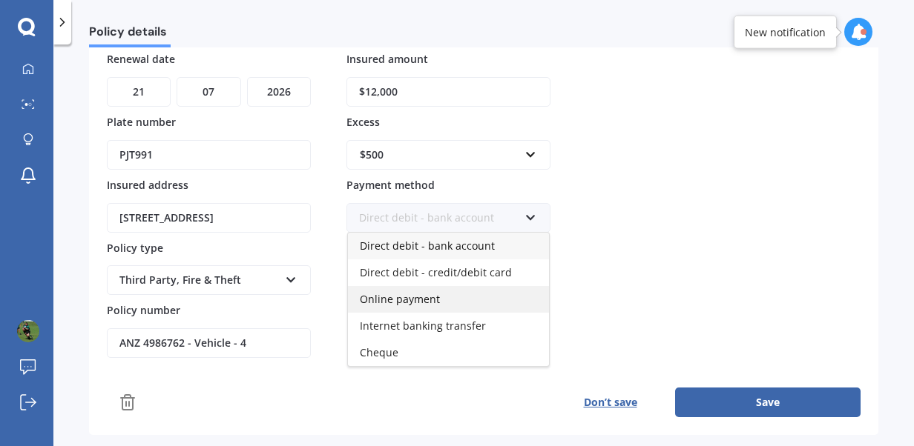
click at [421, 298] on span "Online payment" at bounding box center [400, 299] width 80 height 14
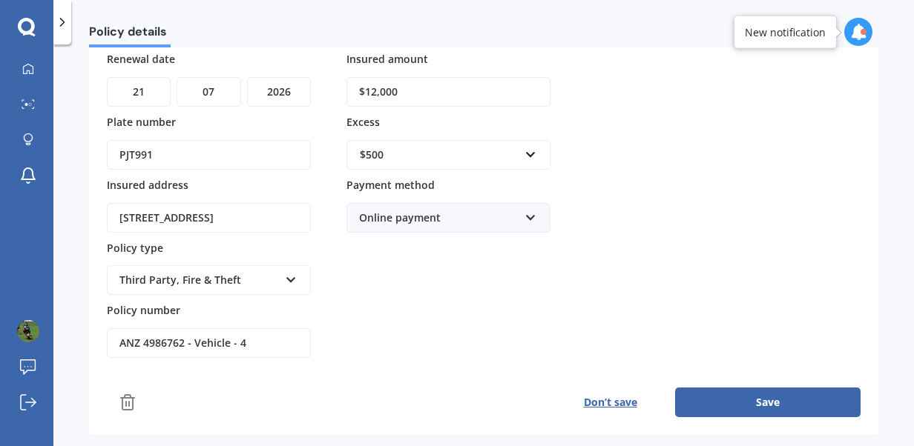
click at [718, 391] on button "Save" at bounding box center [767, 403] width 185 height 30
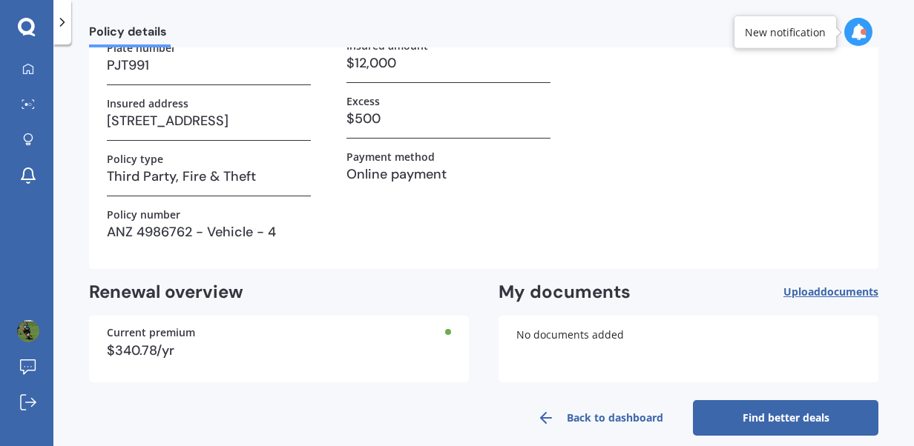
scroll to position [177, 0]
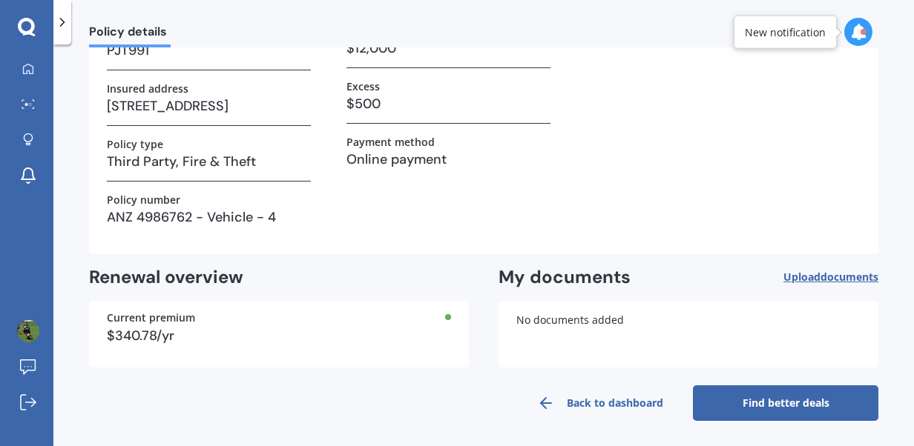
click at [779, 392] on link "Find better deals" at bounding box center [785, 404] width 185 height 36
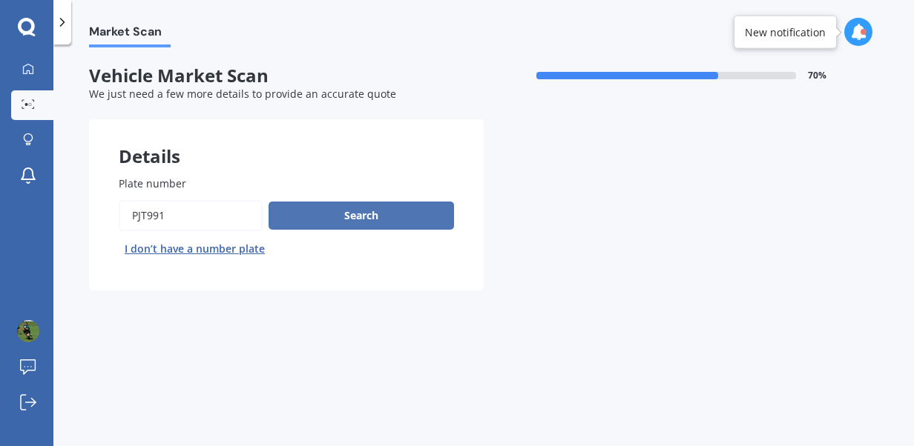
click at [393, 221] on button "Search" at bounding box center [360, 216] width 185 height 28
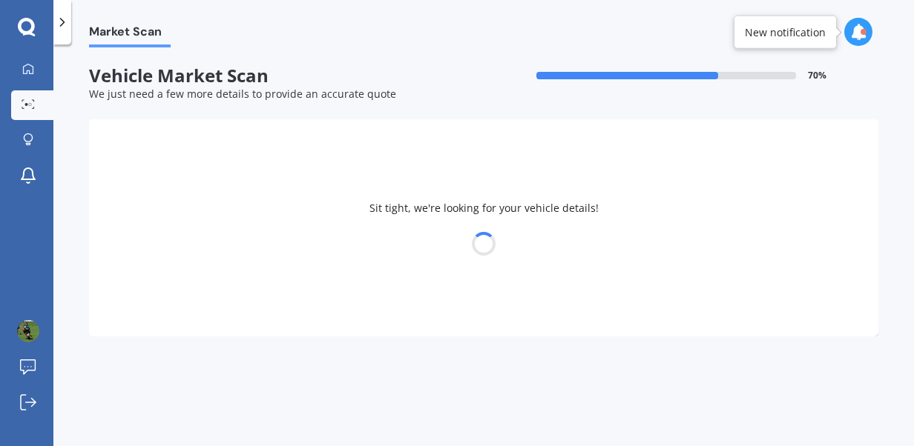
select select "MAZDA"
select select "DEMIO"
select select "05"
select select "09"
select select "1990"
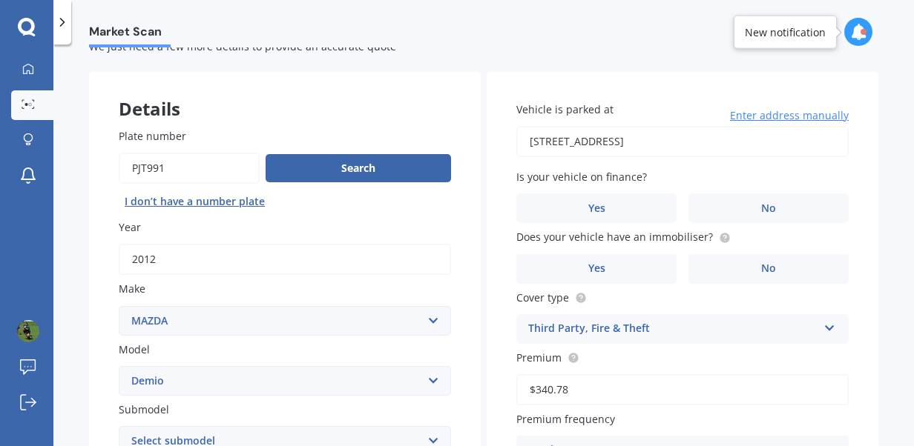
scroll to position [54, 0]
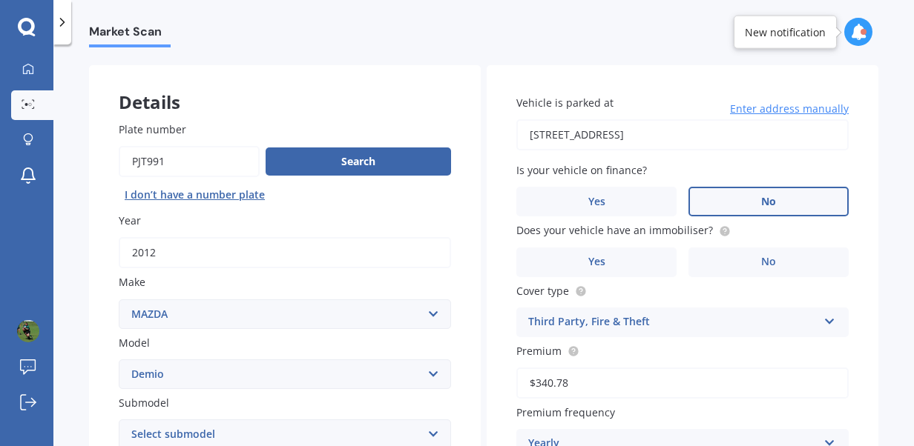
click at [762, 196] on span "No" at bounding box center [768, 202] width 15 height 13
click at [0, 0] on input "No" at bounding box center [0, 0] width 0 height 0
click at [743, 264] on label "No" at bounding box center [768, 263] width 160 height 30
click at [0, 0] on input "No" at bounding box center [0, 0] width 0 height 0
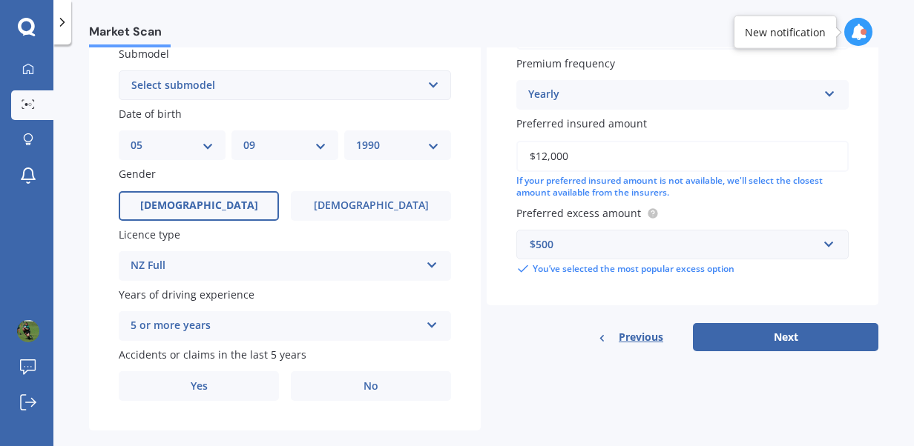
scroll to position [429, 0]
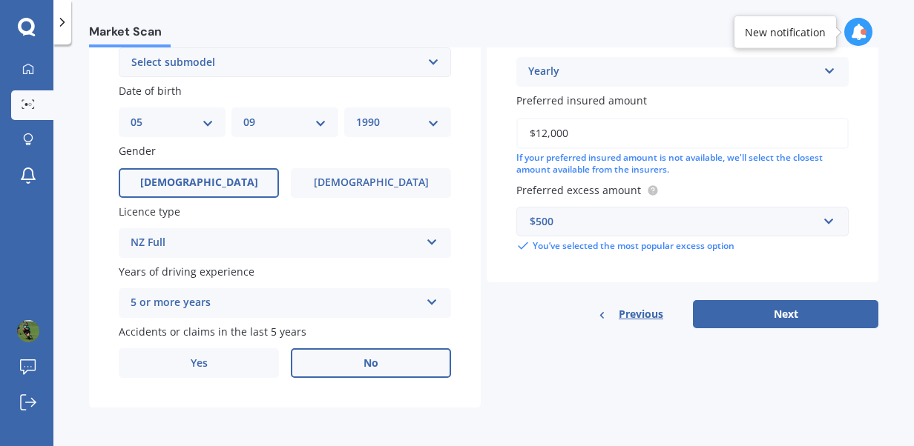
click at [395, 374] on label "No" at bounding box center [371, 364] width 160 height 30
click at [0, 0] on input "No" at bounding box center [0, 0] width 0 height 0
click at [751, 323] on button "Next" at bounding box center [785, 314] width 185 height 28
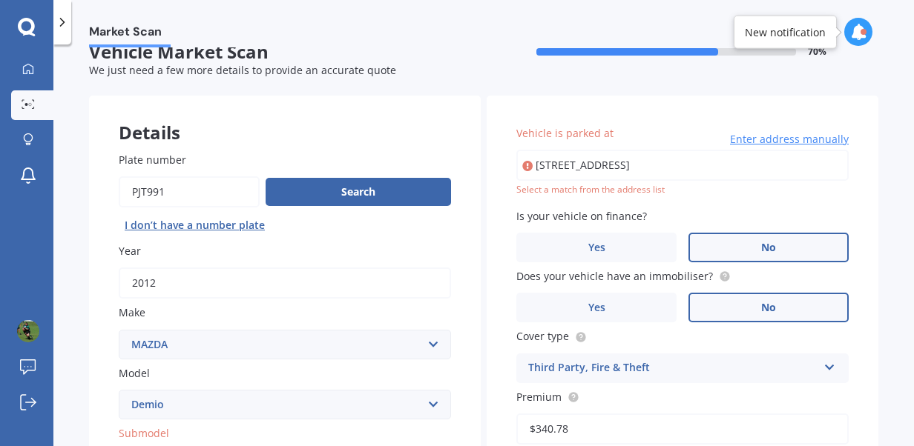
scroll to position [0, 0]
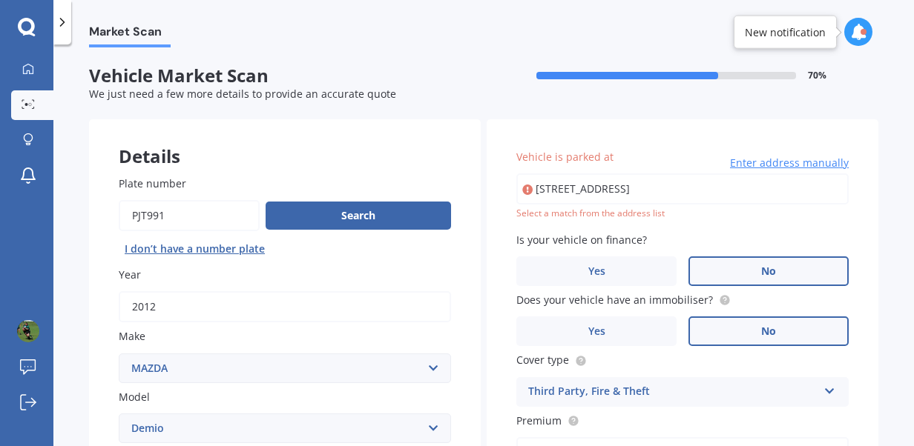
click at [703, 197] on input "19 Bracebridge Street, Kaiapoi 7630" at bounding box center [682, 189] width 332 height 31
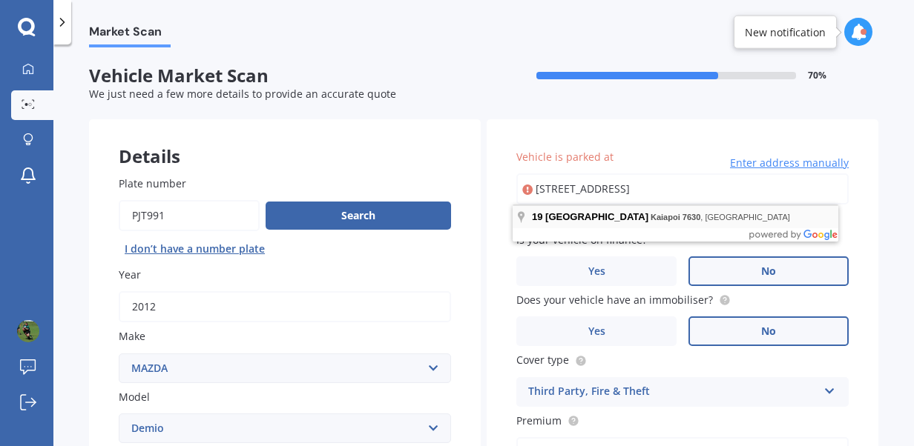
type input "19 Bracebridge Street, Kaiapoi 7630"
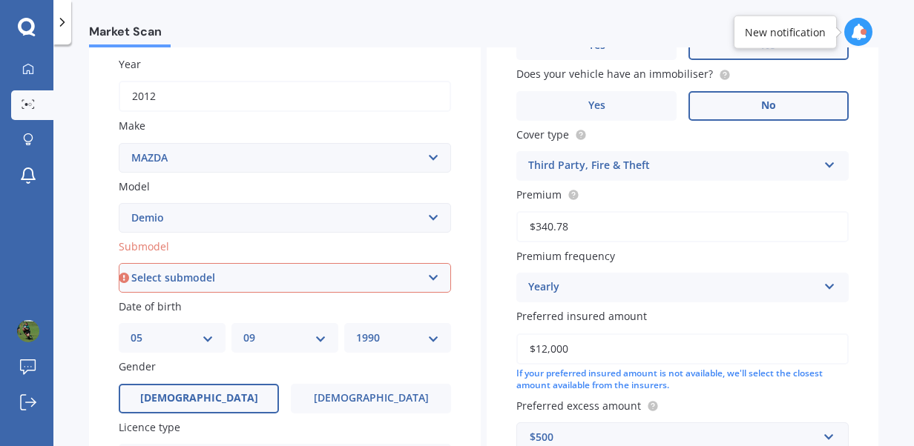
scroll to position [429, 0]
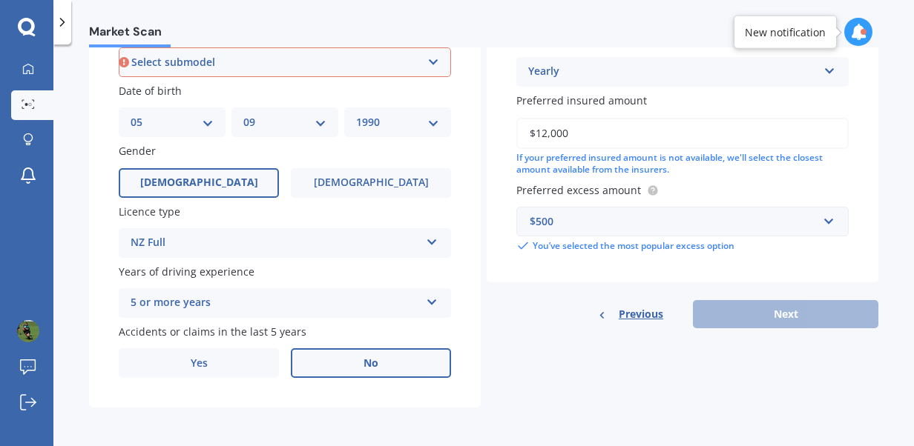
click at [759, 320] on div "Previous Next" at bounding box center [683, 314] width 392 height 28
click at [344, 65] on select "Select submodel (All) Diesel Petrol XD Touring Turbo Diesel" at bounding box center [285, 62] width 332 height 30
select select "PETROL"
click at [119, 47] on select "Select submodel (All) Diesel Petrol XD Touring Turbo Diesel" at bounding box center [285, 62] width 332 height 30
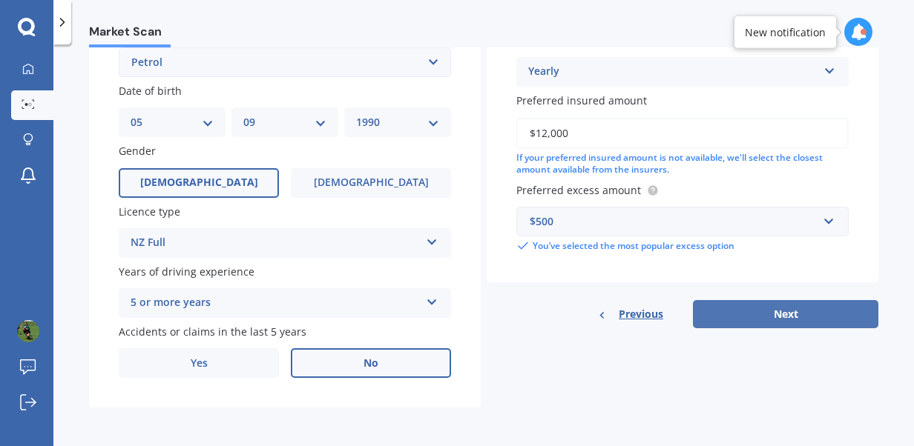
click at [721, 318] on button "Next" at bounding box center [785, 314] width 185 height 28
select select "05"
select select "09"
select select "1990"
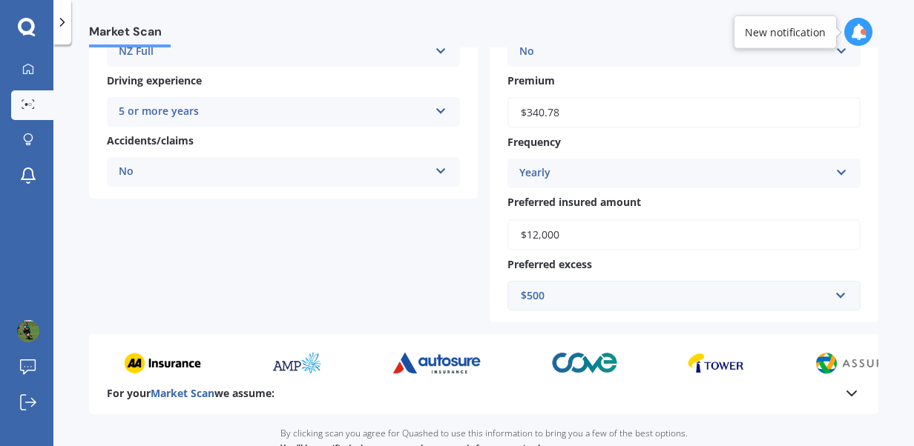
scroll to position [443, 0]
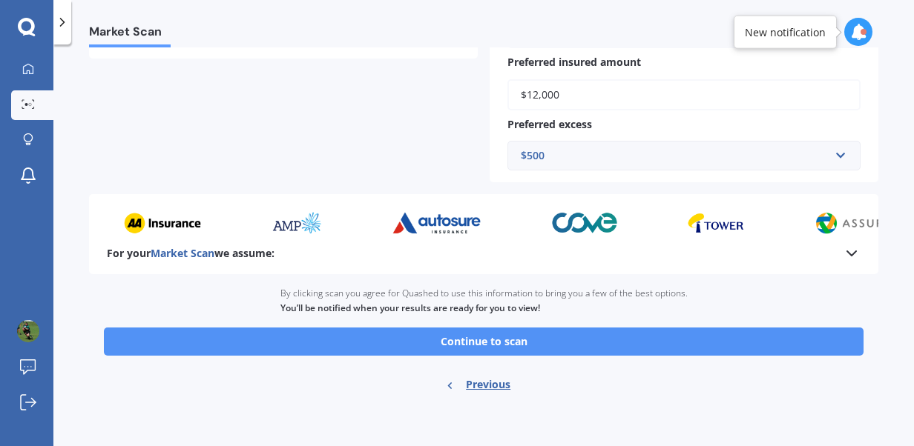
click at [667, 346] on button "Continue to scan" at bounding box center [483, 342] width 759 height 28
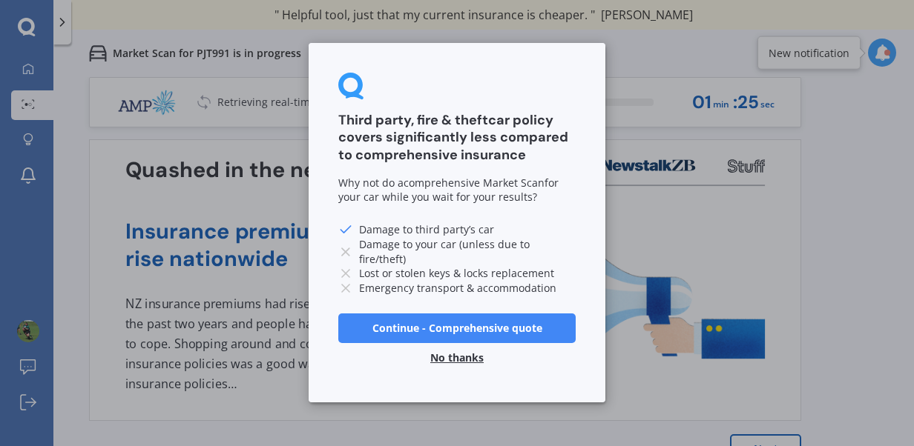
click at [466, 356] on button "No thanks" at bounding box center [456, 359] width 71 height 30
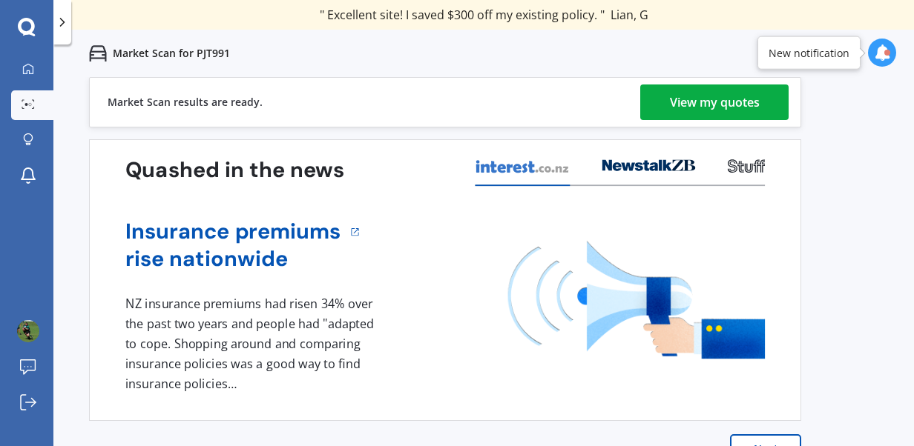
click at [691, 96] on div "View my quotes" at bounding box center [715, 103] width 90 height 36
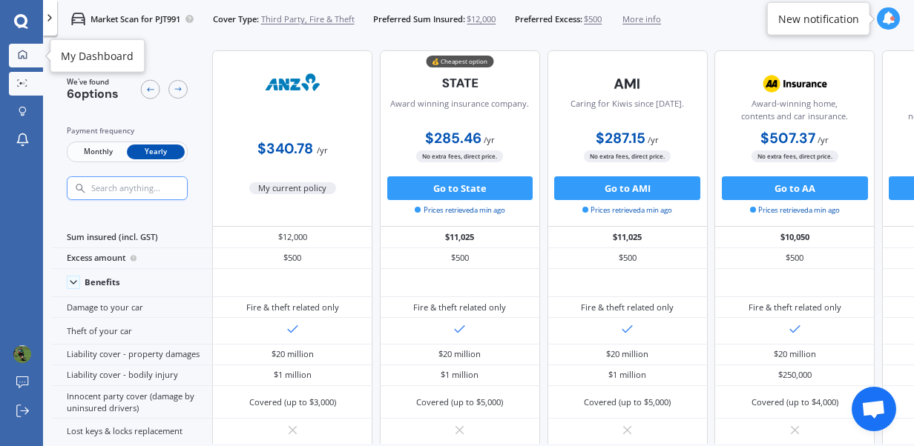
click at [13, 47] on link "My Dashboard" at bounding box center [26, 56] width 34 height 24
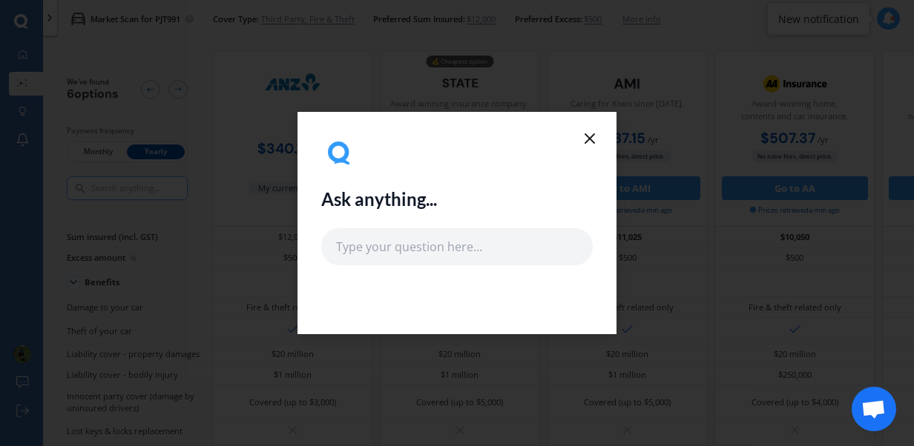
click at [588, 136] on icon at bounding box center [590, 139] width 18 height 18
